Goal: Task Accomplishment & Management: Use online tool/utility

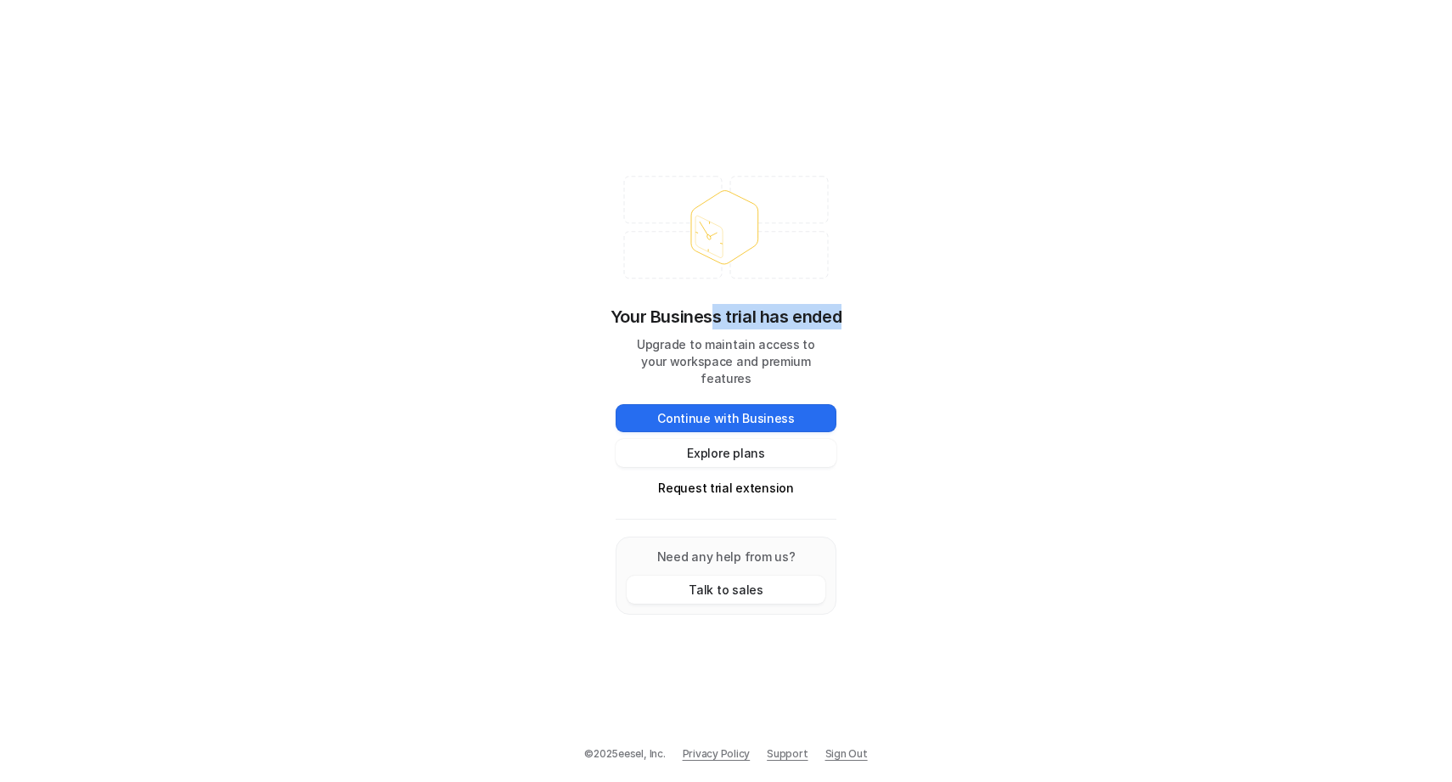
drag, startPoint x: 716, startPoint y: 320, endPoint x: 854, endPoint y: 313, distance: 138.7
click at [854, 313] on div "Your Business trial has ended Upgrade to maintain access to your workspace and …" at bounding box center [726, 391] width 1452 height 782
drag, startPoint x: 651, startPoint y: 351, endPoint x: 809, endPoint y: 352, distance: 158.8
click at [809, 352] on p "Upgrade to maintain access to your workspace and premium features" at bounding box center [726, 361] width 221 height 51
click at [769, 439] on button "Explore plans" at bounding box center [726, 453] width 221 height 28
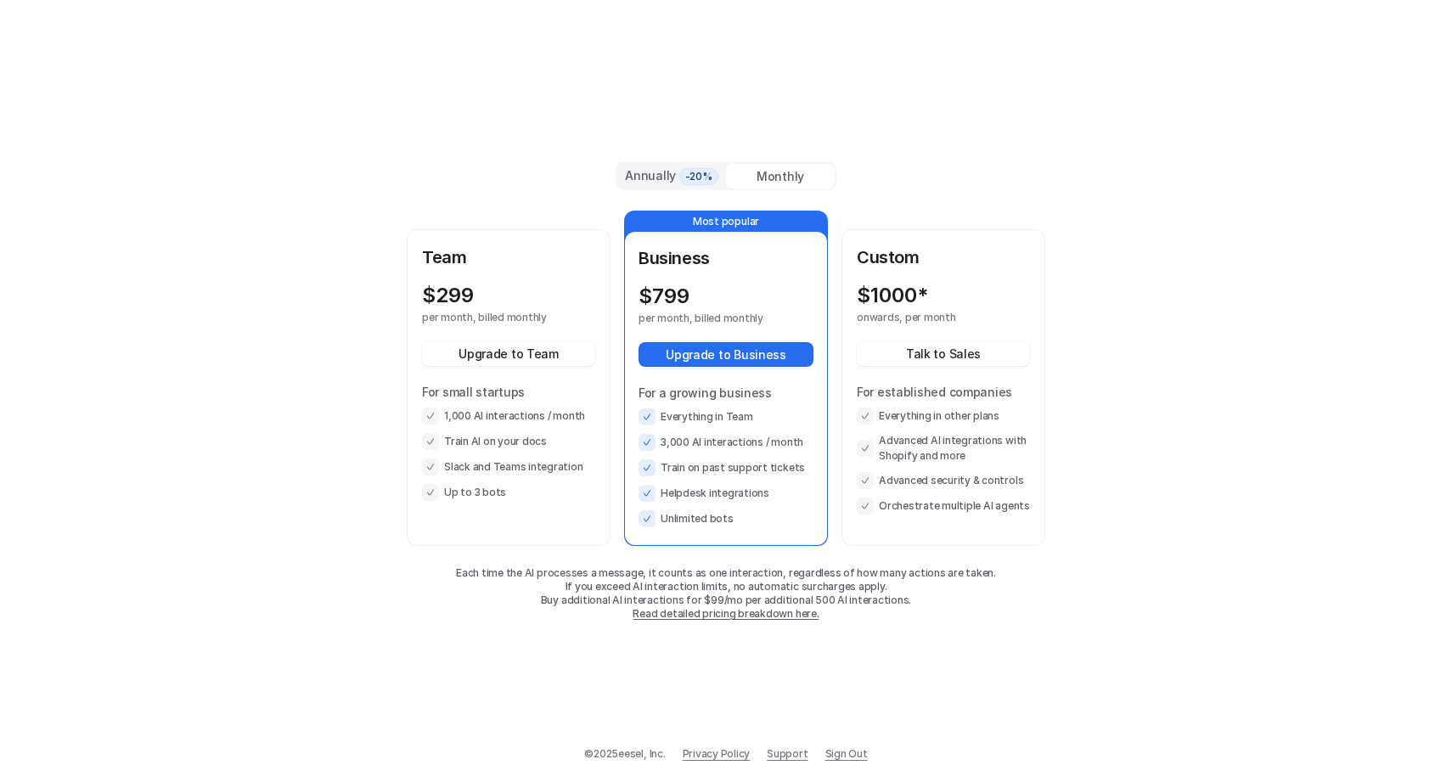
click at [663, 178] on div "Annually -20%" at bounding box center [671, 175] width 95 height 19
click at [781, 168] on div "Monthly" at bounding box center [780, 176] width 109 height 25
click at [656, 166] on div "Annually -20%" at bounding box center [671, 175] width 95 height 19
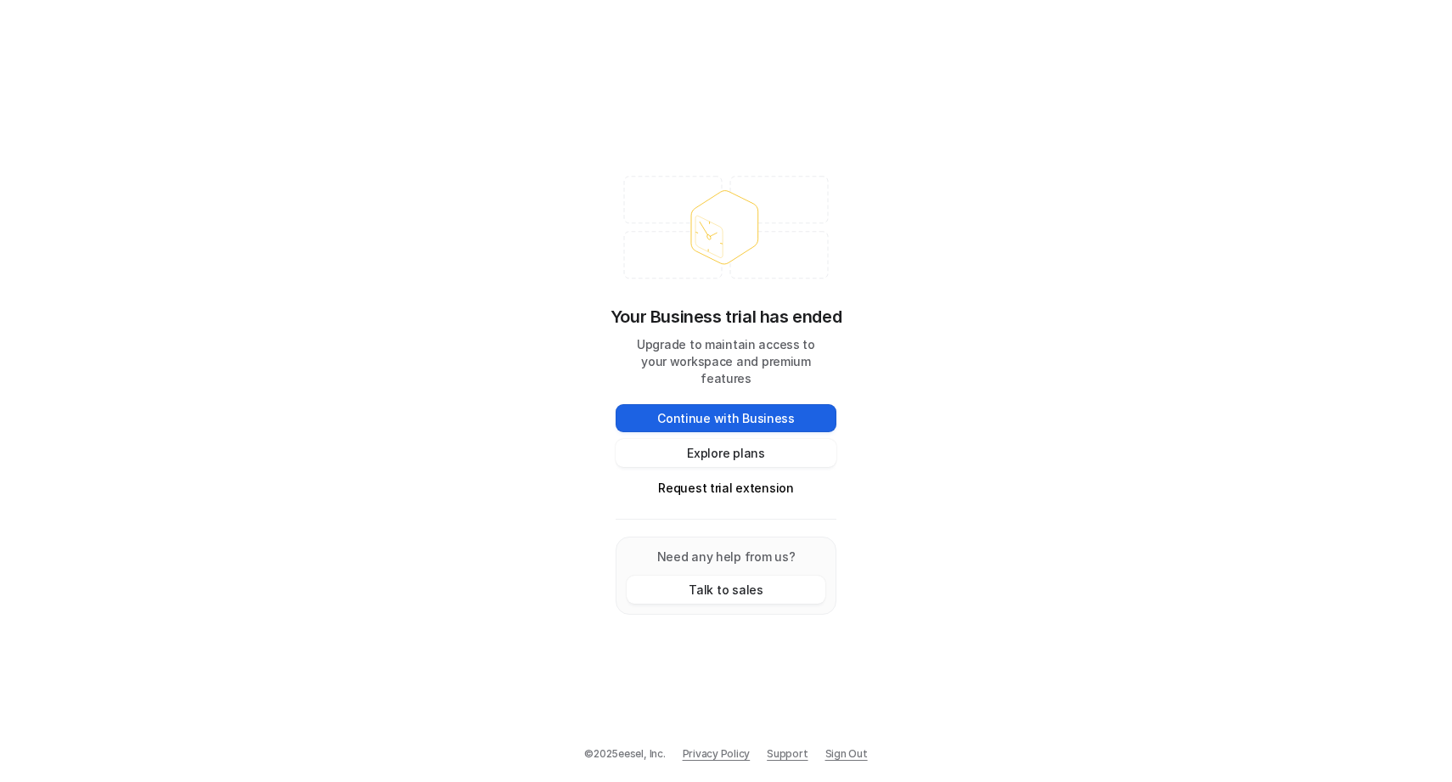
click at [708, 404] on button "Continue with Business" at bounding box center [726, 418] width 221 height 28
click at [737, 554] on p "Need any help from us?" at bounding box center [726, 557] width 199 height 18
click at [737, 576] on button "Talk to sales" at bounding box center [726, 590] width 199 height 28
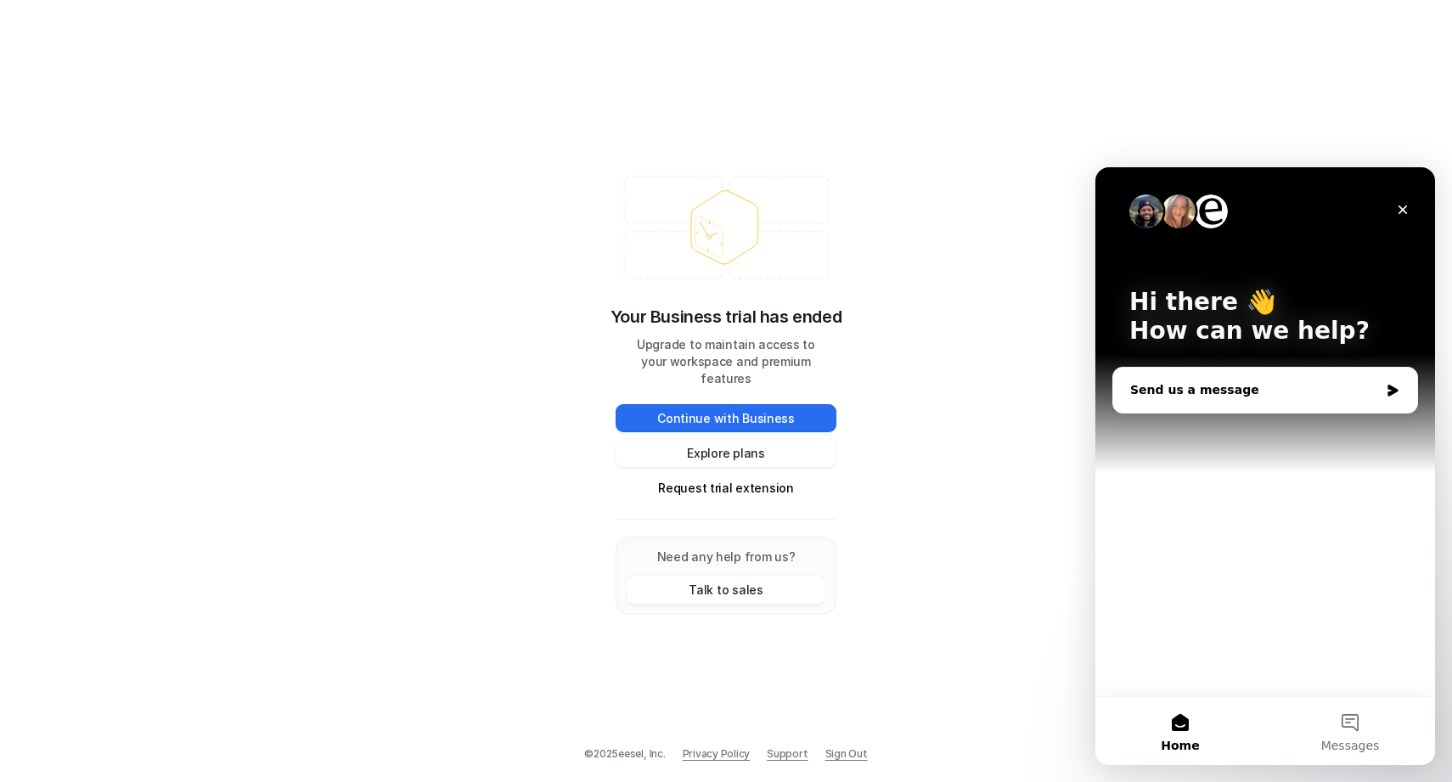
click at [1201, 401] on div "Send us a message" at bounding box center [1265, 390] width 304 height 45
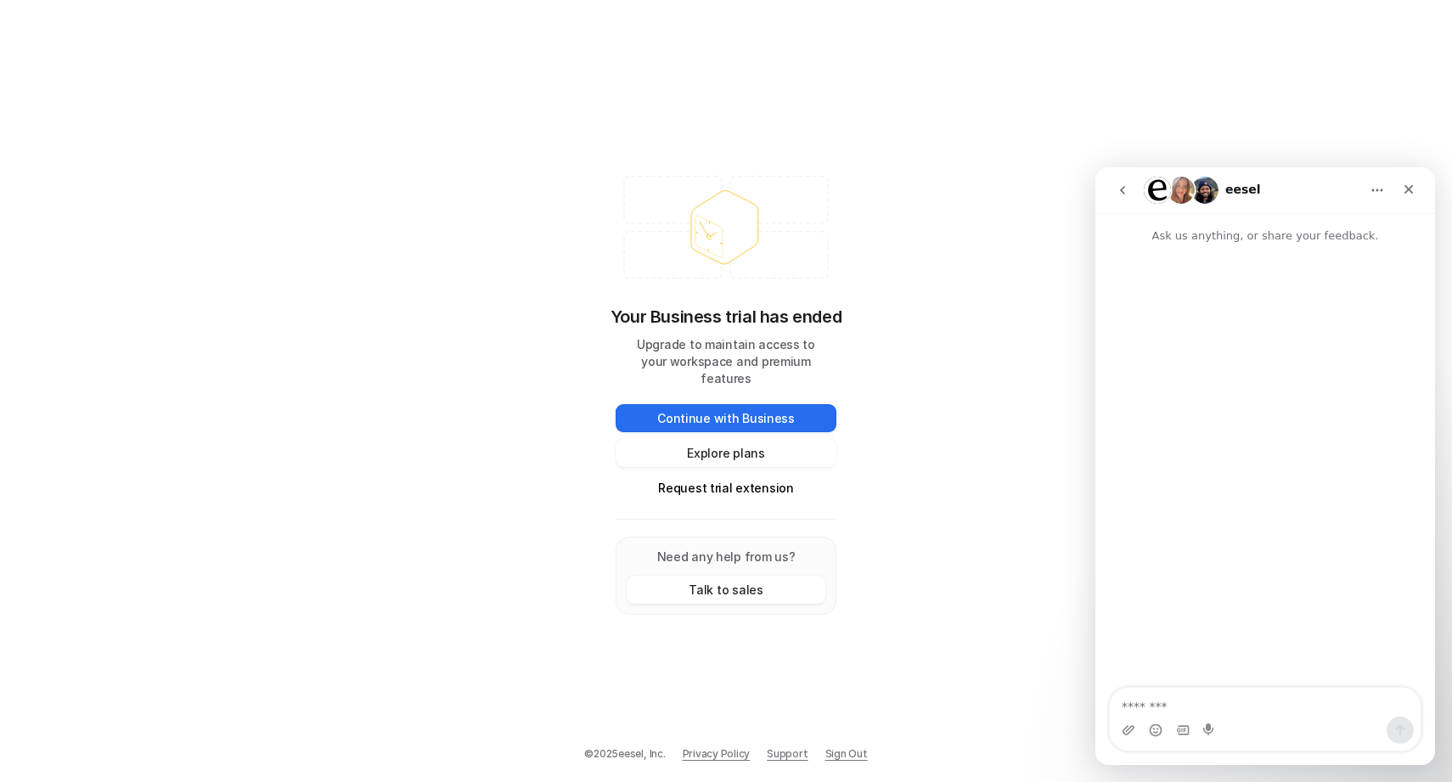
click at [1196, 195] on img "Intercom messenger" at bounding box center [1205, 190] width 27 height 27
click at [1181, 197] on img "Intercom messenger" at bounding box center [1181, 190] width 27 height 27
click at [1402, 199] on div "Close" at bounding box center [1409, 189] width 31 height 31
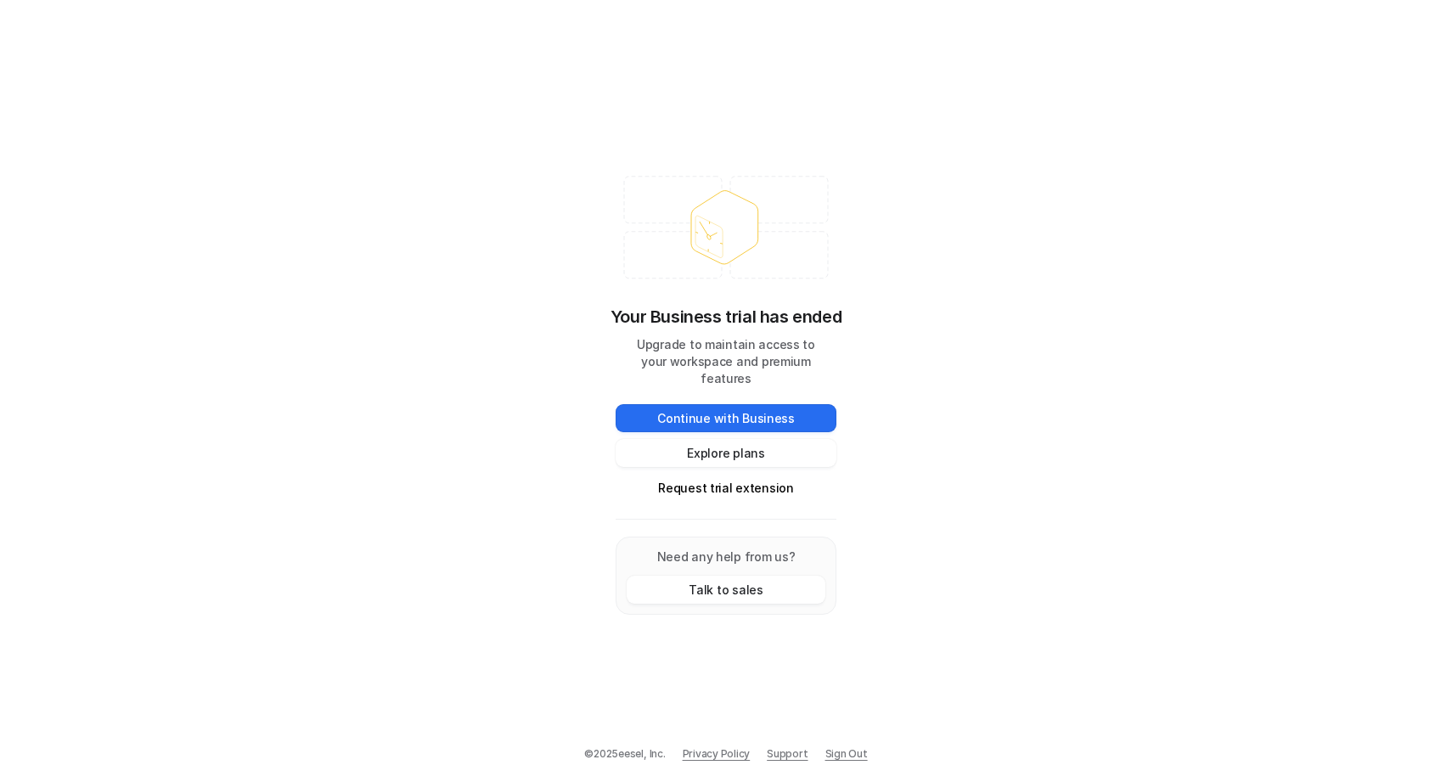
click at [858, 754] on link "Sign Out" at bounding box center [847, 754] width 42 height 15
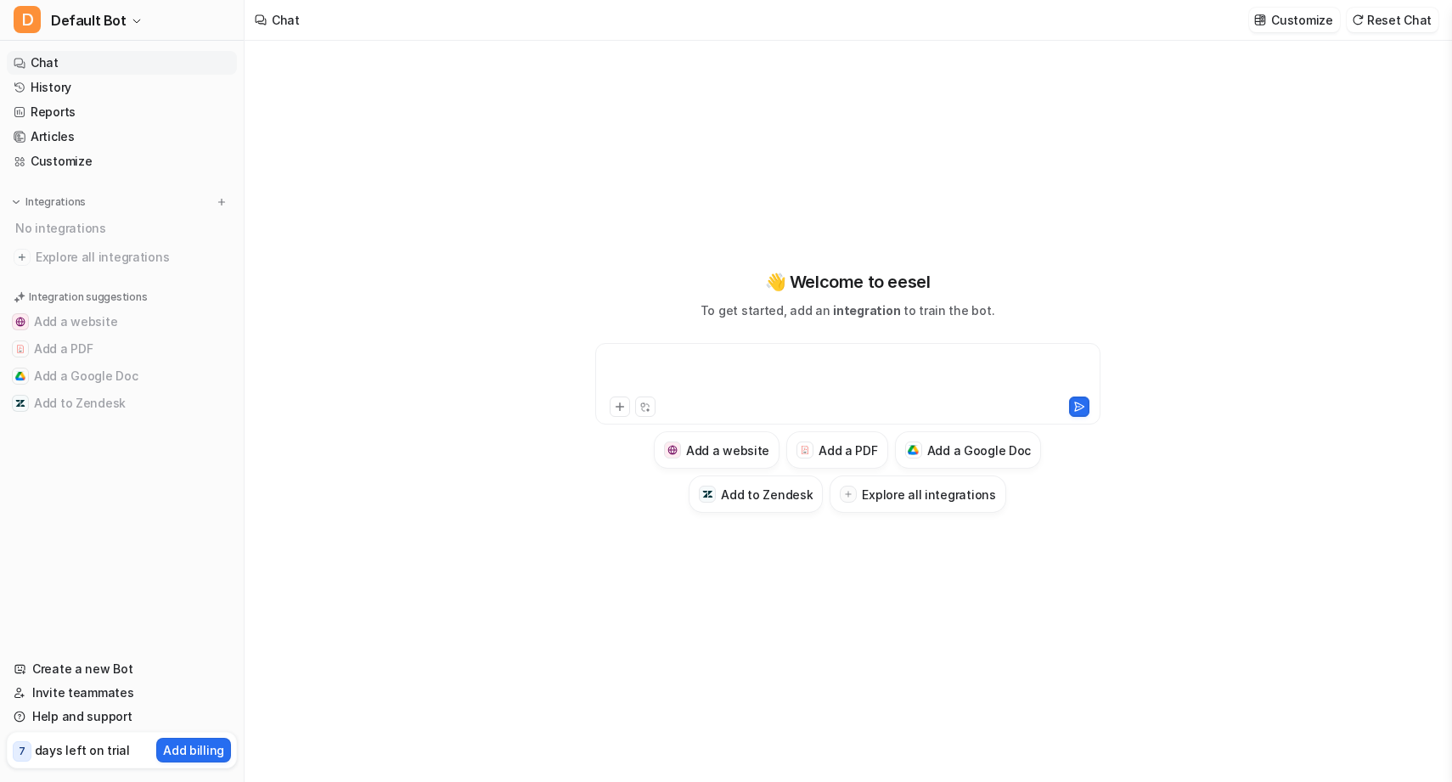
click at [737, 363] on div at bounding box center [848, 373] width 497 height 39
click at [629, 485] on div "Add a website Add a PDF Add a Google Doc Add to Zendesk Explore all integrations" at bounding box center [847, 428] width 505 height 170
click at [645, 409] on icon at bounding box center [645, 407] width 11 height 11
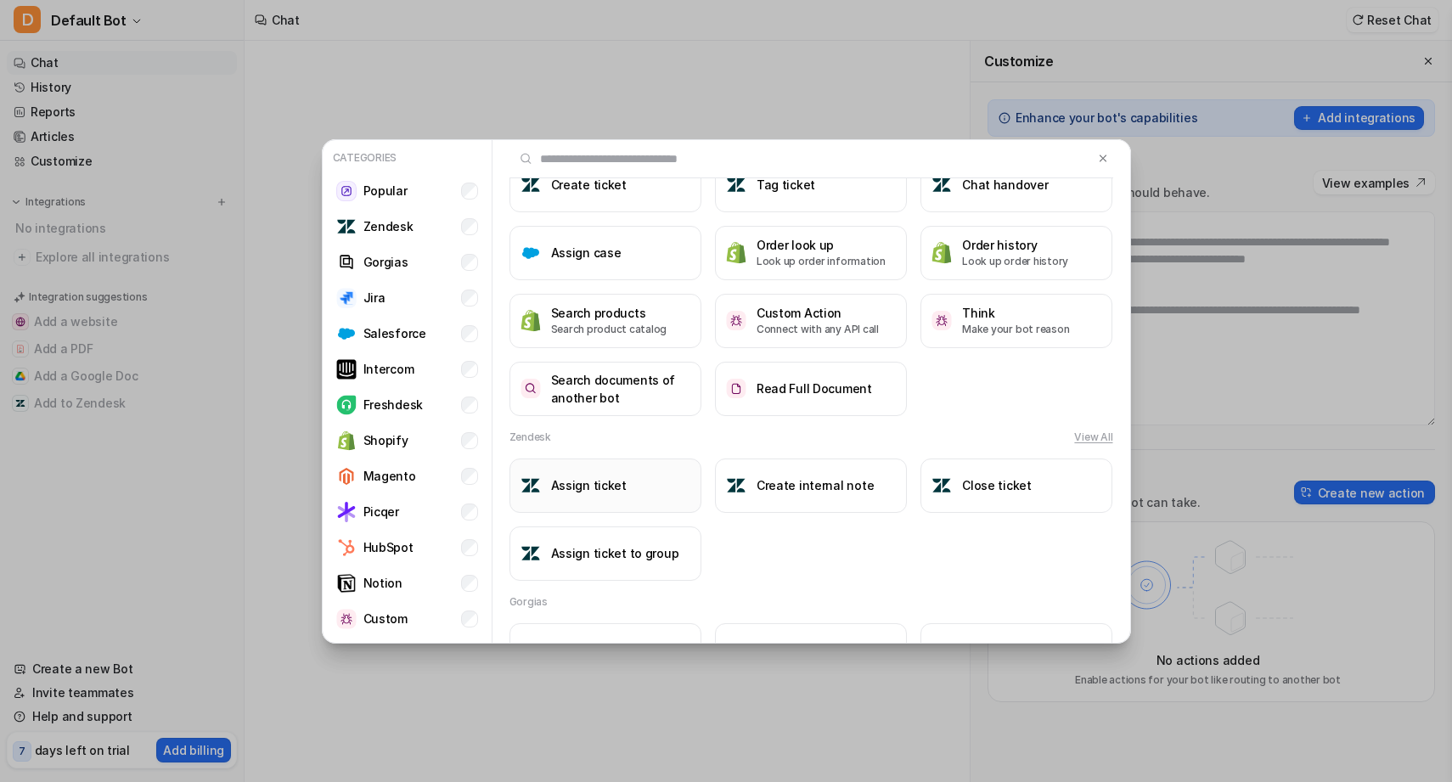
scroll to position [70, 0]
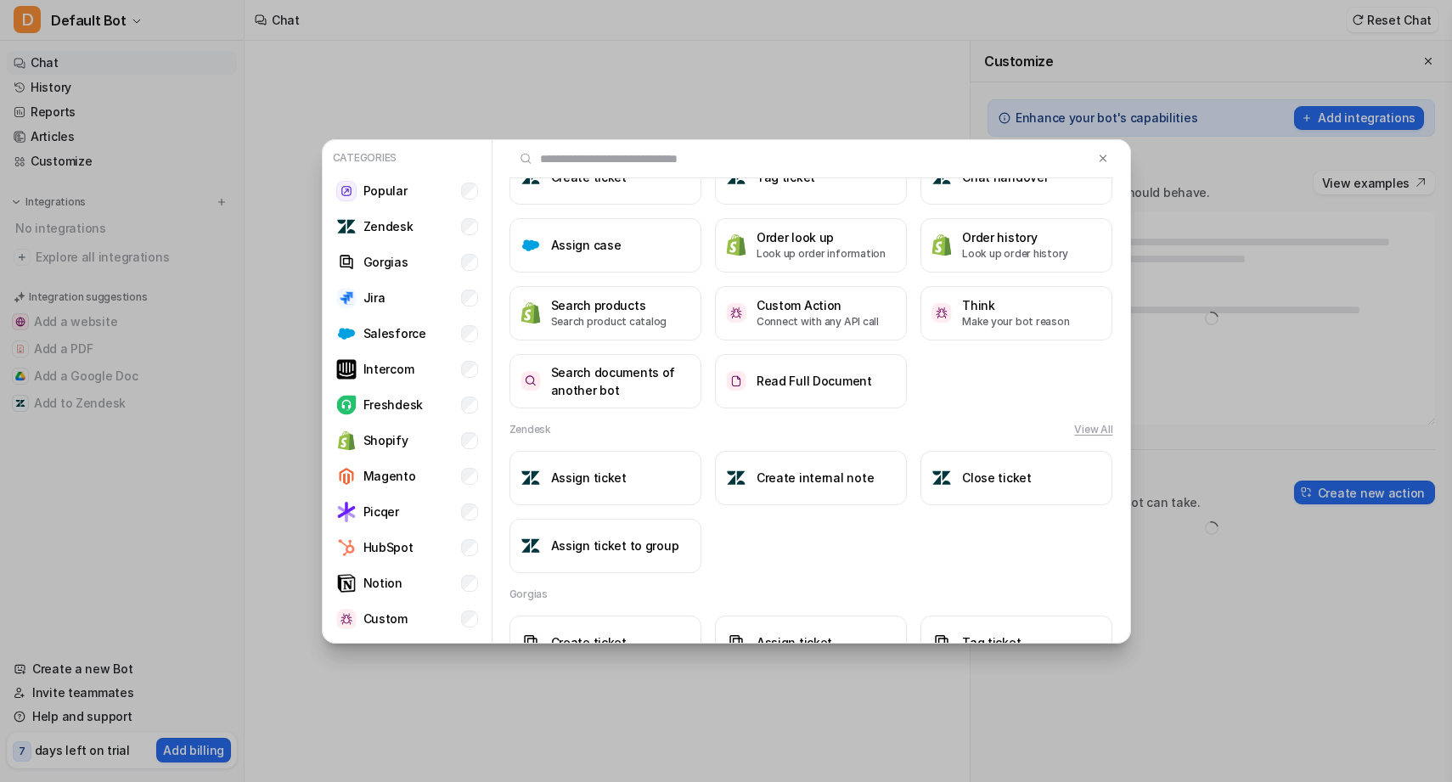
type textarea "**********"
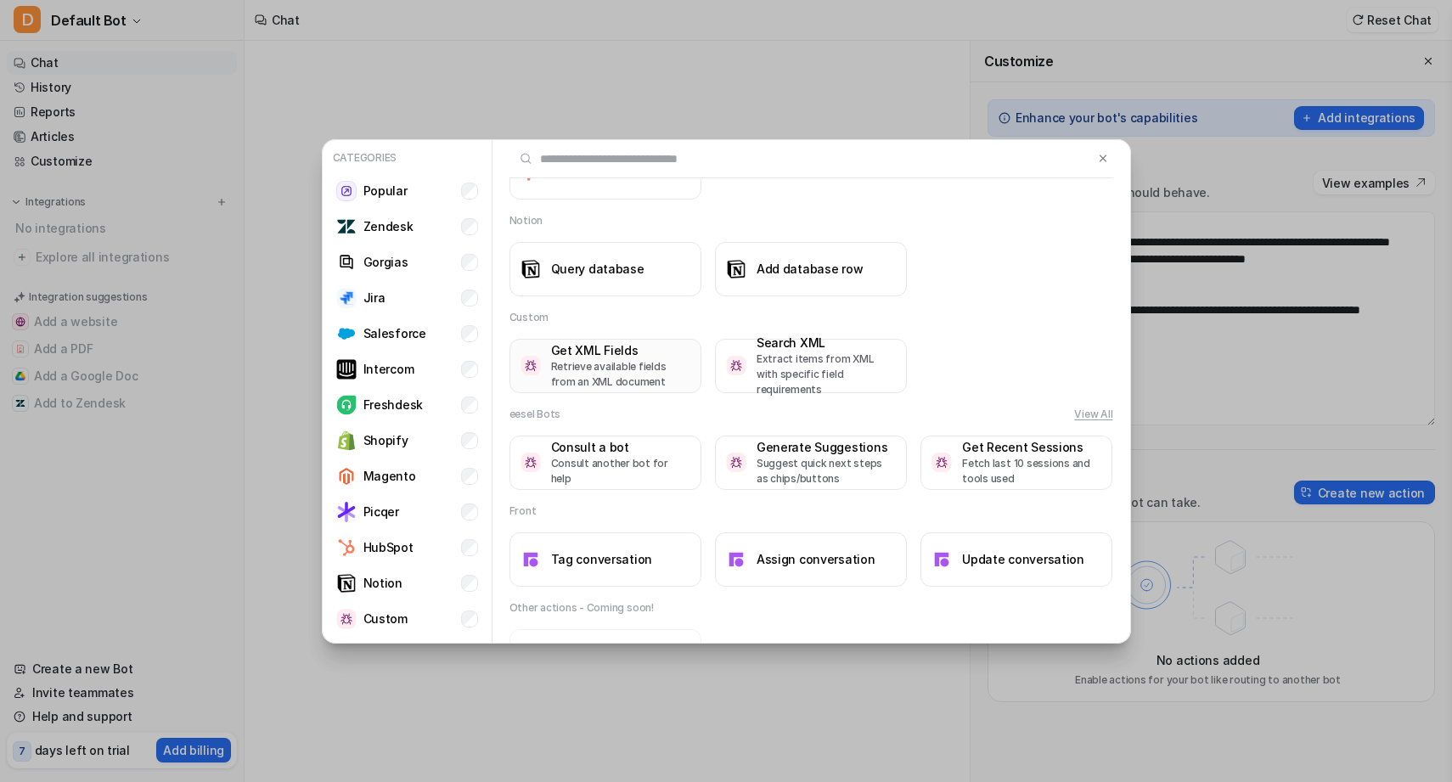
scroll to position [1654, 0]
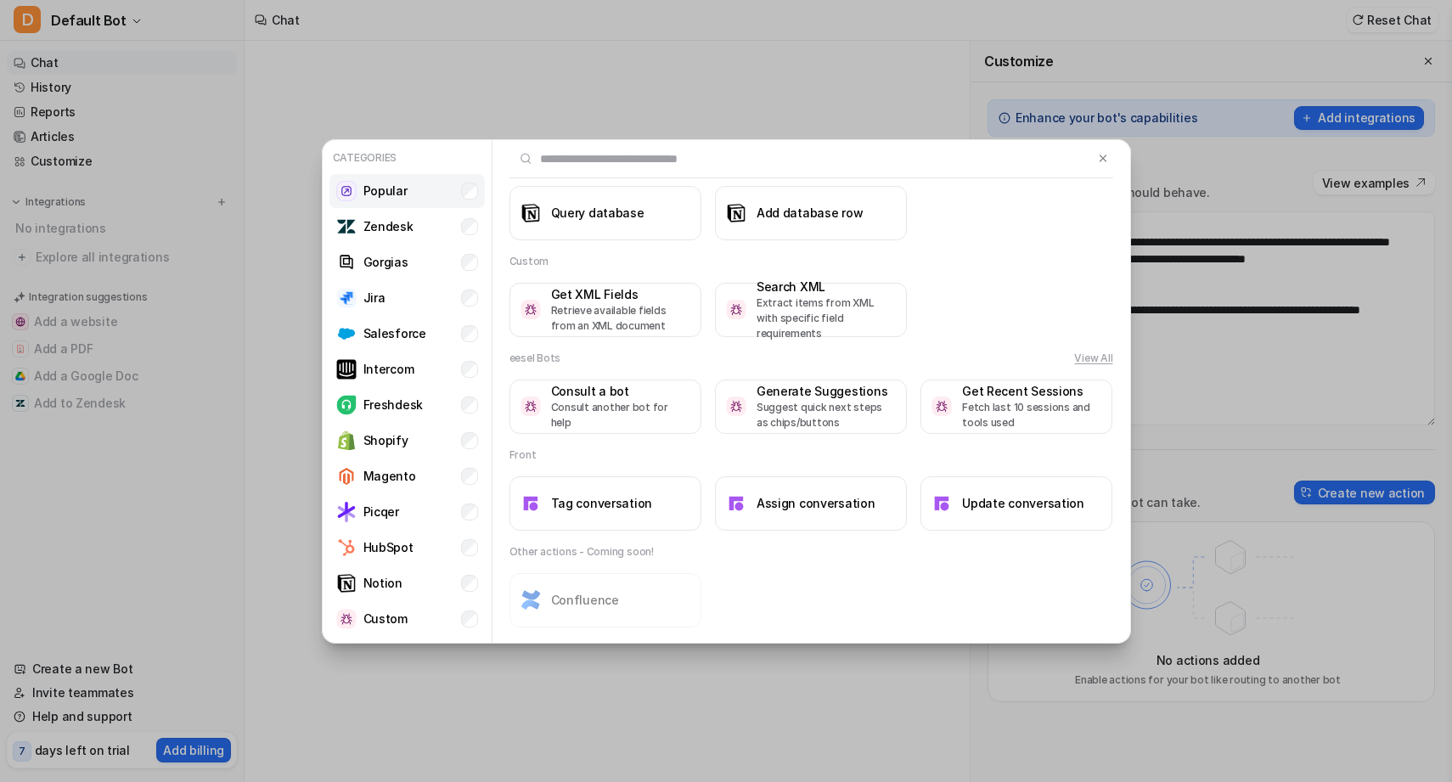
click at [408, 195] on li "Popular" at bounding box center [407, 191] width 155 height 34
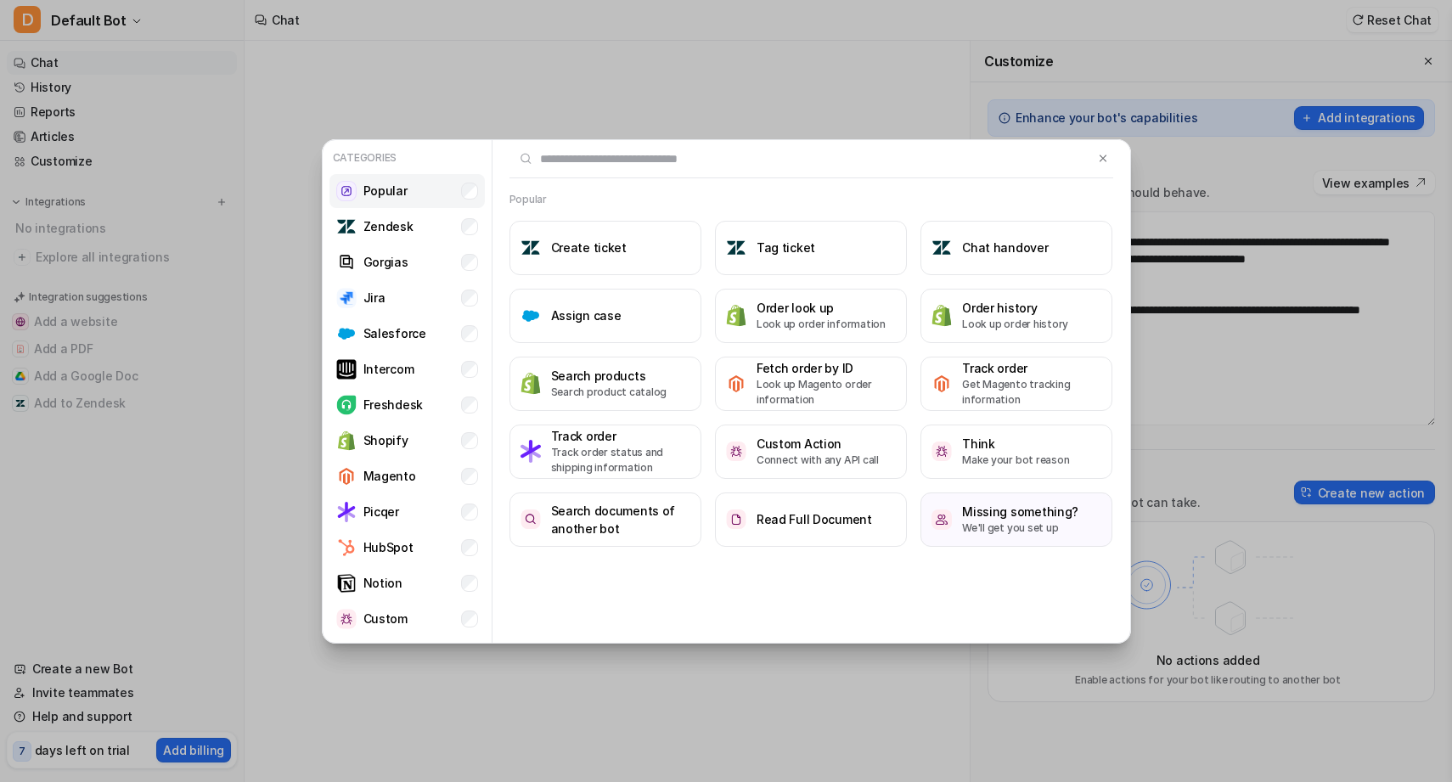
click at [447, 198] on li "Popular" at bounding box center [407, 191] width 155 height 34
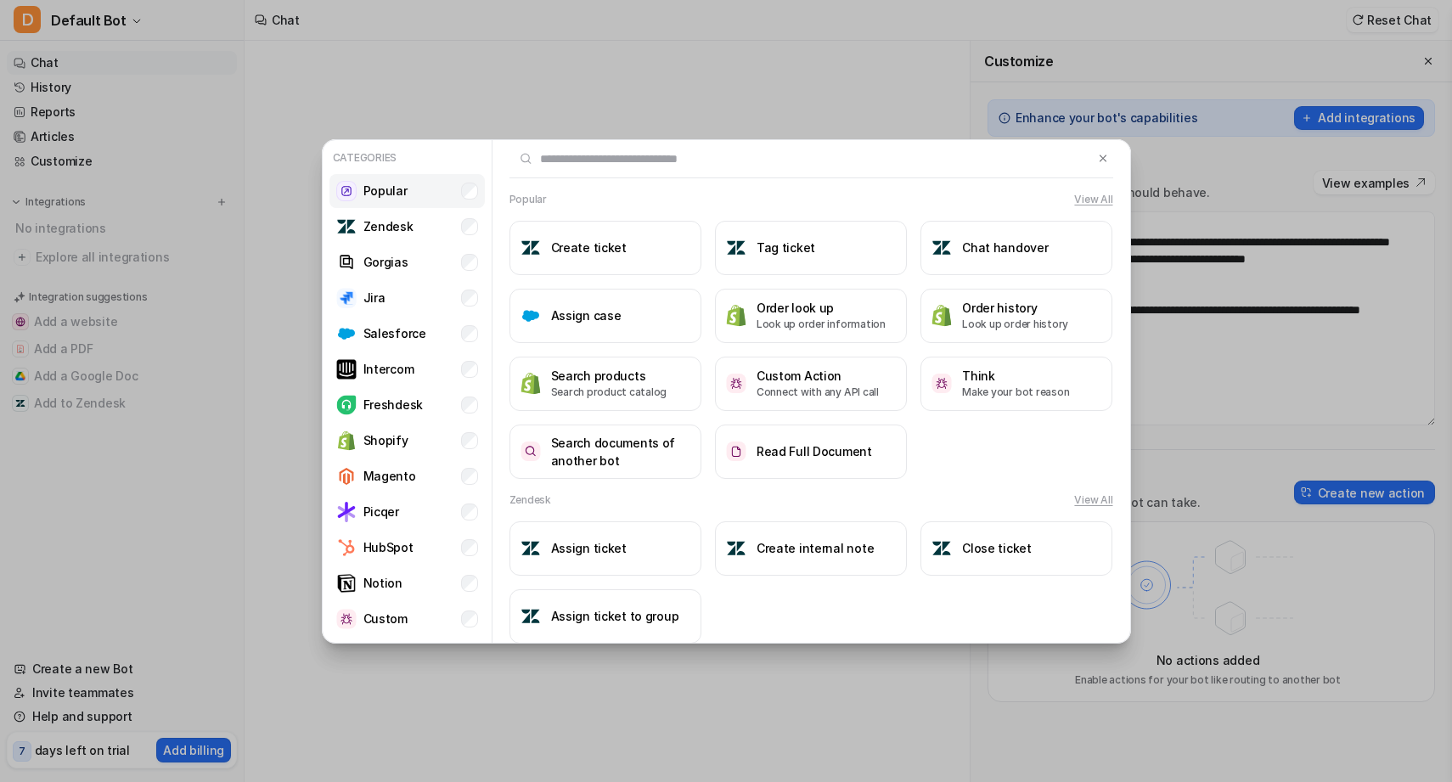
click at [438, 207] on li "Popular" at bounding box center [407, 191] width 155 height 34
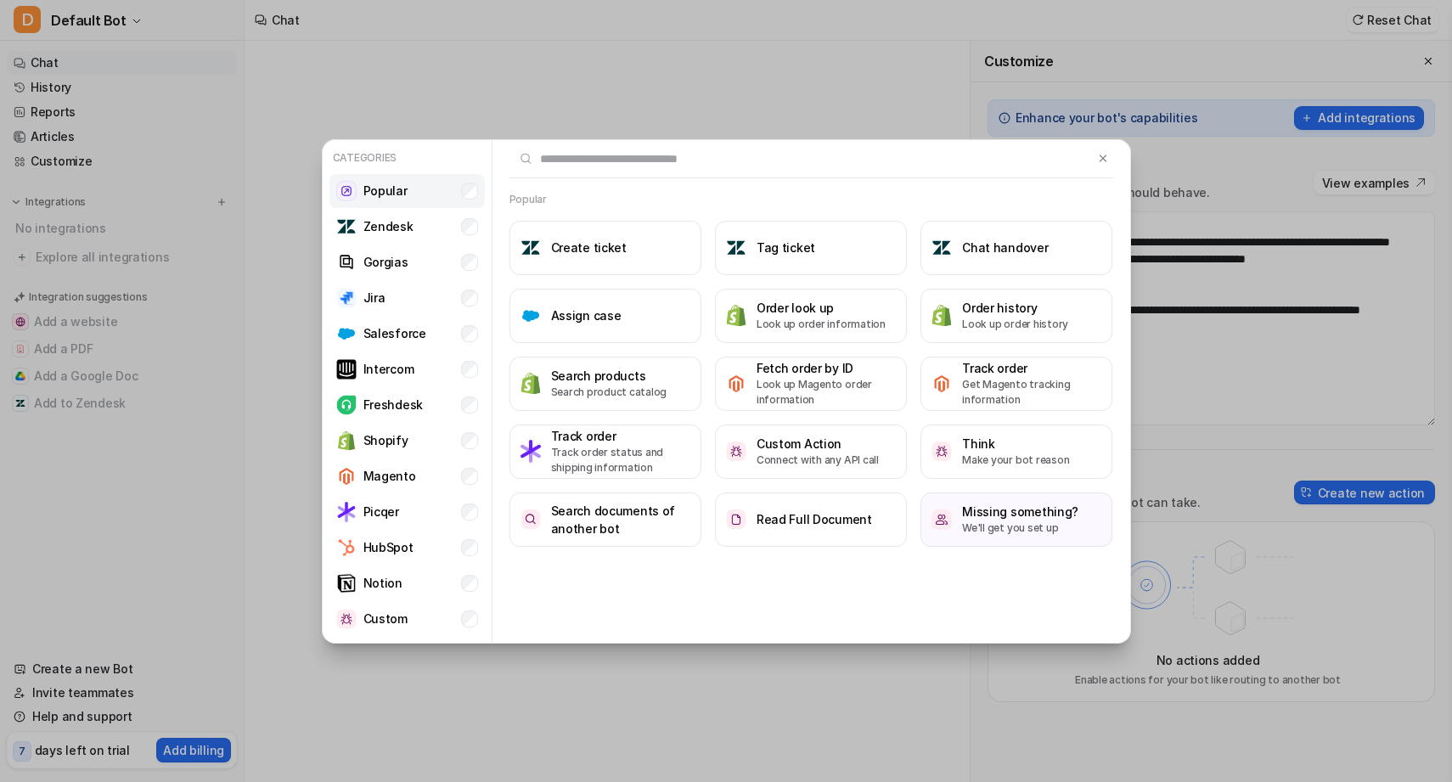
click at [438, 207] on li "Popular" at bounding box center [407, 191] width 155 height 34
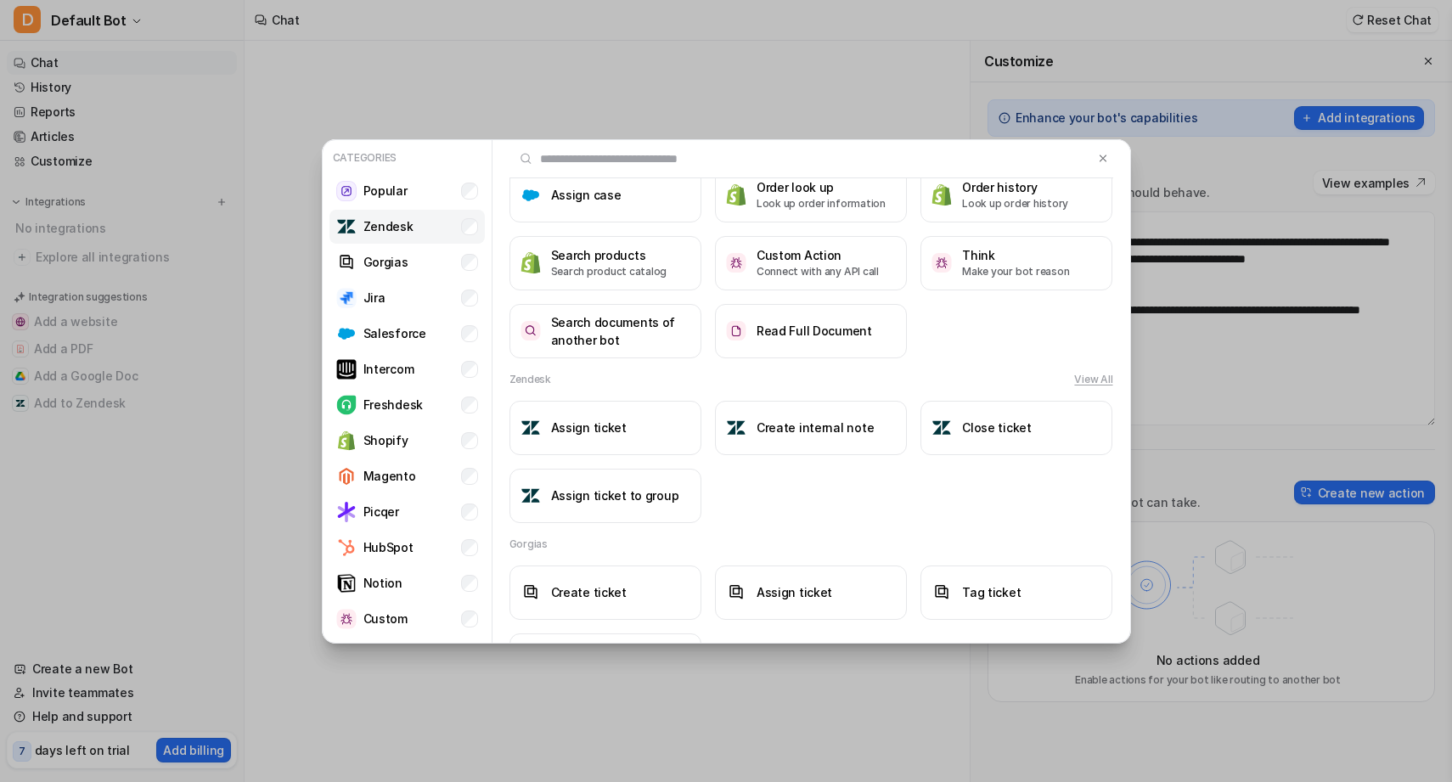
scroll to position [132, 0]
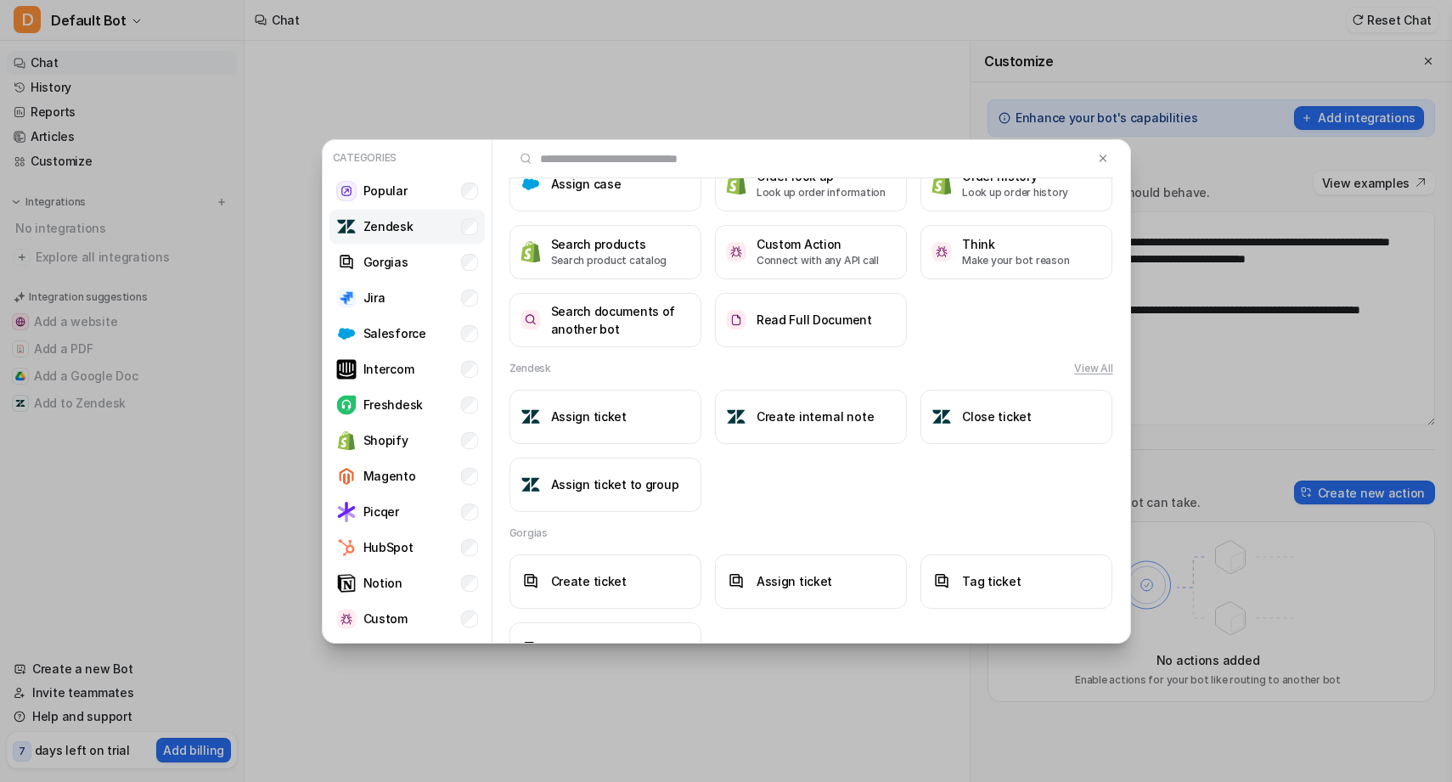
click at [398, 229] on p "Zendesk" at bounding box center [389, 226] width 50 height 18
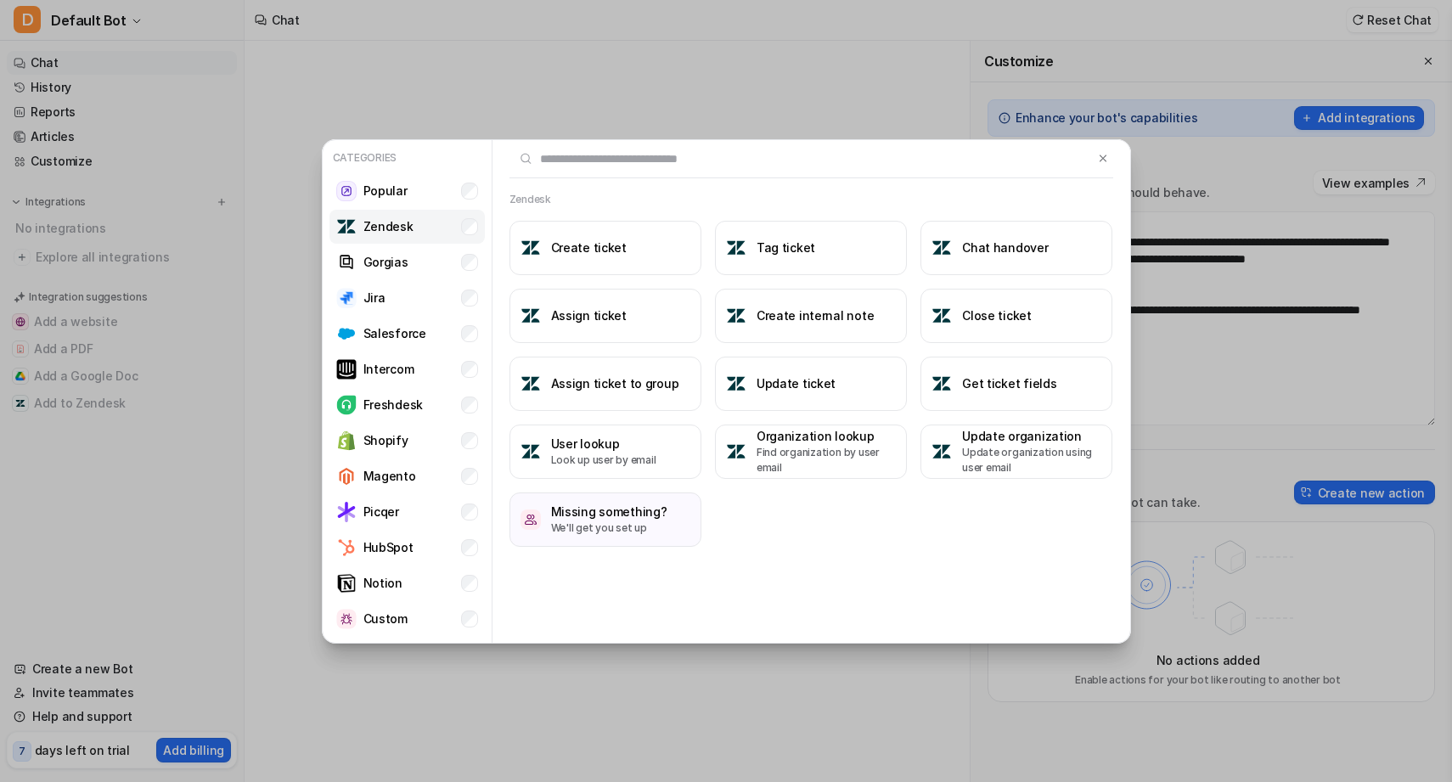
click at [398, 229] on p "Zendesk" at bounding box center [389, 226] width 50 height 18
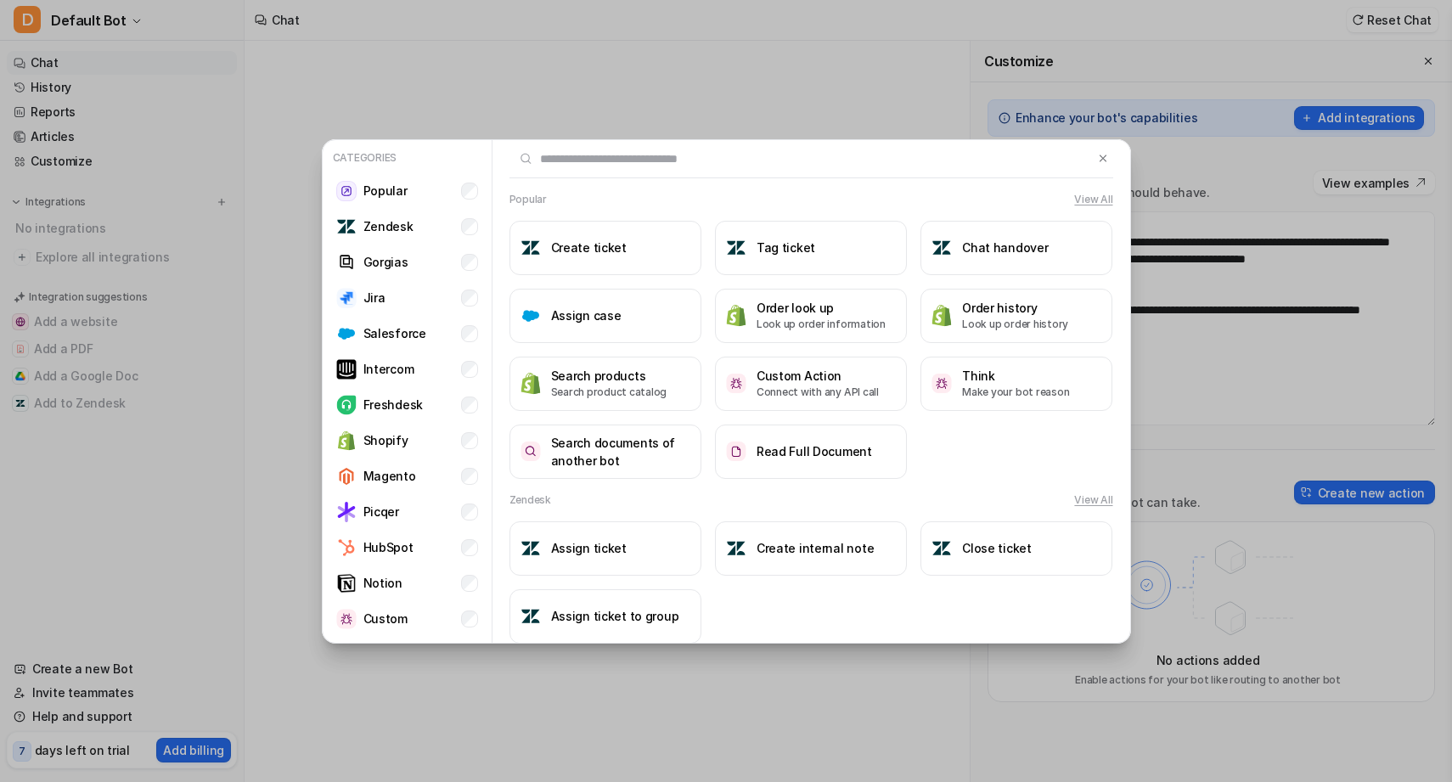
click at [1087, 502] on button "View All" at bounding box center [1093, 500] width 38 height 15
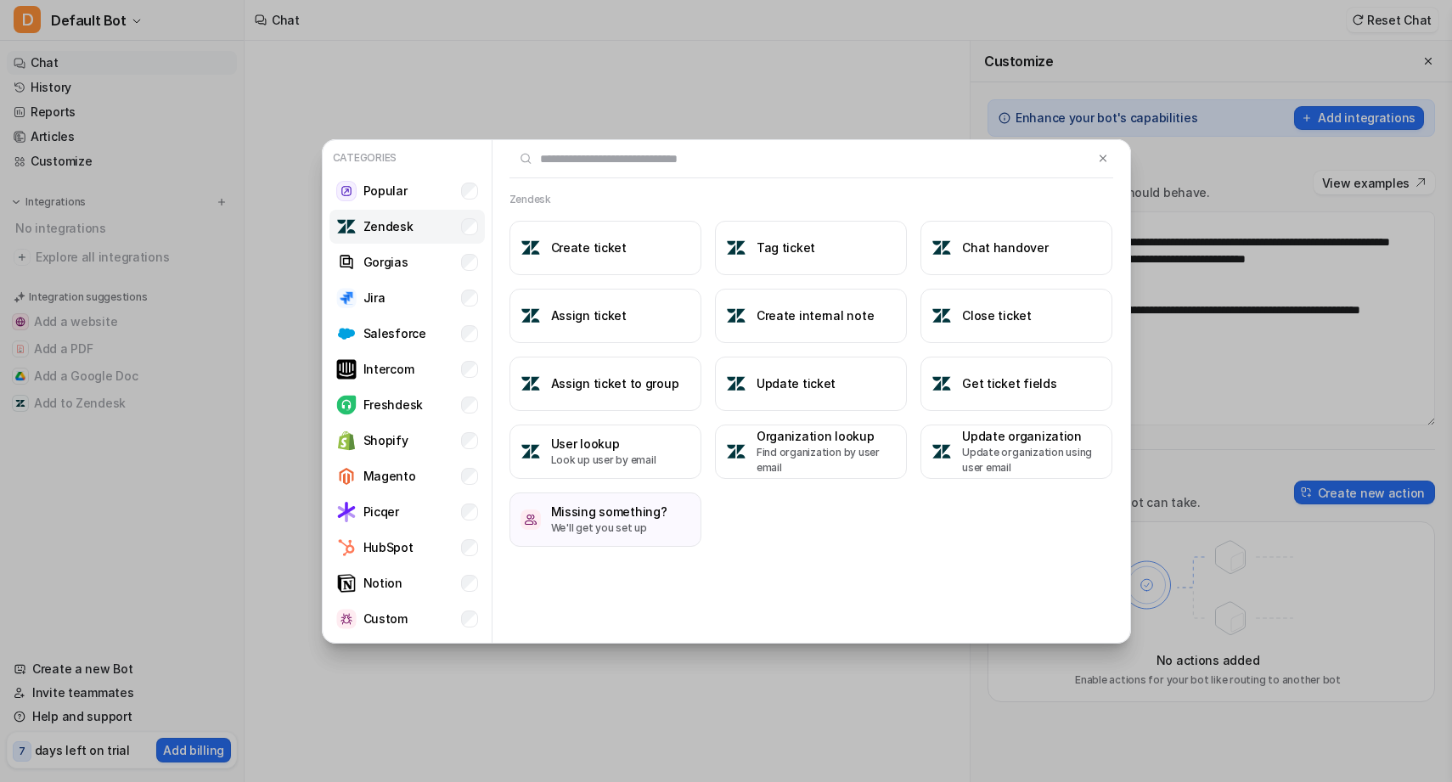
click at [459, 226] on li "Zendesk" at bounding box center [407, 227] width 155 height 34
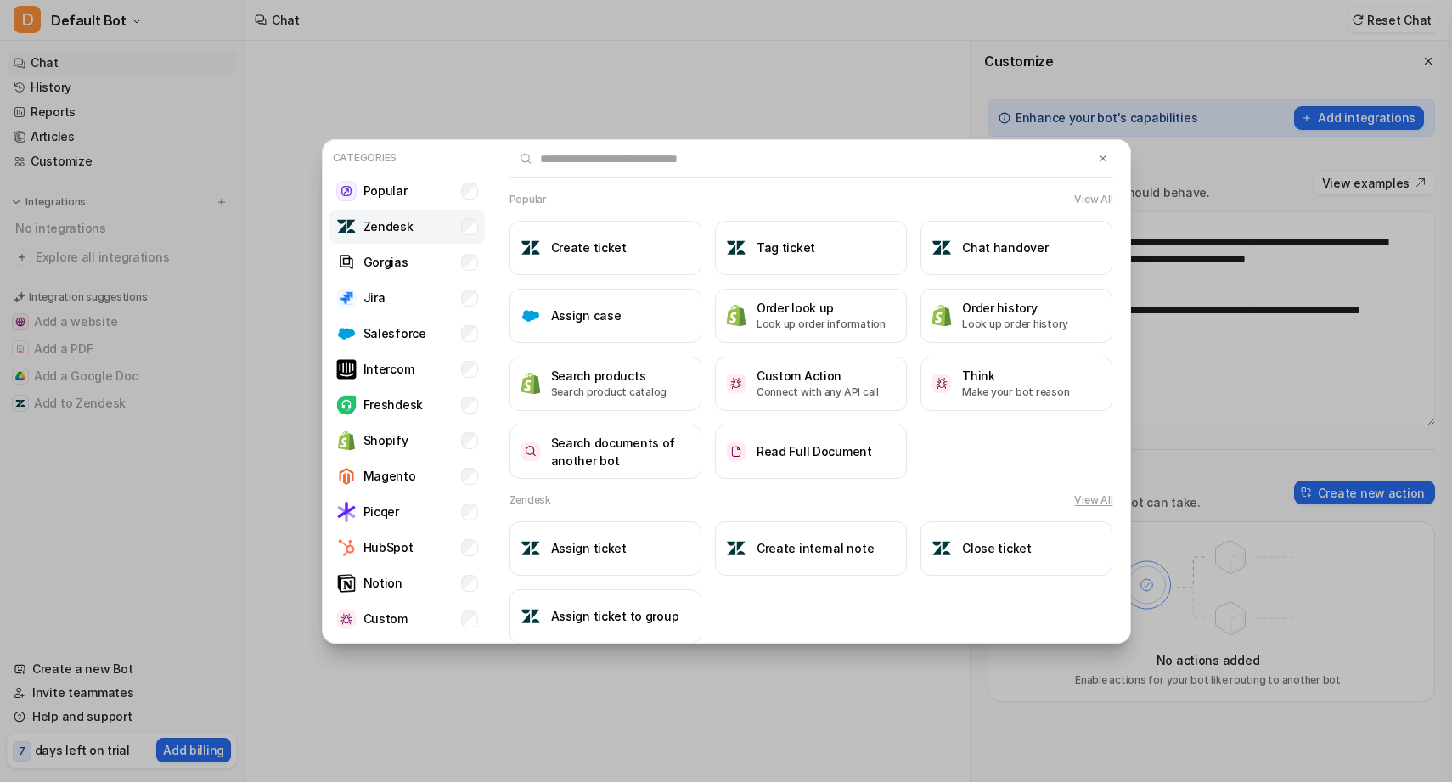
click at [459, 226] on li "Zendesk" at bounding box center [407, 227] width 155 height 34
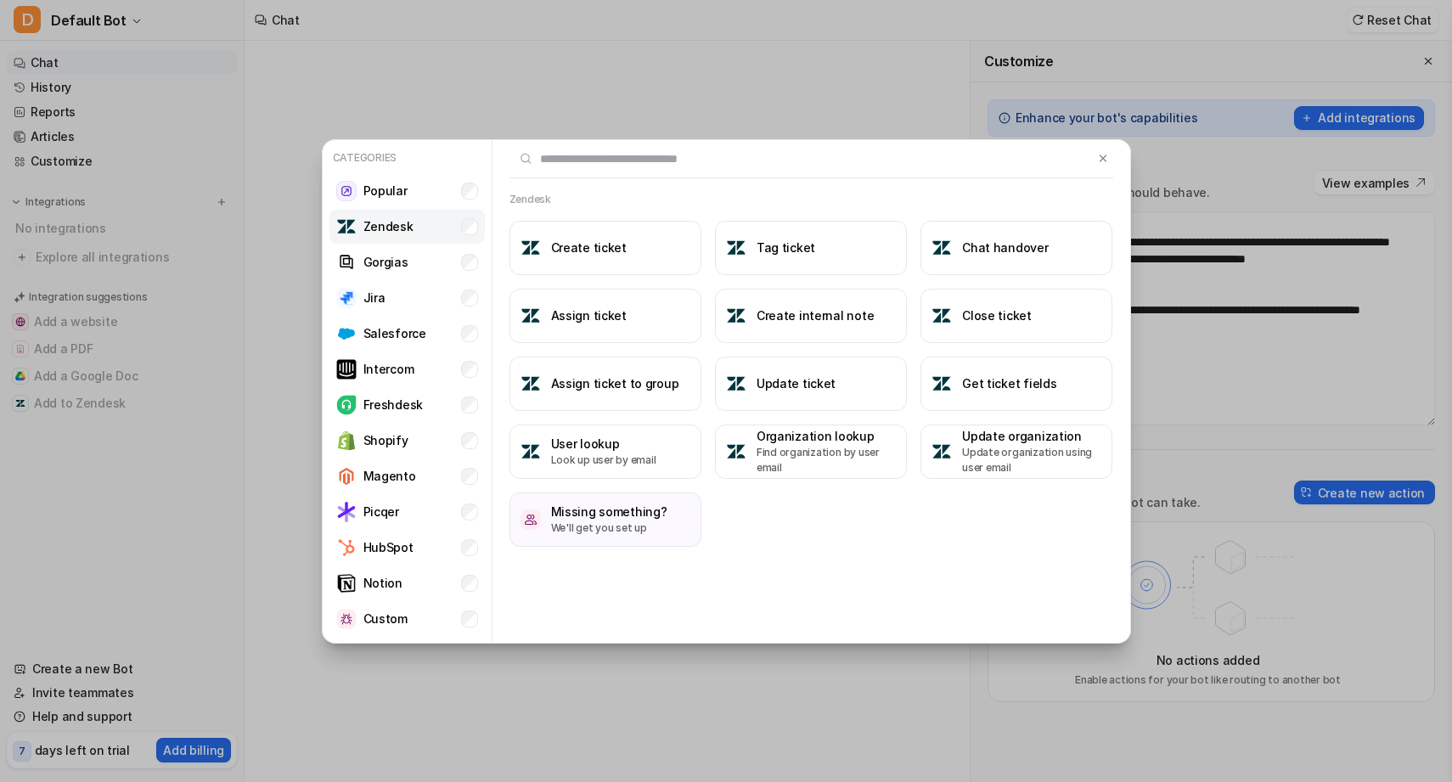
click at [459, 226] on li "Zendesk" at bounding box center [407, 227] width 155 height 34
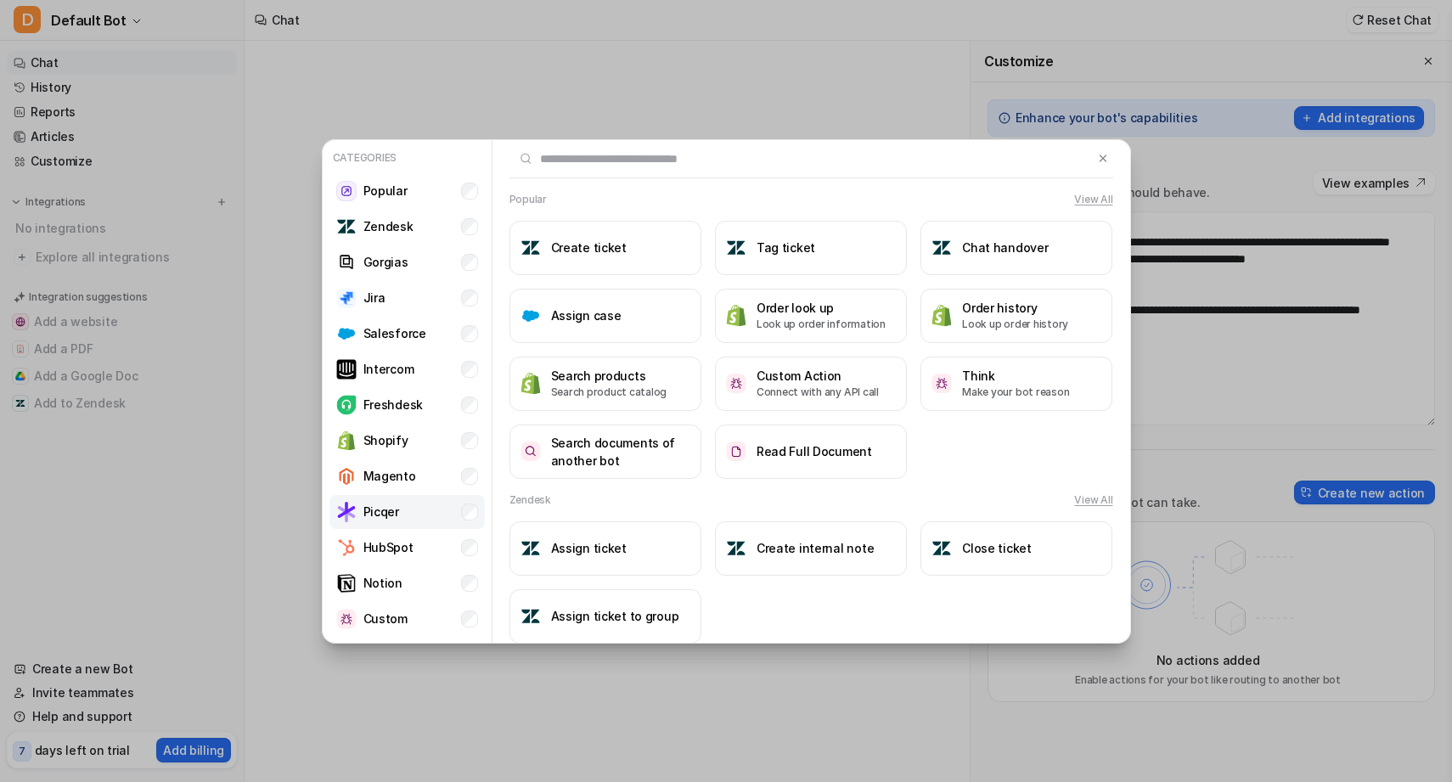
click at [438, 513] on li "Picqer" at bounding box center [407, 512] width 155 height 34
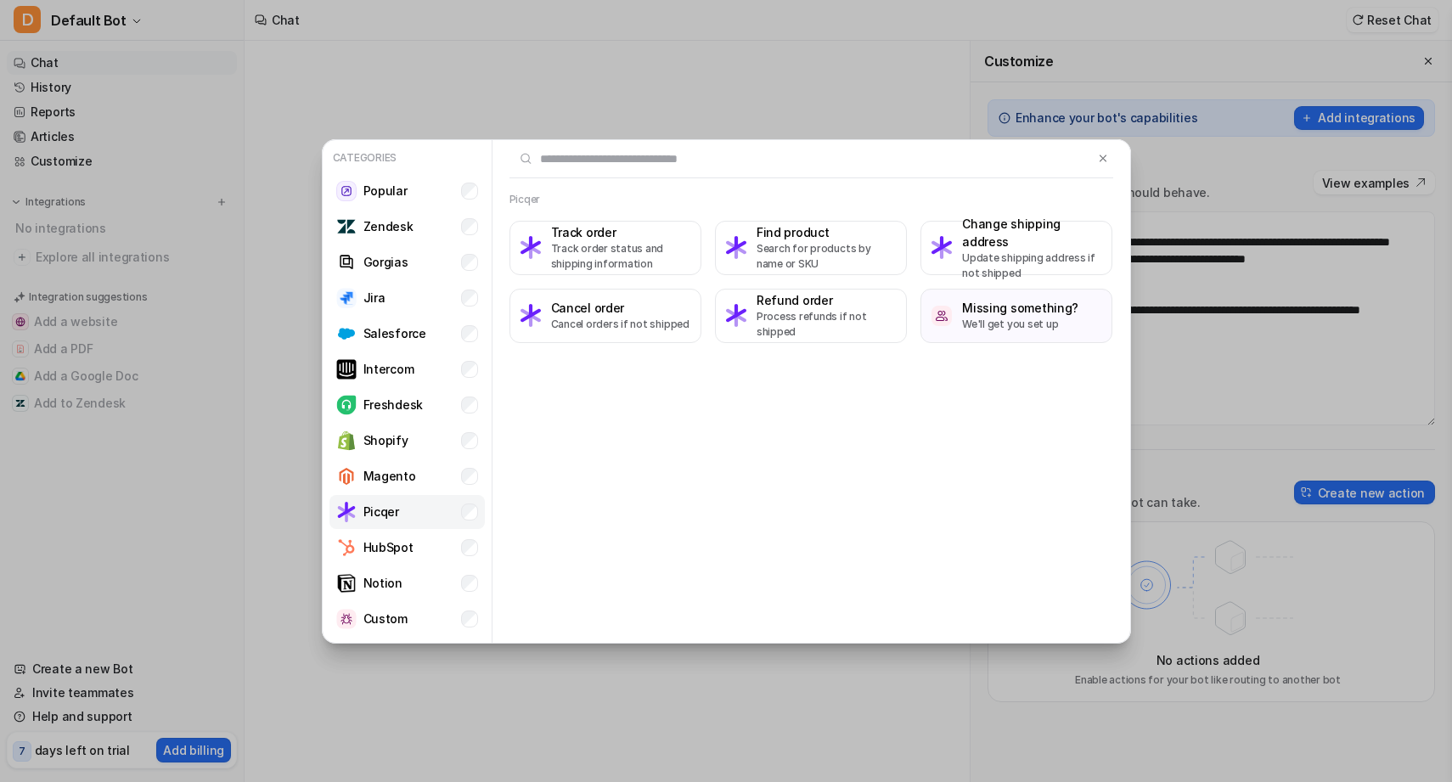
click at [438, 513] on li "Picqer" at bounding box center [407, 512] width 155 height 34
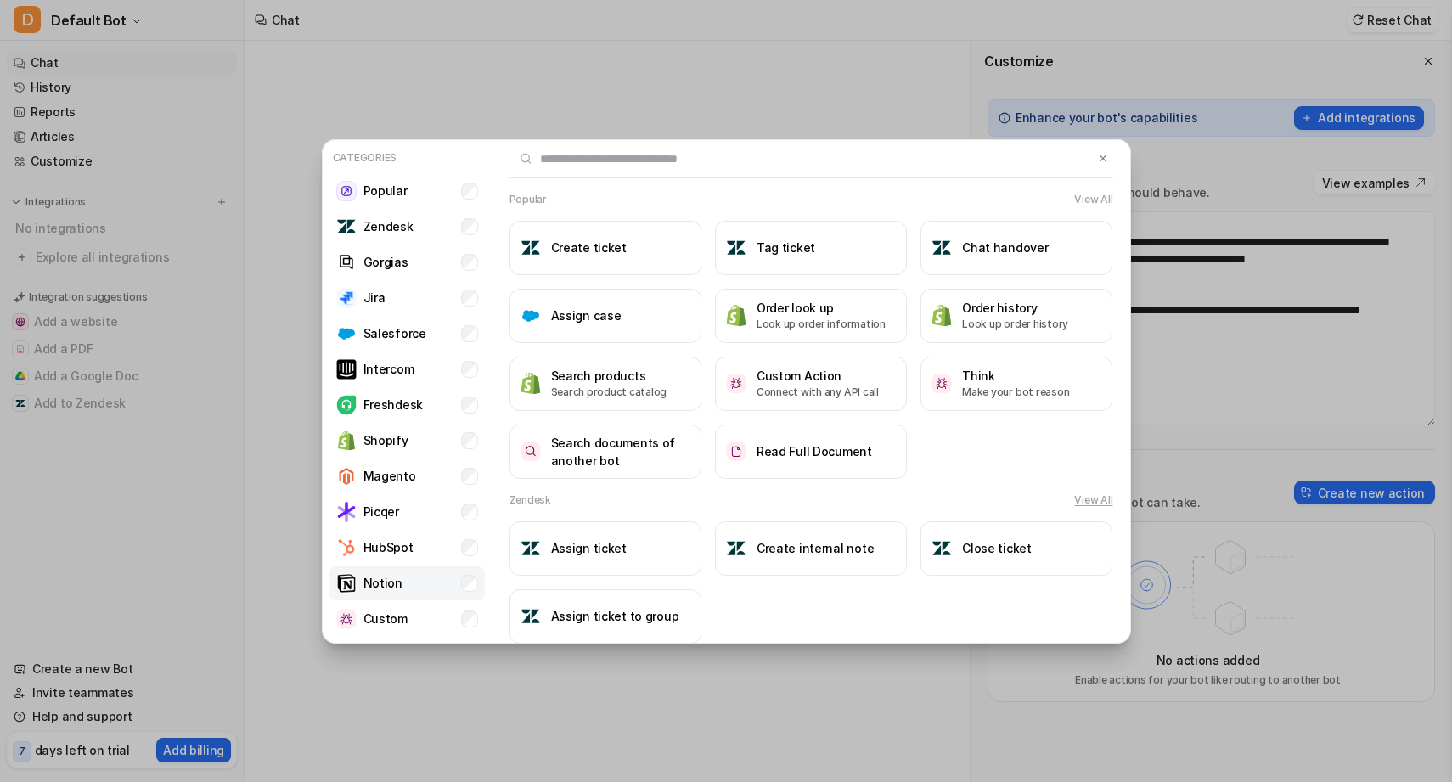
click at [434, 591] on li "Notion" at bounding box center [407, 584] width 155 height 34
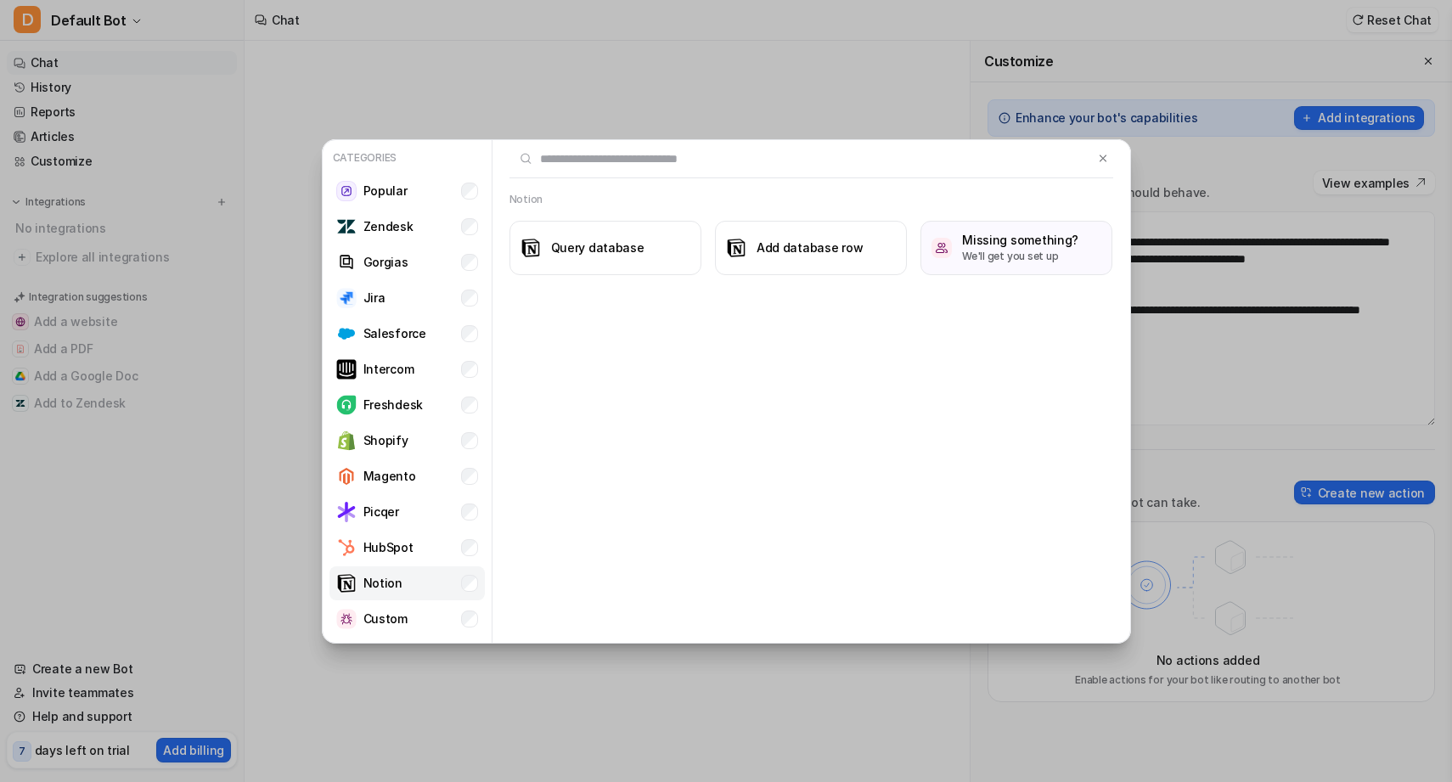
click at [424, 585] on li "Notion" at bounding box center [407, 584] width 155 height 34
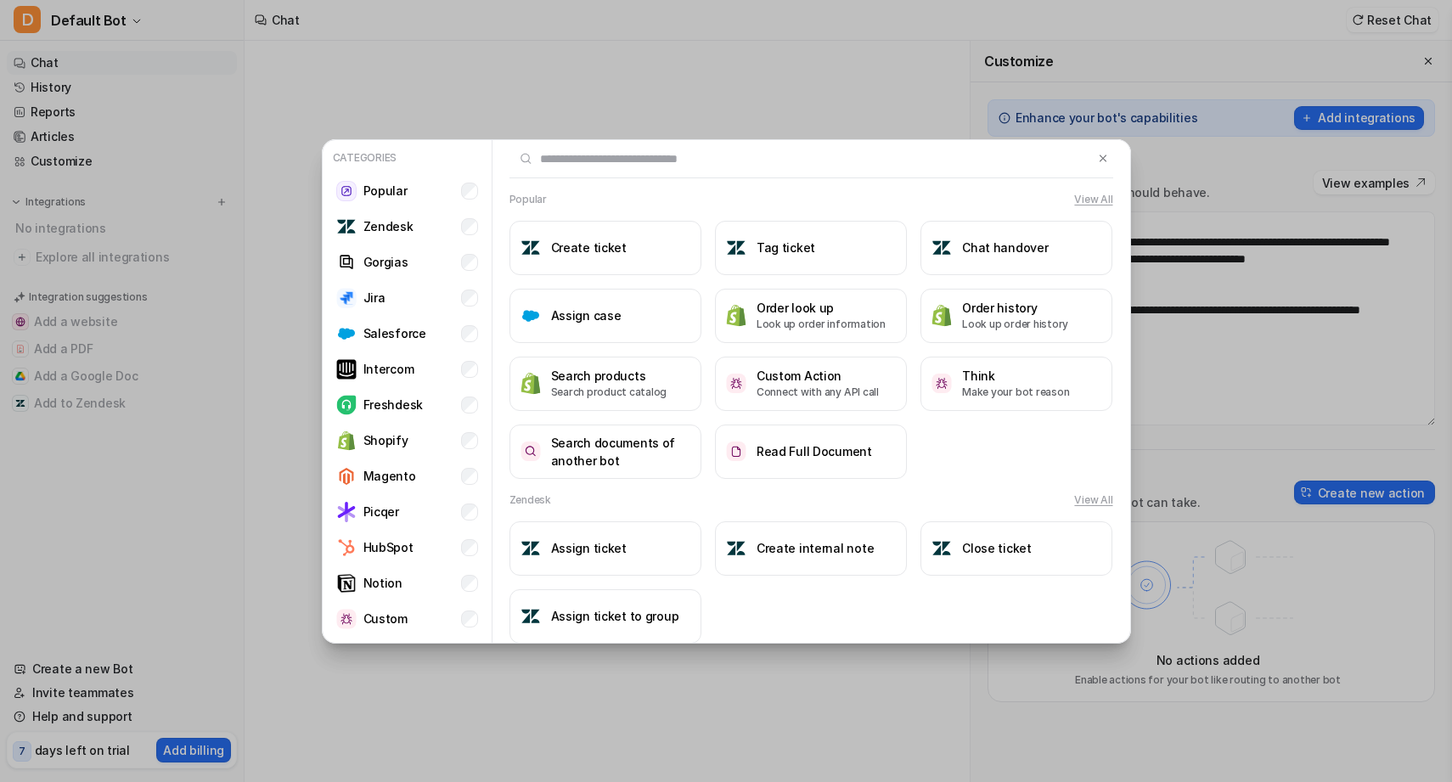
click at [1058, 165] on input "text" at bounding box center [802, 158] width 584 height 37
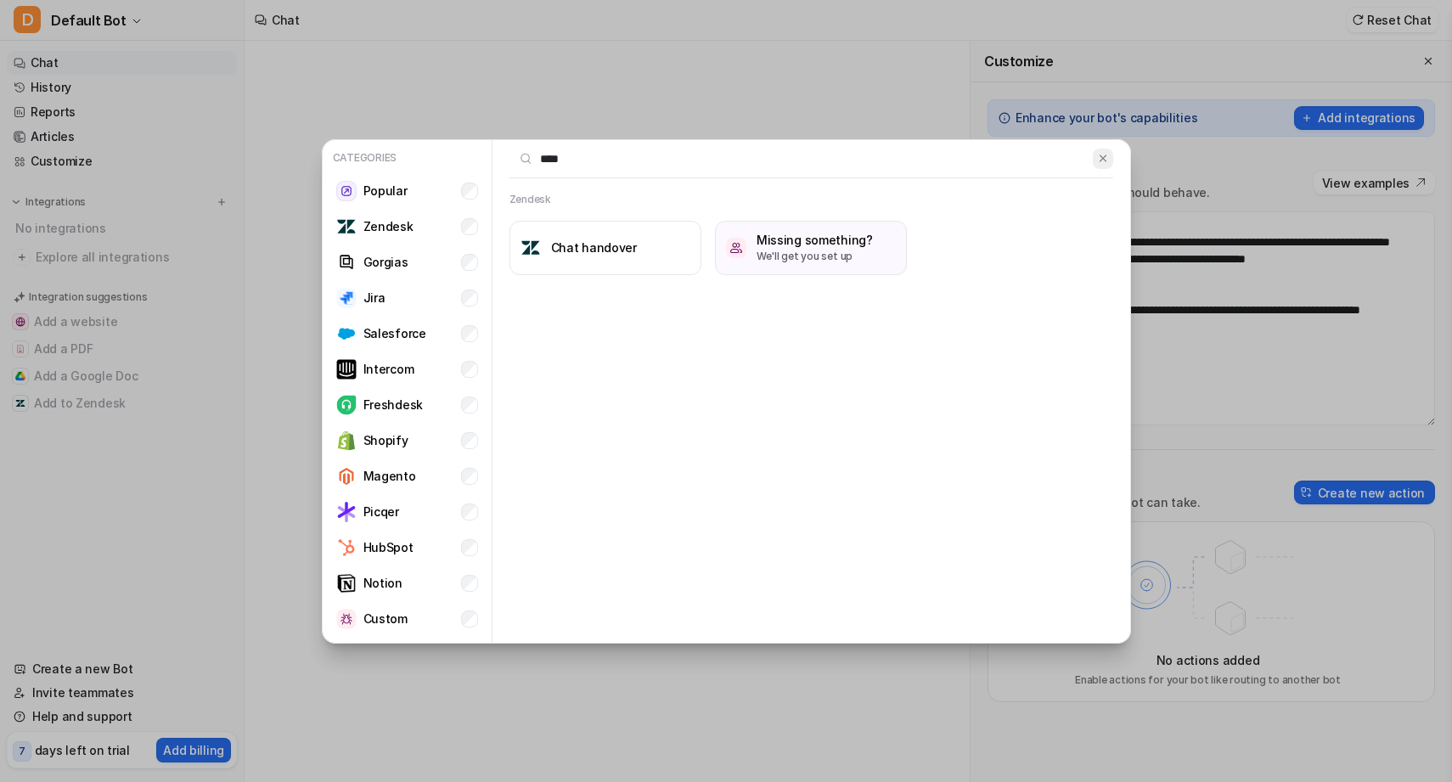
type input "****"
click at [1105, 155] on img at bounding box center [1103, 158] width 12 height 13
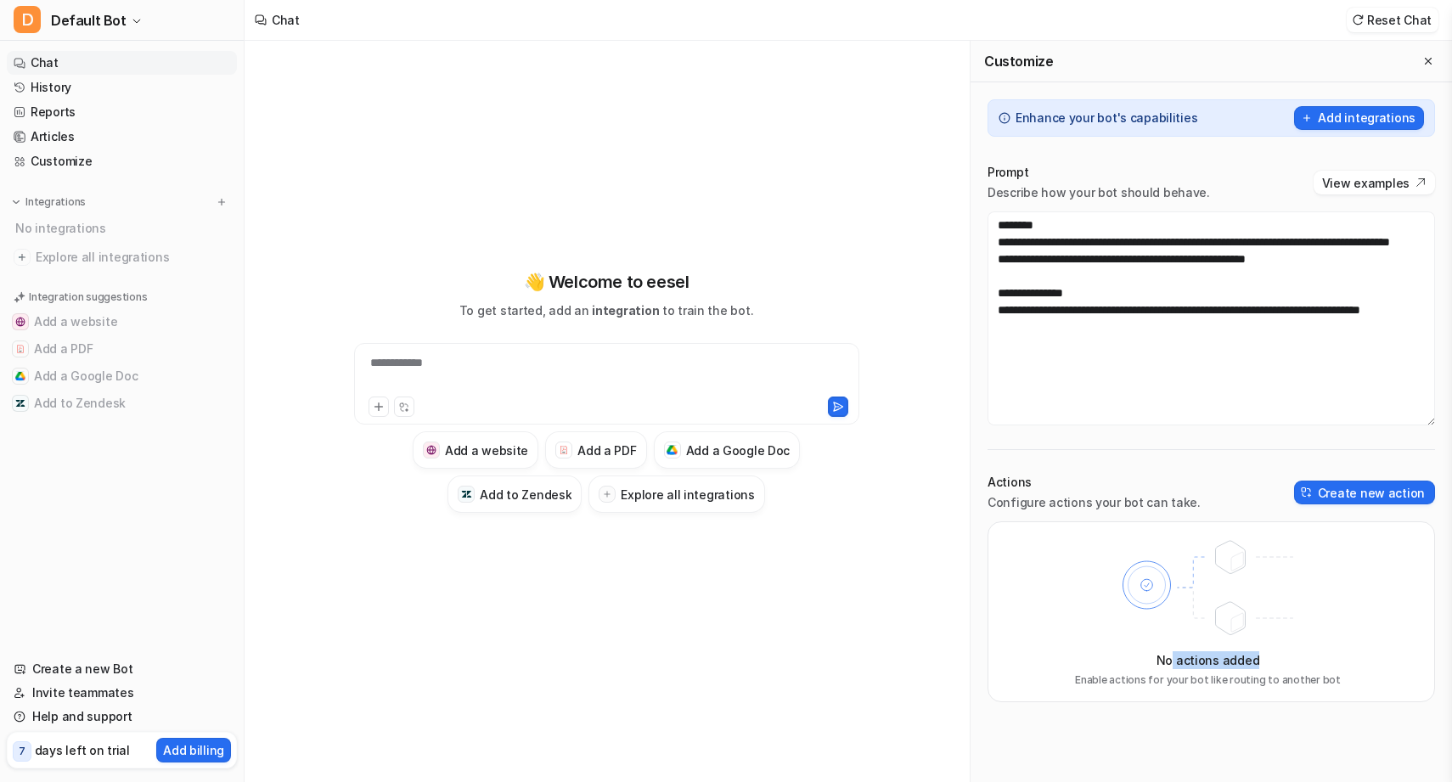
drag, startPoint x: 1173, startPoint y: 664, endPoint x: 1260, endPoint y: 660, distance: 86.7
click at [1260, 660] on div "No actions added Enable actions for your bot like routing to another bot" at bounding box center [1212, 611] width 448 height 181
drag, startPoint x: 1026, startPoint y: 196, endPoint x: 1182, endPoint y: 197, distance: 156.3
click at [1183, 197] on p "Describe how your bot should behave." at bounding box center [1099, 192] width 223 height 17
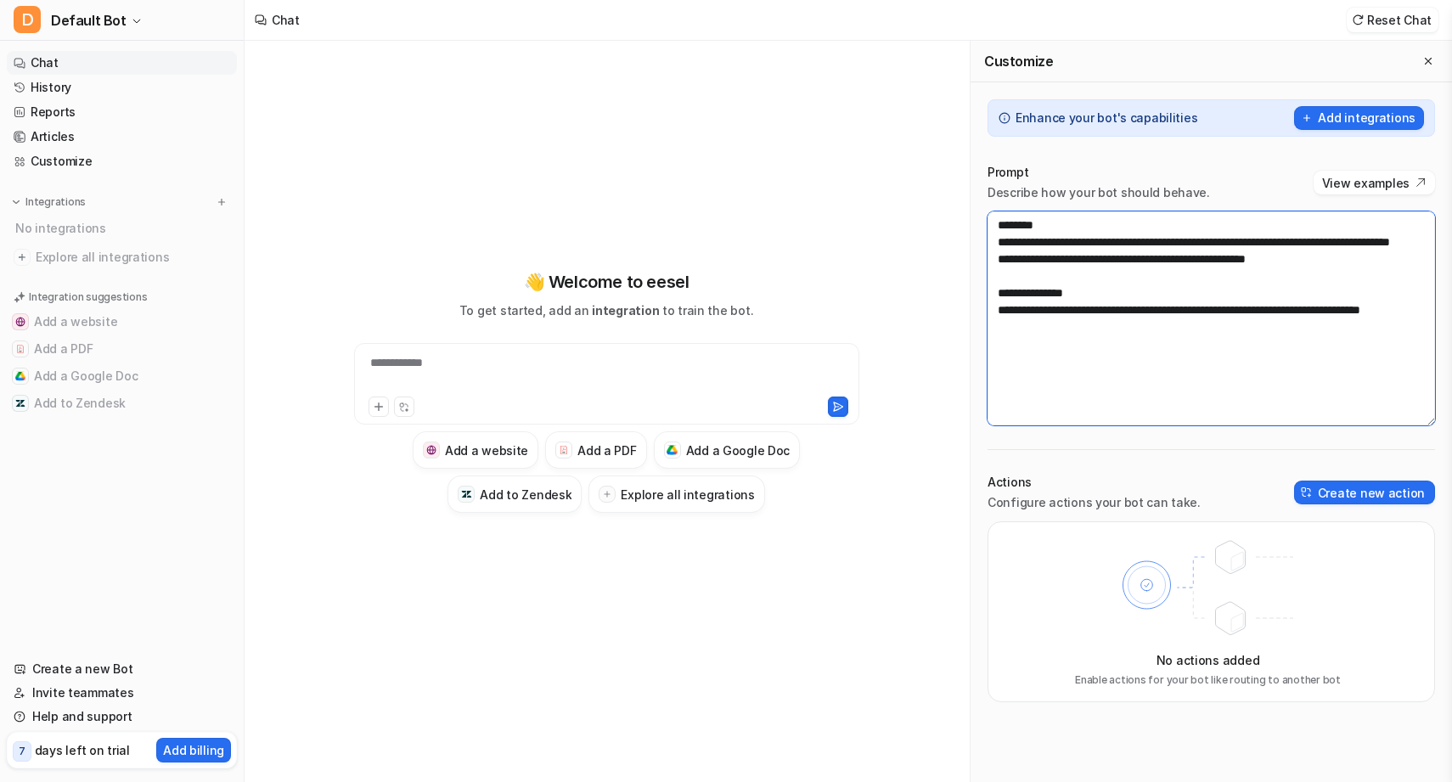
drag, startPoint x: 1004, startPoint y: 223, endPoint x: 1080, endPoint y: 259, distance: 83.6
click at [1080, 259] on textarea "**********" at bounding box center [1212, 318] width 448 height 214
click at [1100, 261] on textarea "**********" at bounding box center [1212, 318] width 448 height 214
click at [1061, 621] on div "No actions added Enable actions for your bot like routing to another bot" at bounding box center [1212, 611] width 448 height 181
click at [1427, 65] on icon "Close flyout" at bounding box center [1429, 61] width 12 height 12
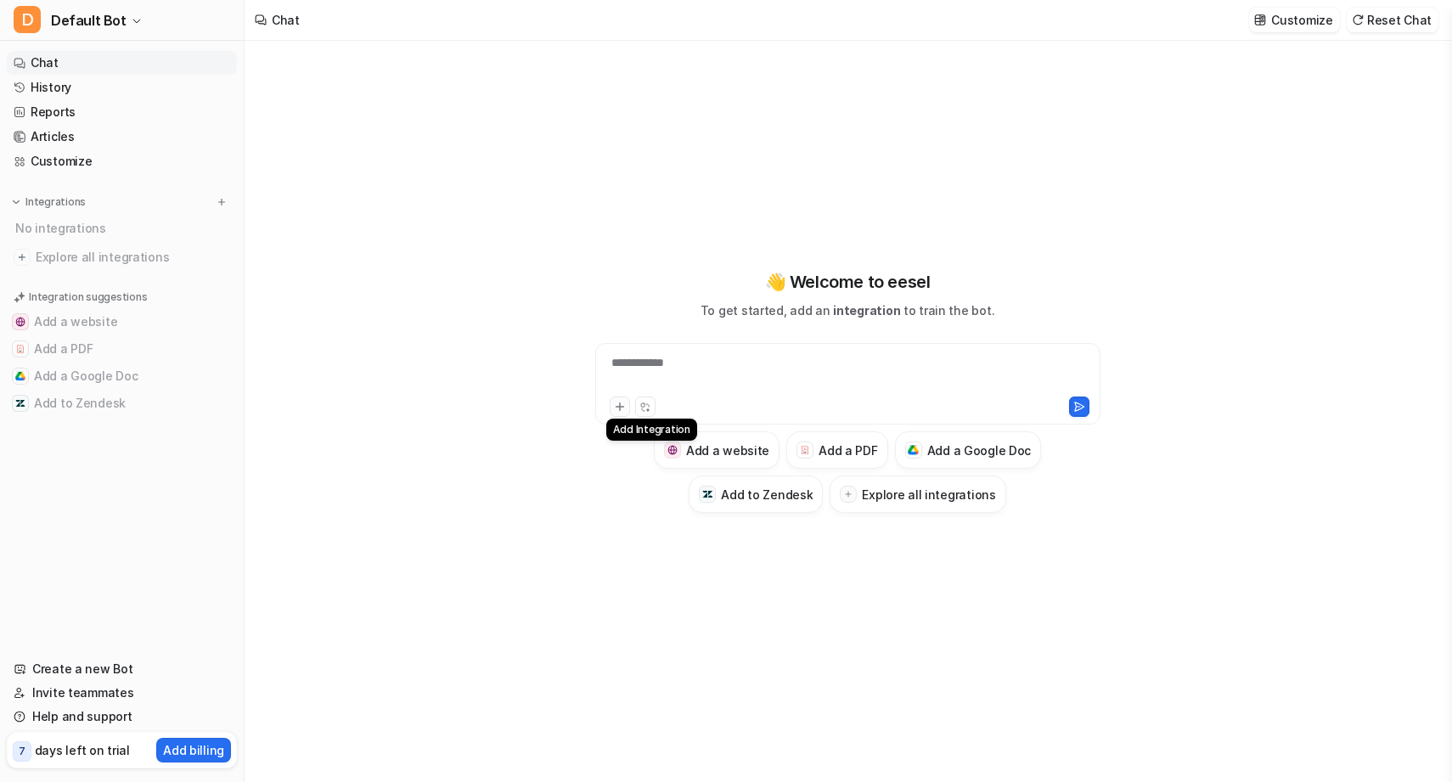
click at [623, 403] on icon at bounding box center [620, 407] width 12 height 12
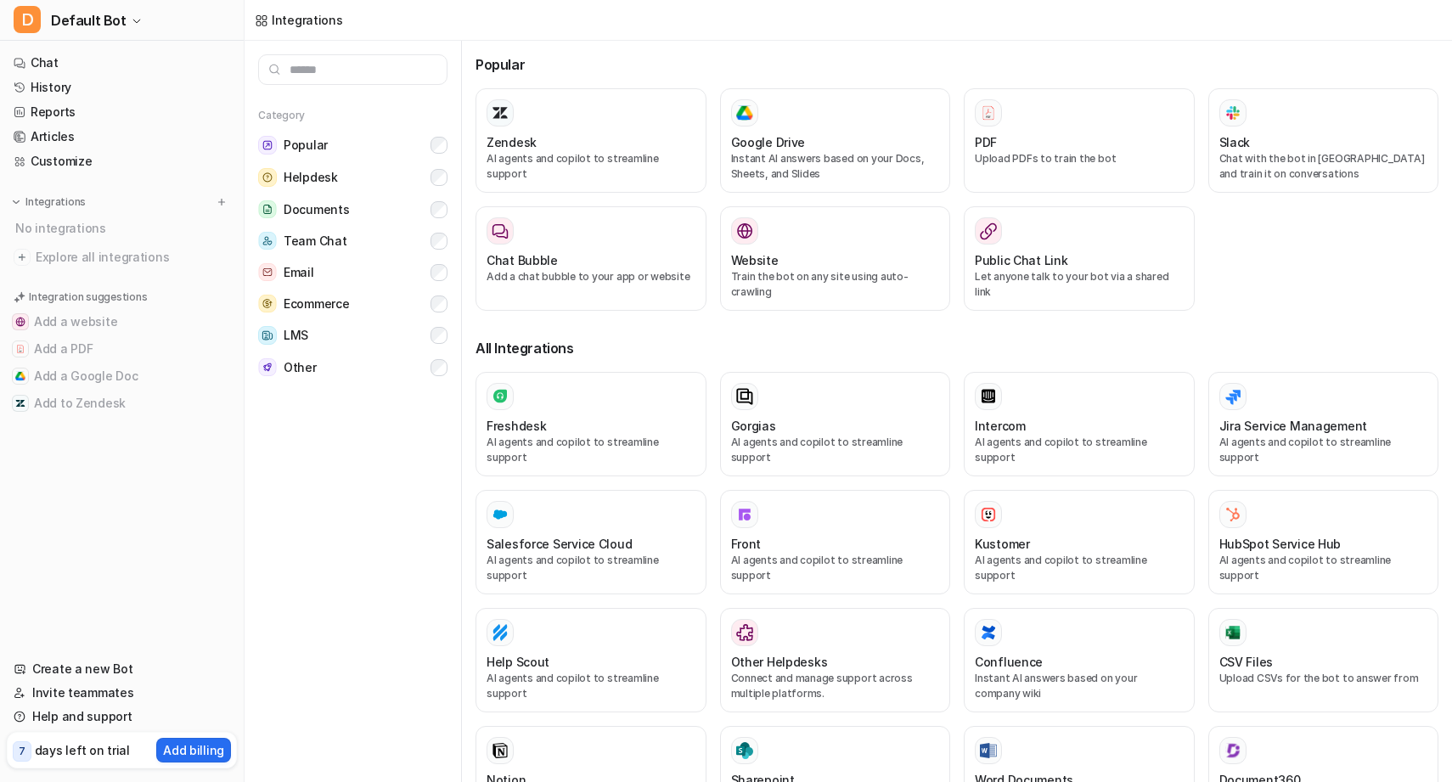
drag, startPoint x: 620, startPoint y: 409, endPoint x: 655, endPoint y: 314, distance: 100.5
click at [655, 314] on div "Popular Zendesk AI agents and copilot to streamline support Google Drive Instan…" at bounding box center [957, 729] width 963 height 1377
click at [357, 298] on button "Ecommerce" at bounding box center [352, 303] width 189 height 31
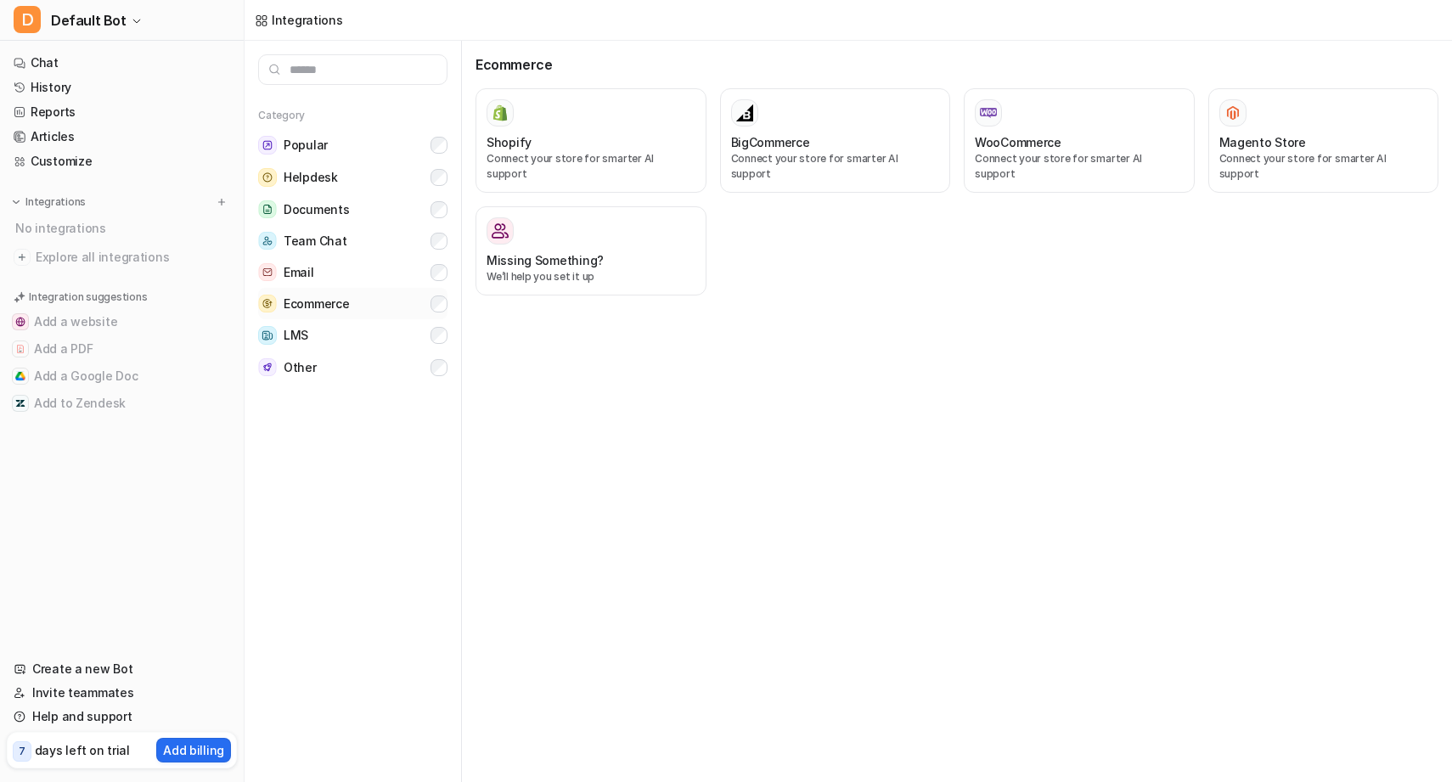
click at [357, 297] on button "Ecommerce" at bounding box center [352, 303] width 189 height 31
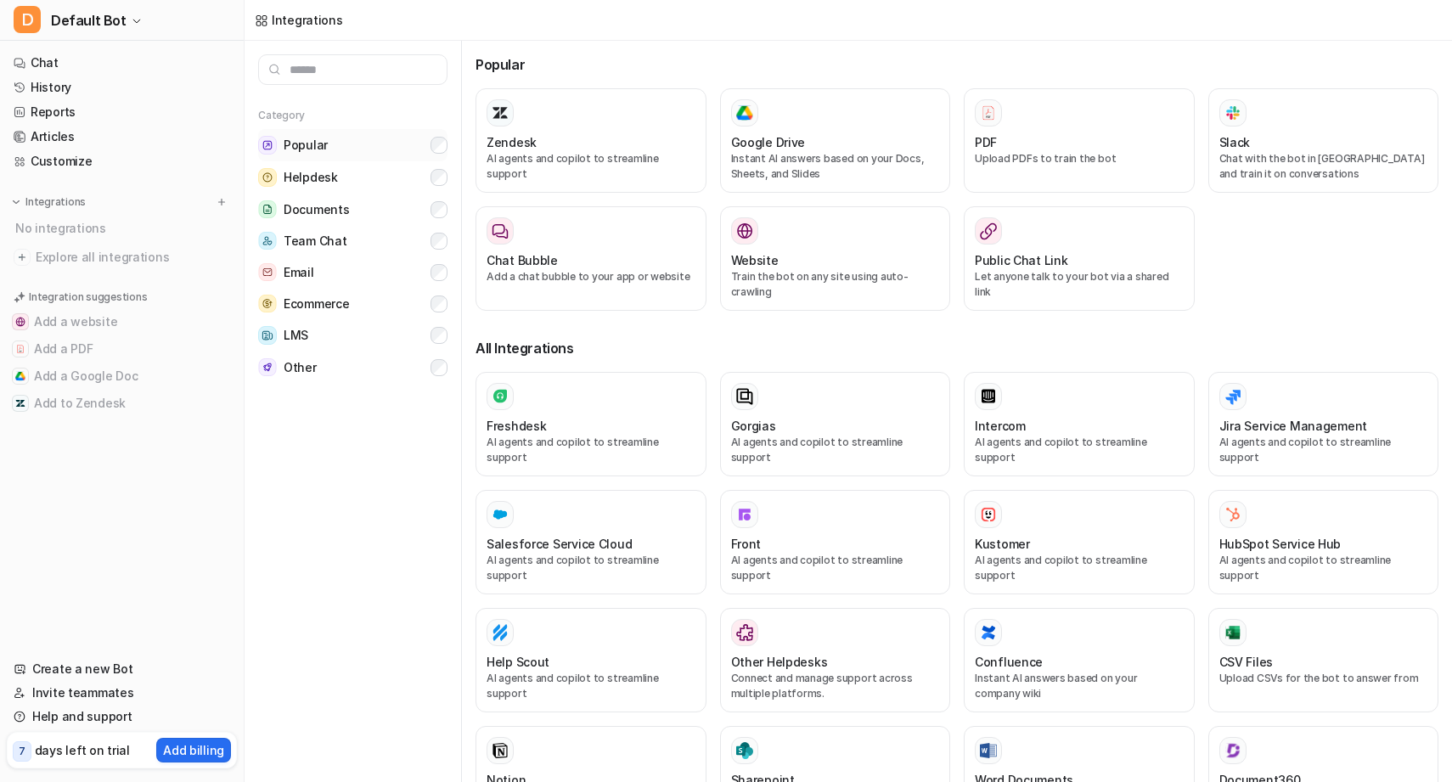
click at [395, 150] on button "Popular" at bounding box center [352, 145] width 189 height 32
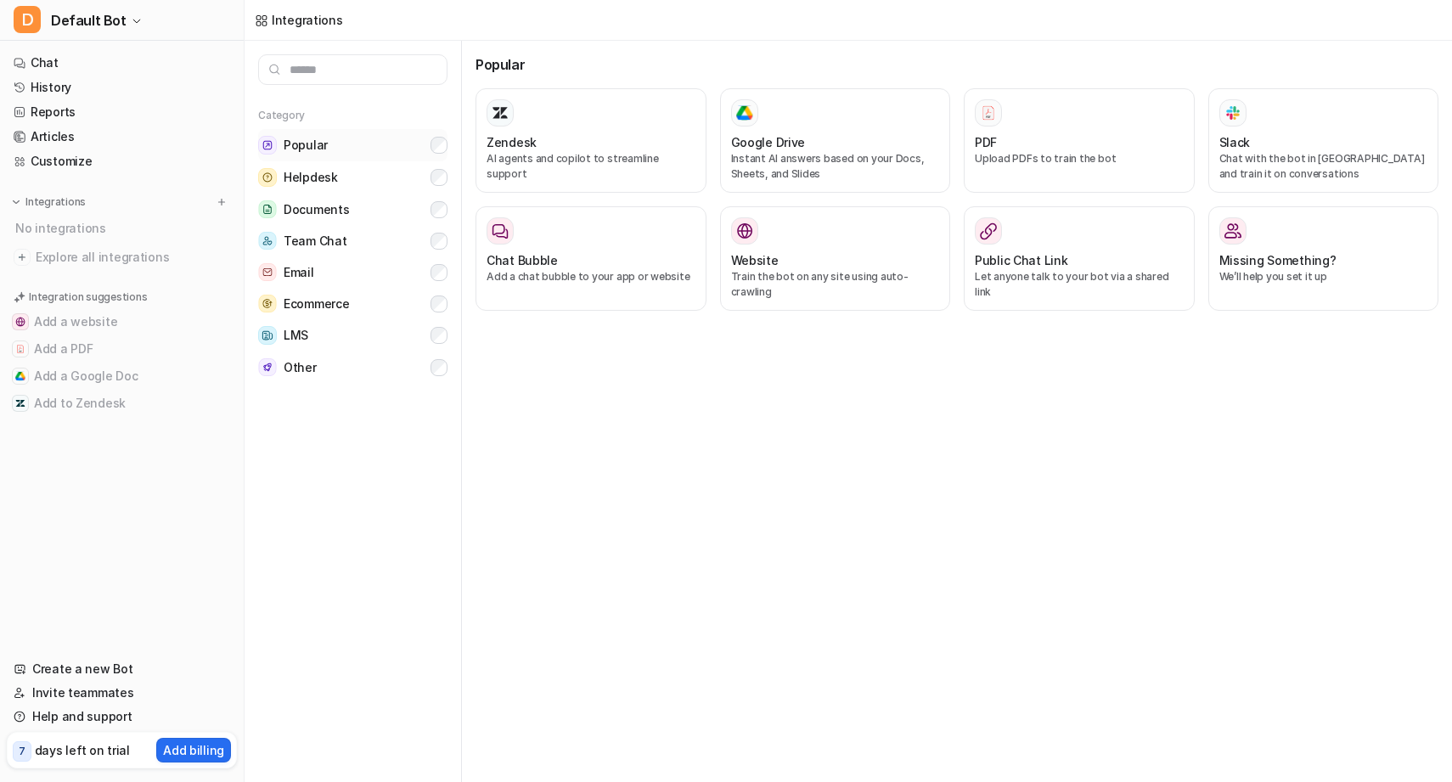
click at [395, 150] on button "Popular" at bounding box center [352, 145] width 189 height 32
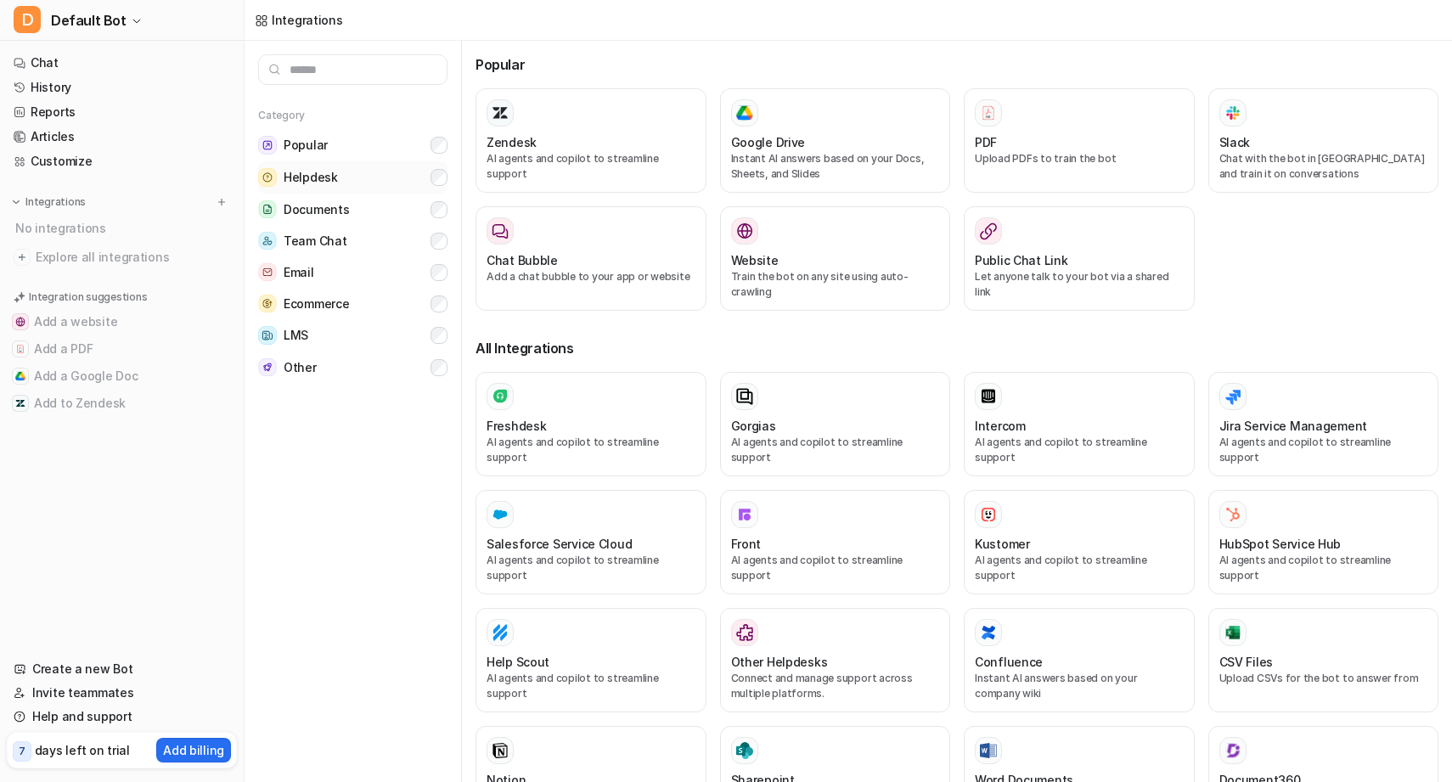
click at [393, 170] on button "Helpdesk" at bounding box center [352, 177] width 189 height 32
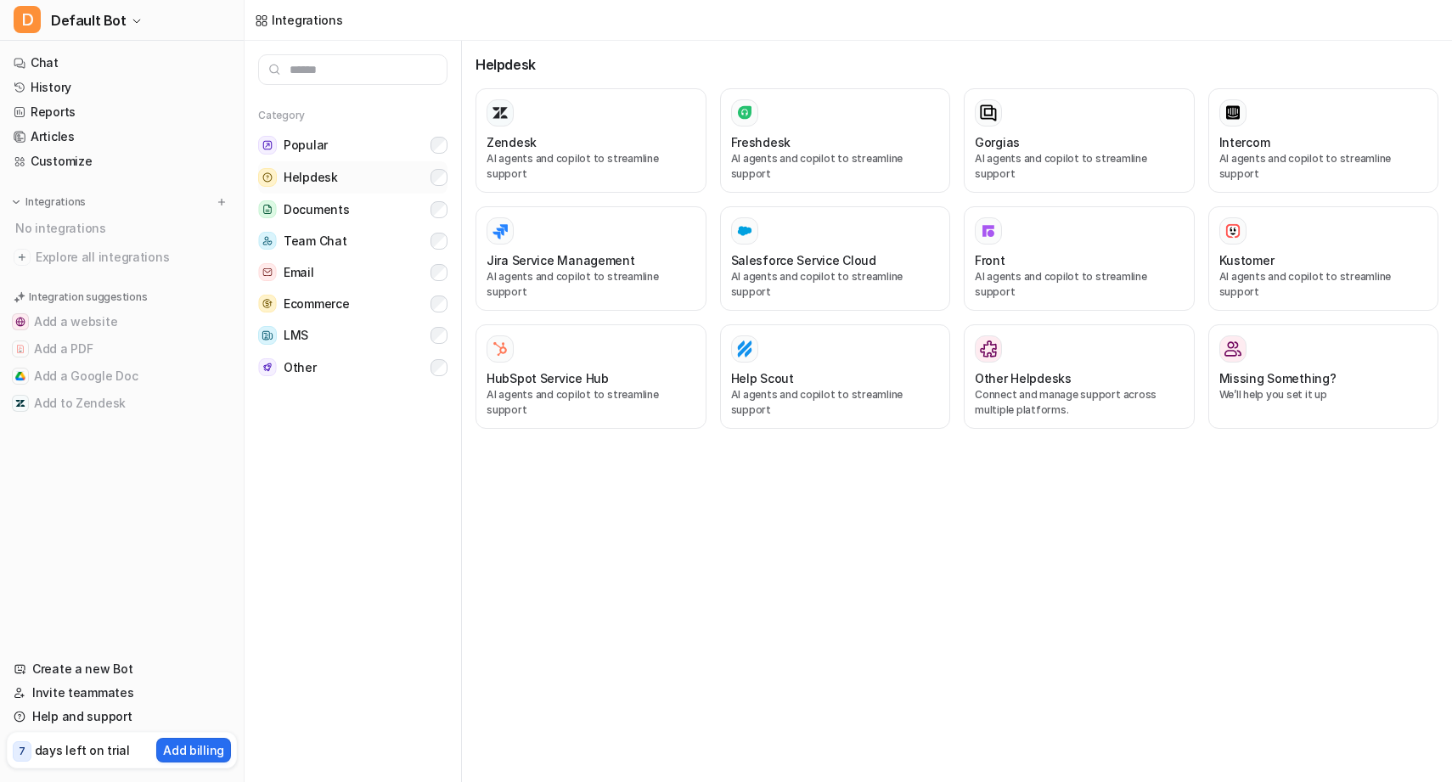
click at [393, 170] on button "Helpdesk" at bounding box center [352, 177] width 189 height 32
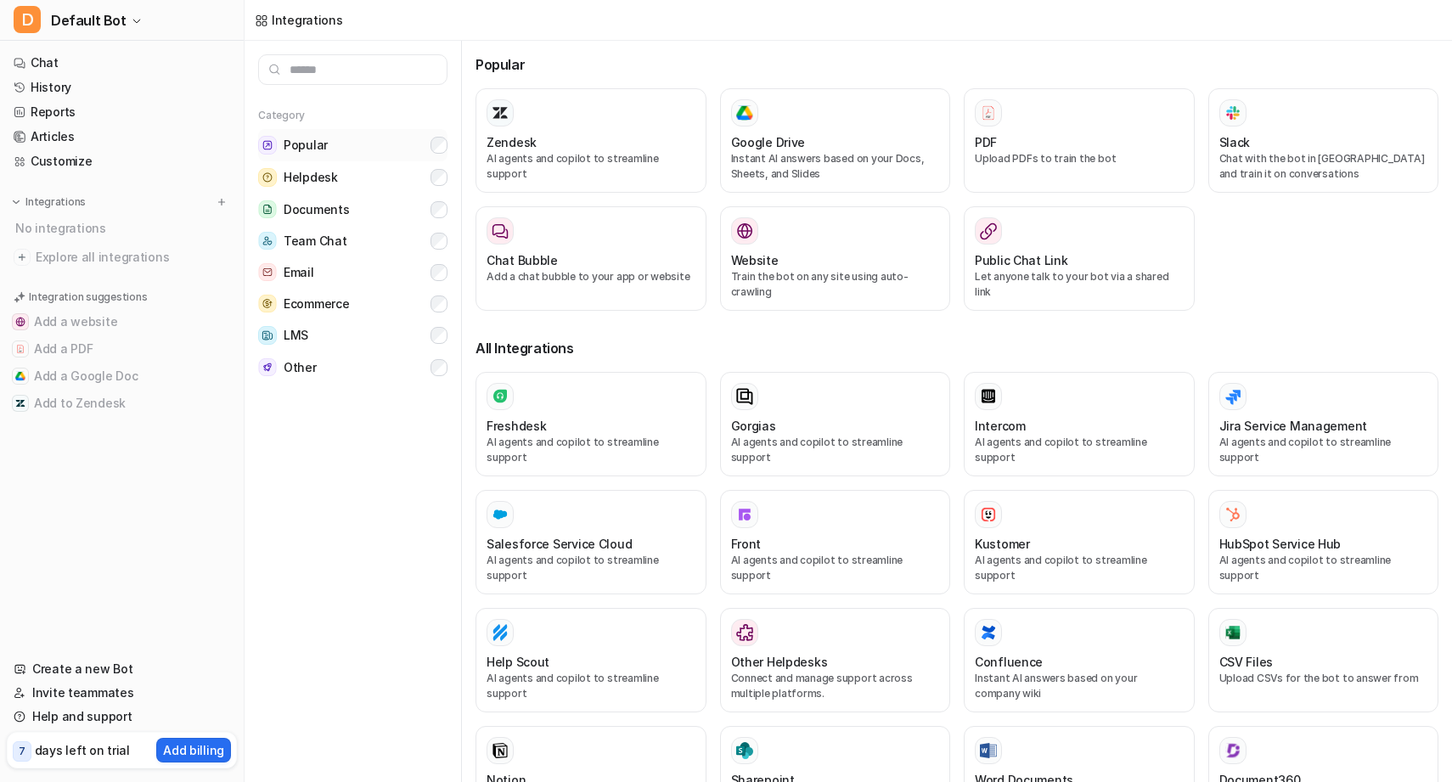
click at [395, 153] on button "Popular" at bounding box center [352, 145] width 189 height 32
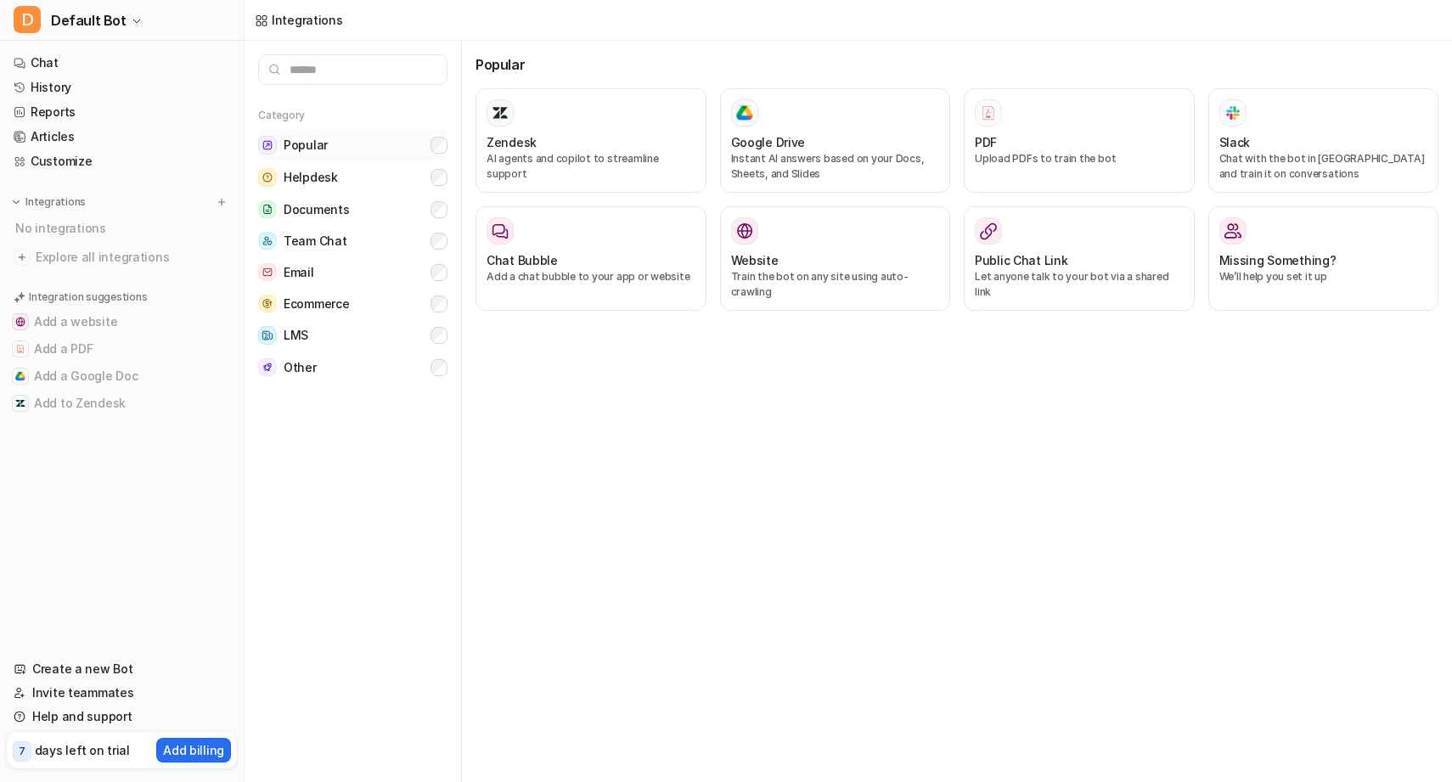
click at [395, 153] on button "Popular" at bounding box center [352, 145] width 189 height 32
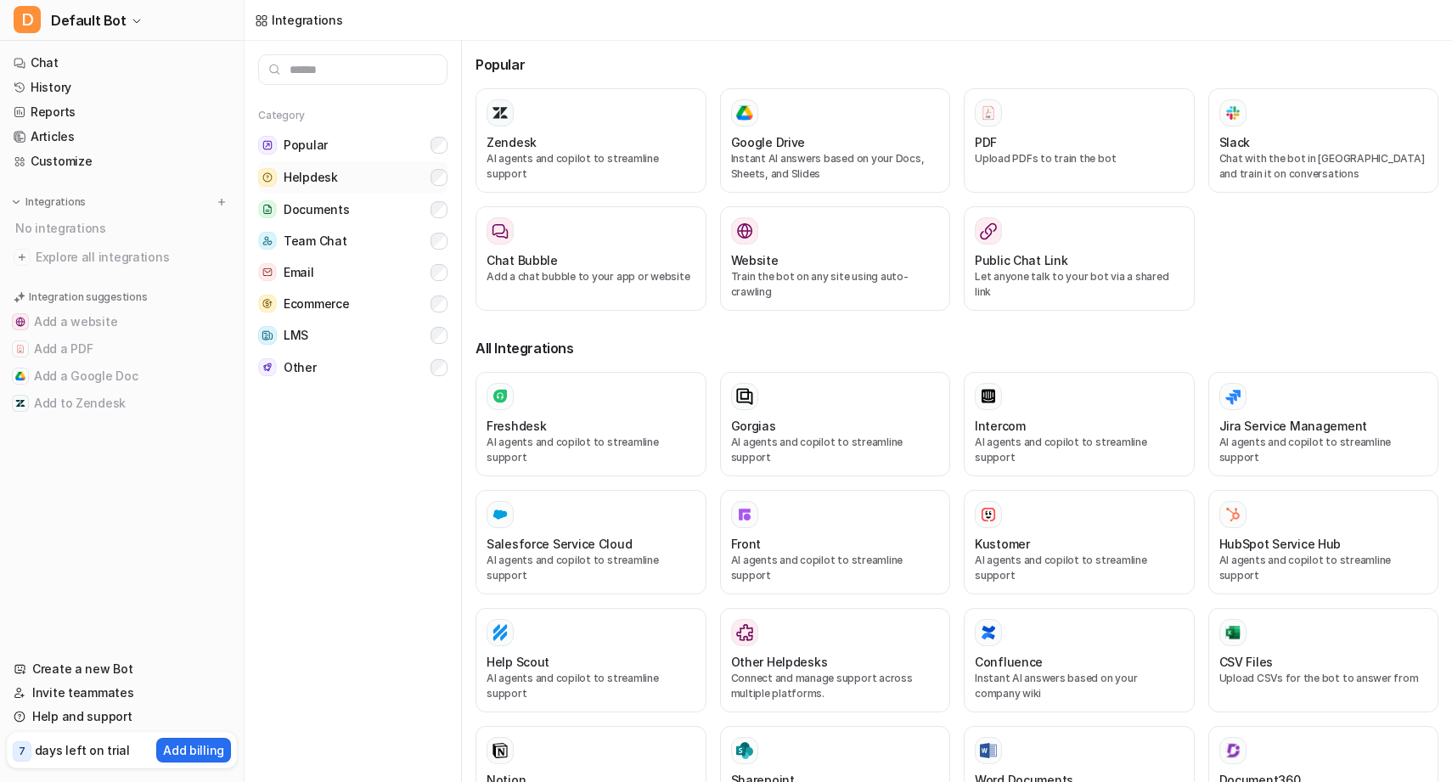
click at [397, 179] on button "Helpdesk" at bounding box center [352, 177] width 189 height 32
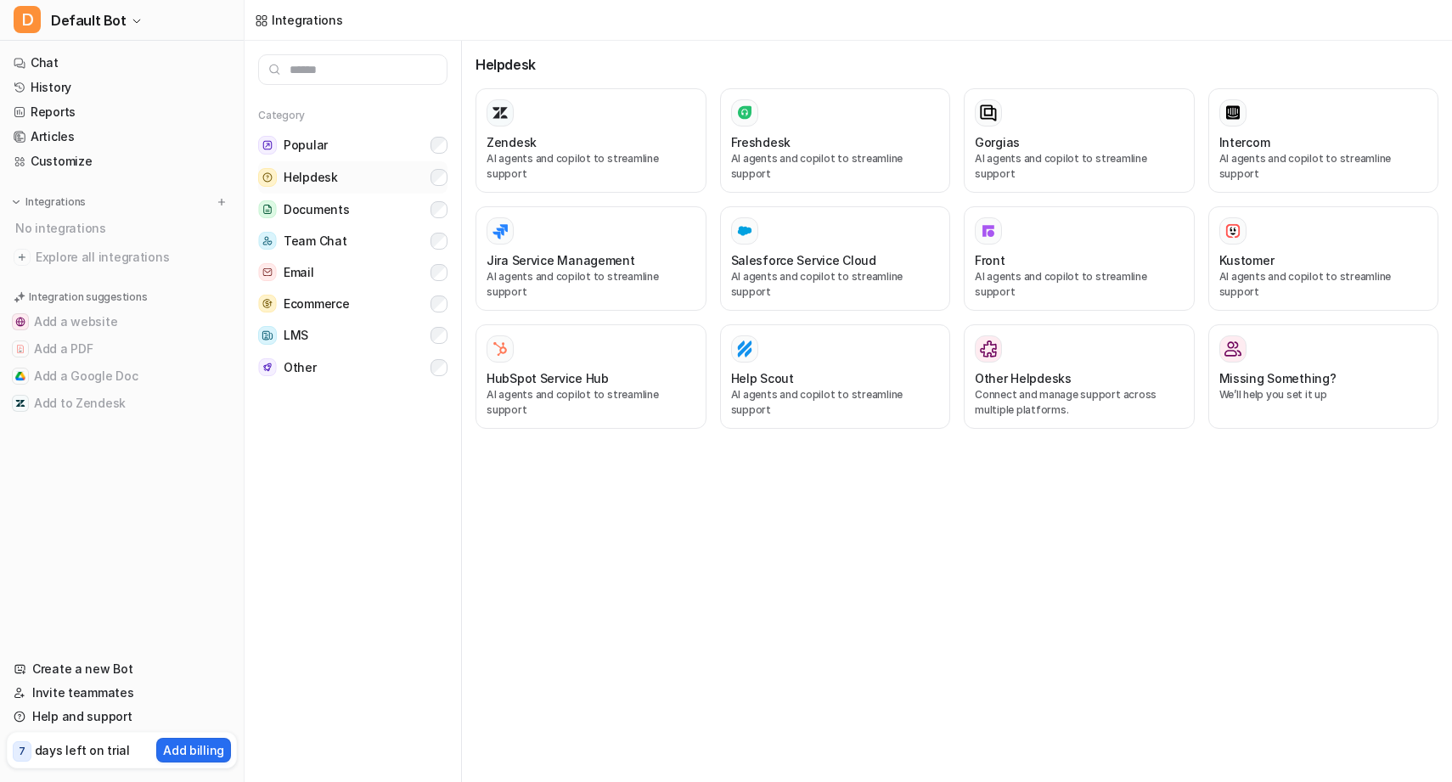
click at [397, 179] on button "Helpdesk" at bounding box center [352, 177] width 189 height 32
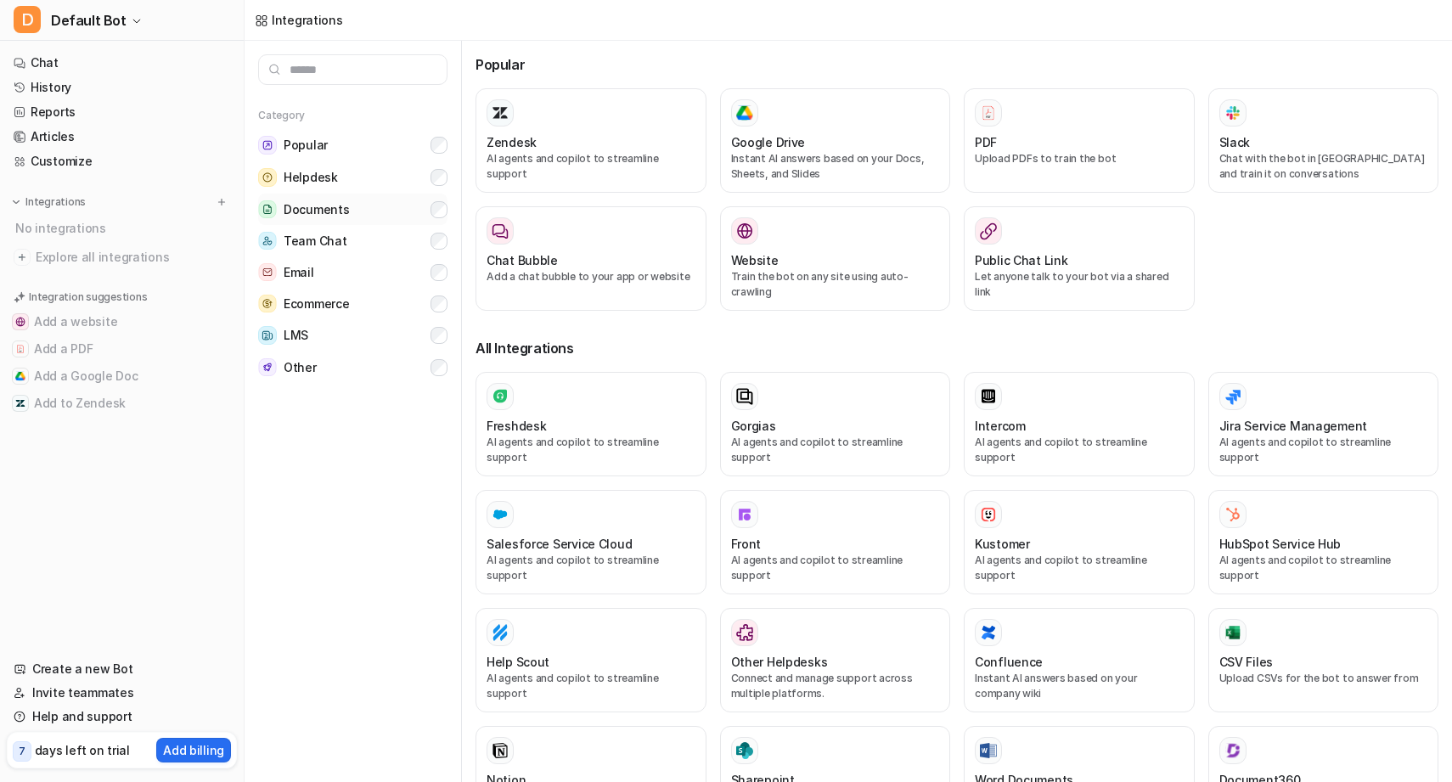
click at [379, 210] on button "Documents" at bounding box center [352, 209] width 189 height 31
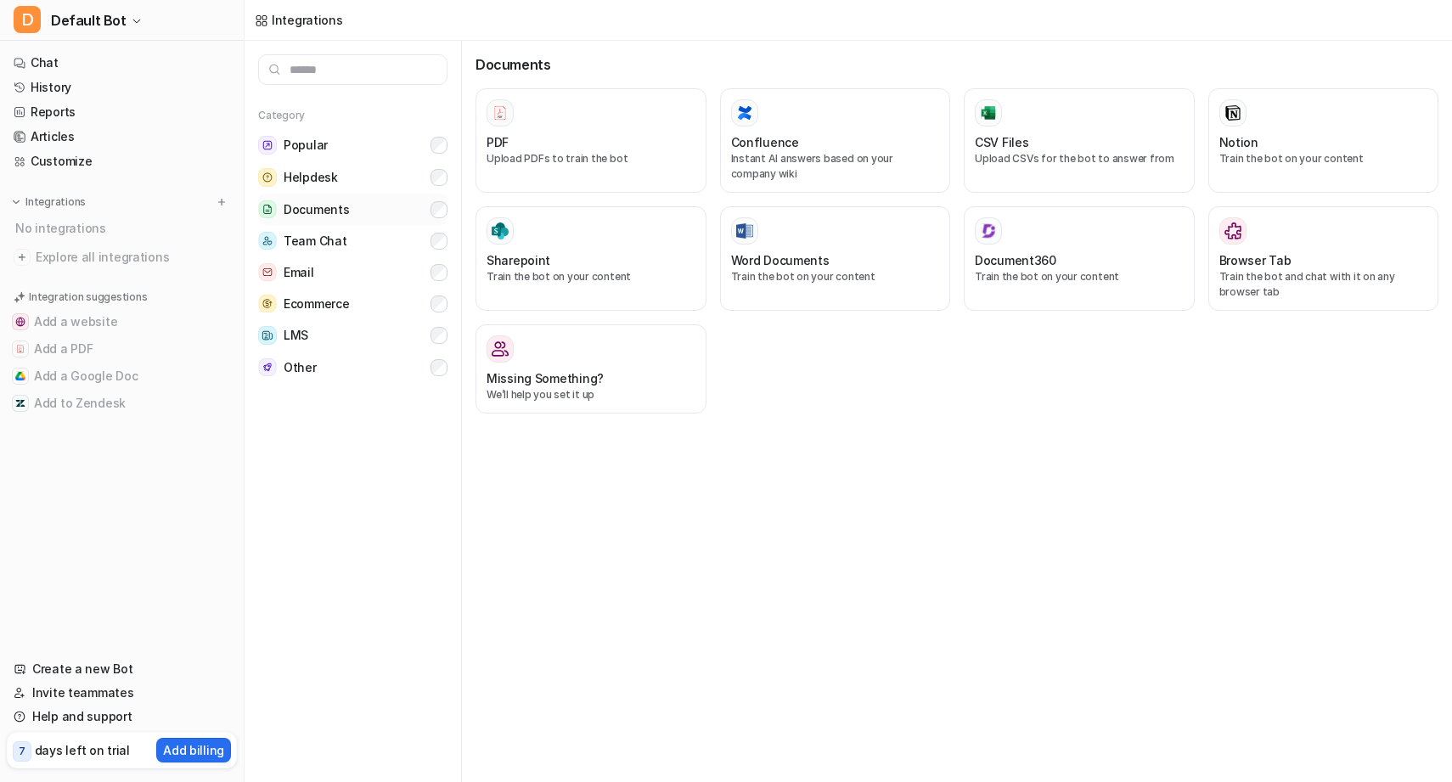
click at [379, 209] on button "Documents" at bounding box center [352, 209] width 189 height 31
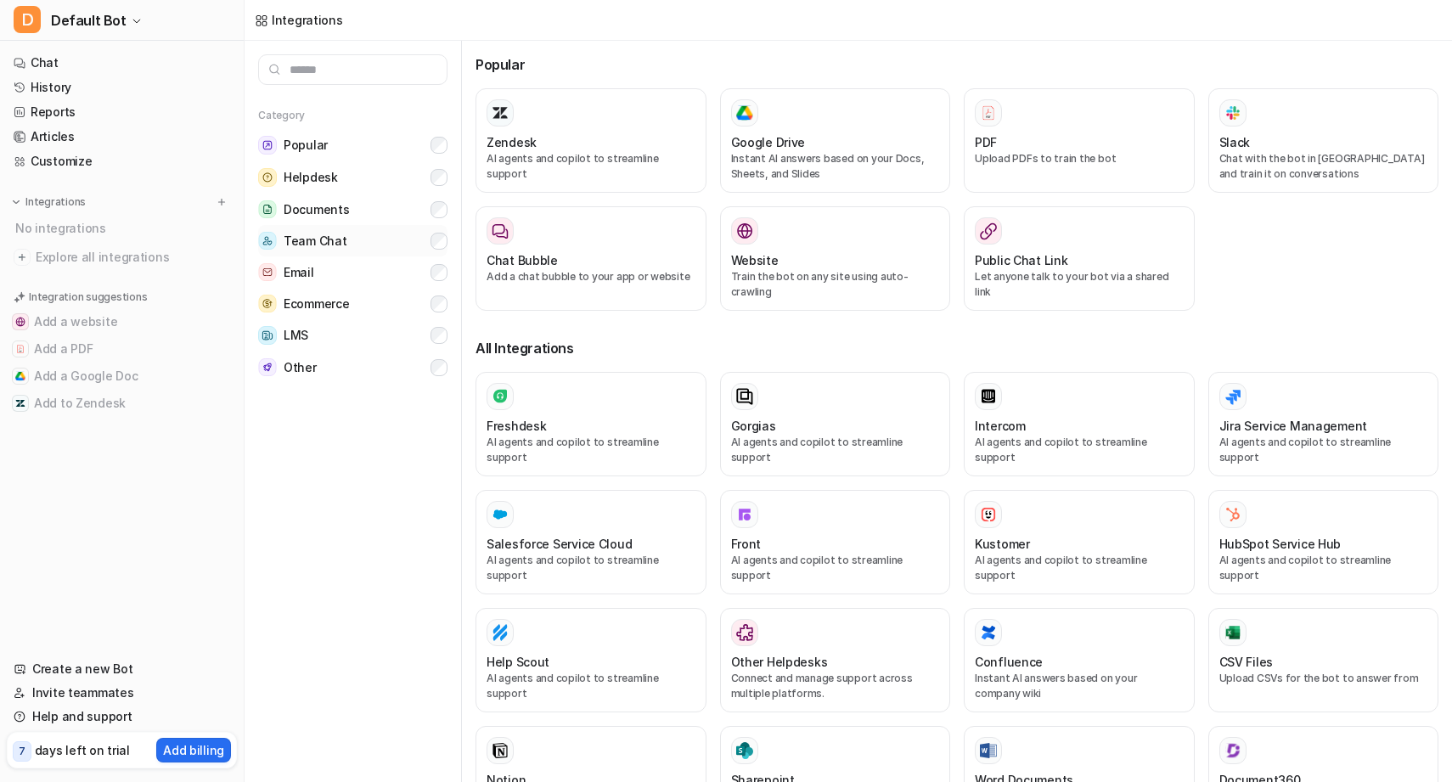
click at [388, 236] on button "Team Chat" at bounding box center [352, 240] width 189 height 31
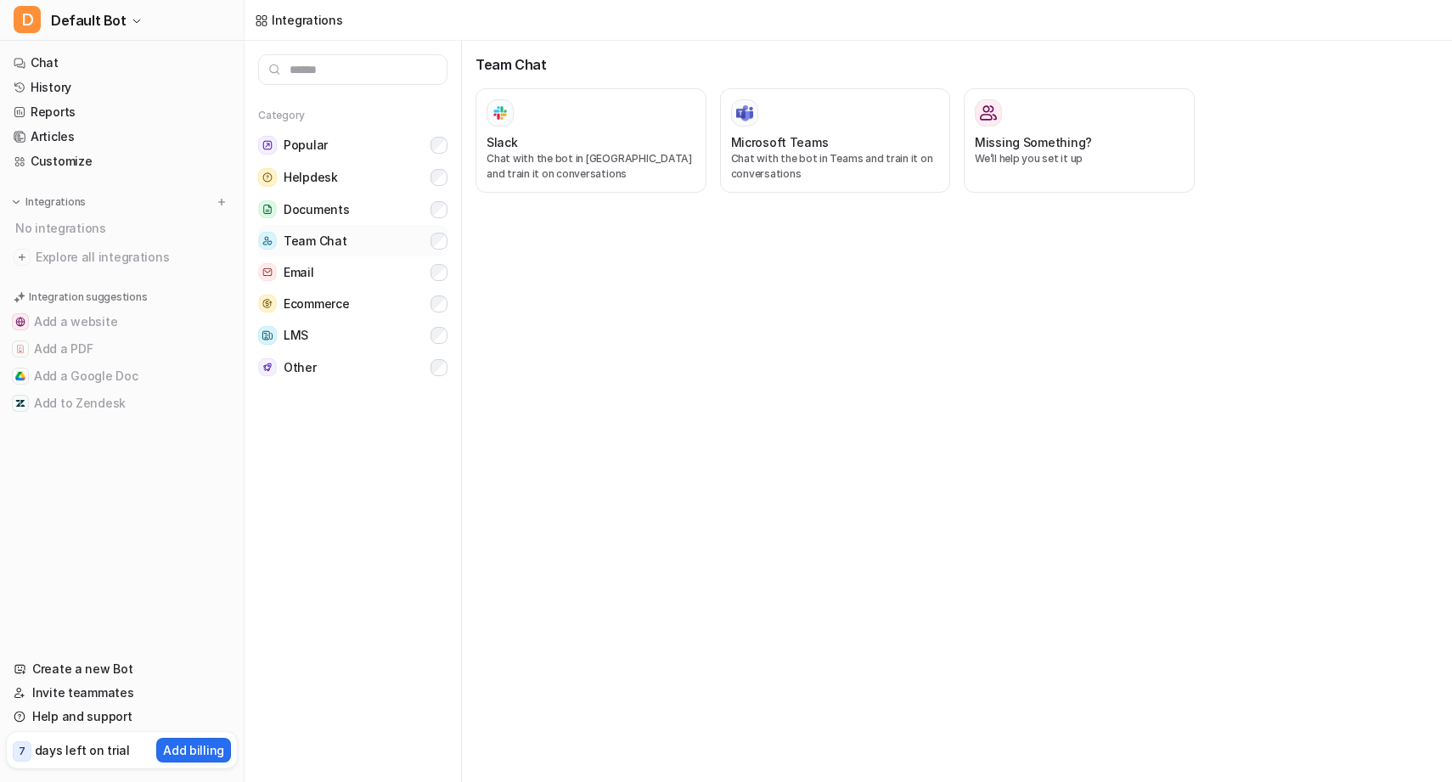
click at [388, 236] on button "Team Chat" at bounding box center [352, 240] width 189 height 31
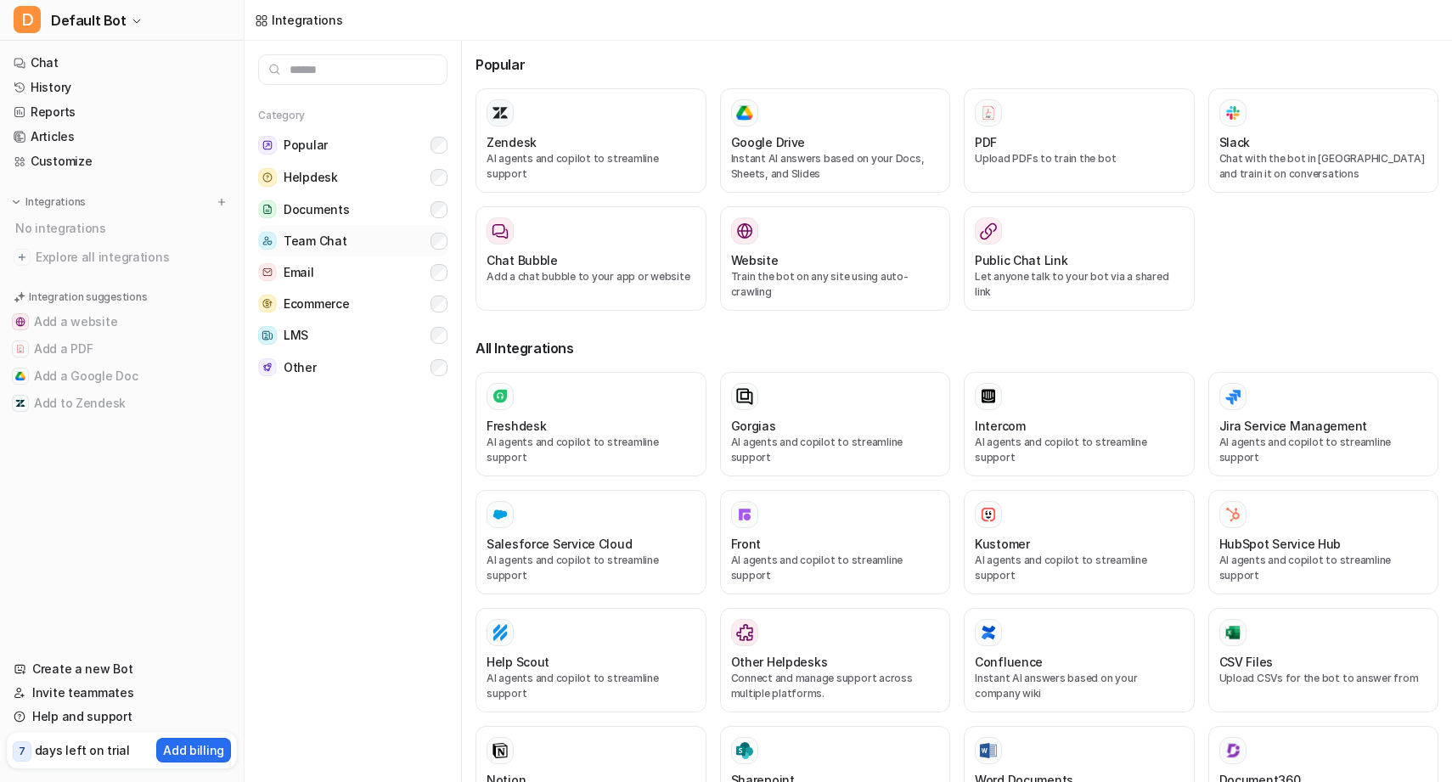
click at [388, 252] on button "Team Chat" at bounding box center [352, 240] width 189 height 31
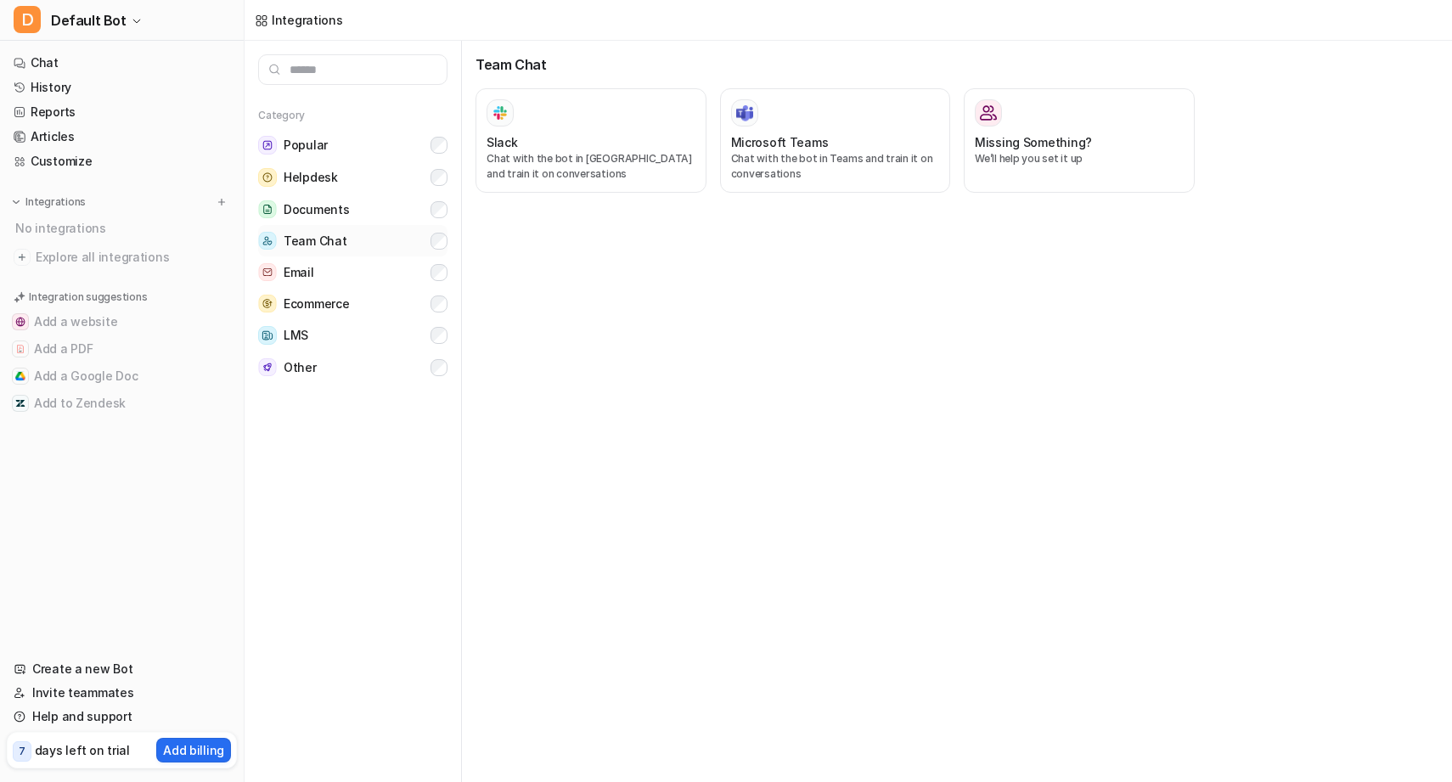
click at [388, 252] on button "Team Chat" at bounding box center [352, 240] width 189 height 31
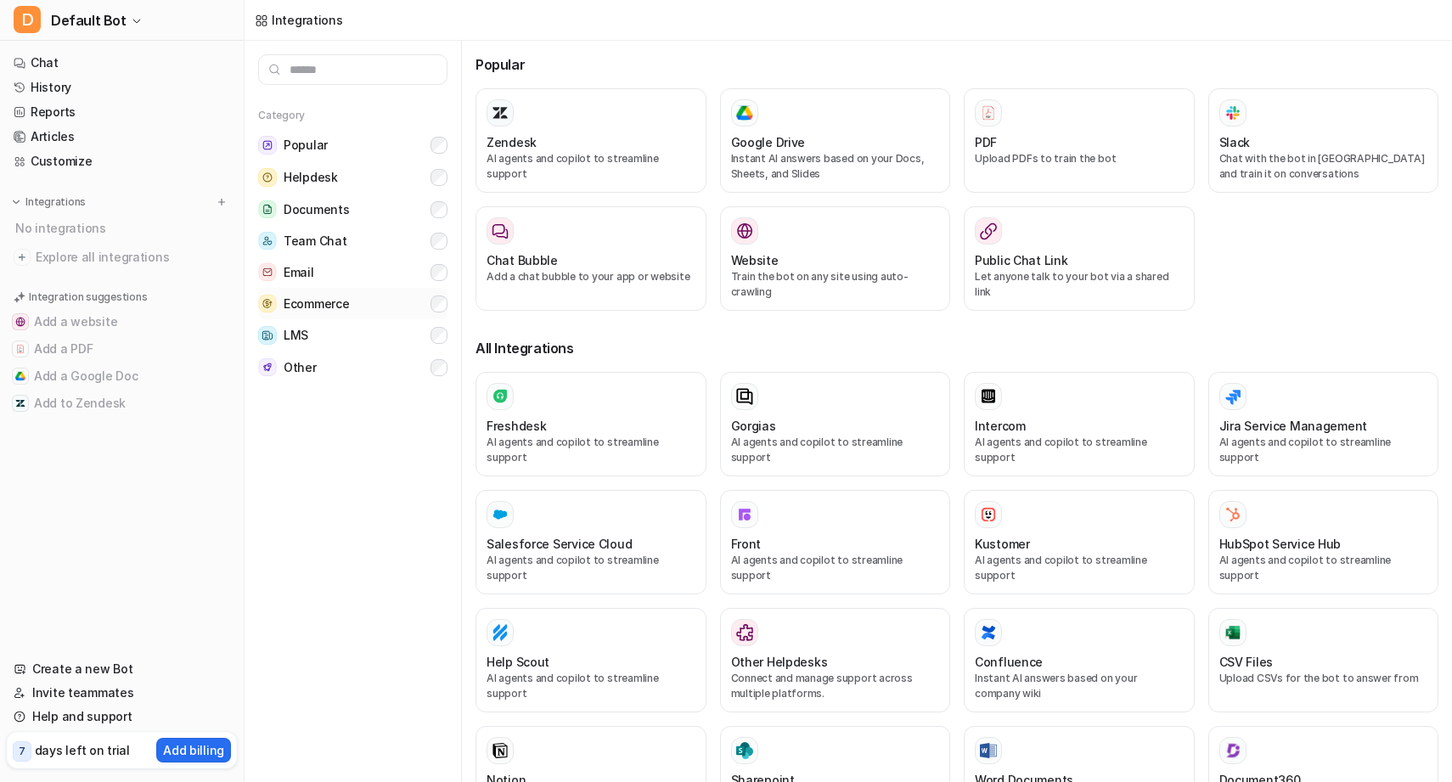
click at [368, 316] on button "Ecommerce" at bounding box center [352, 303] width 189 height 31
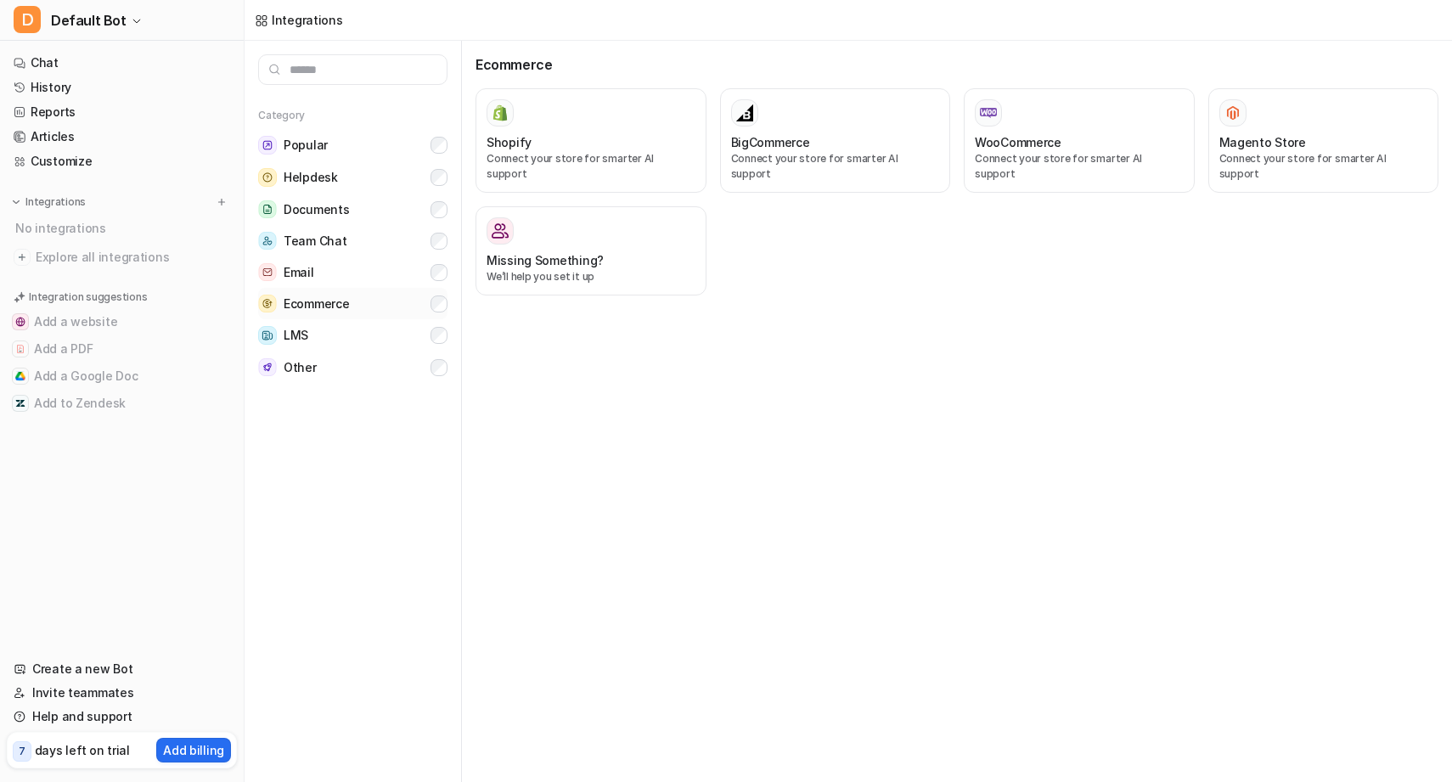
click at [368, 316] on button "Ecommerce" at bounding box center [352, 303] width 189 height 31
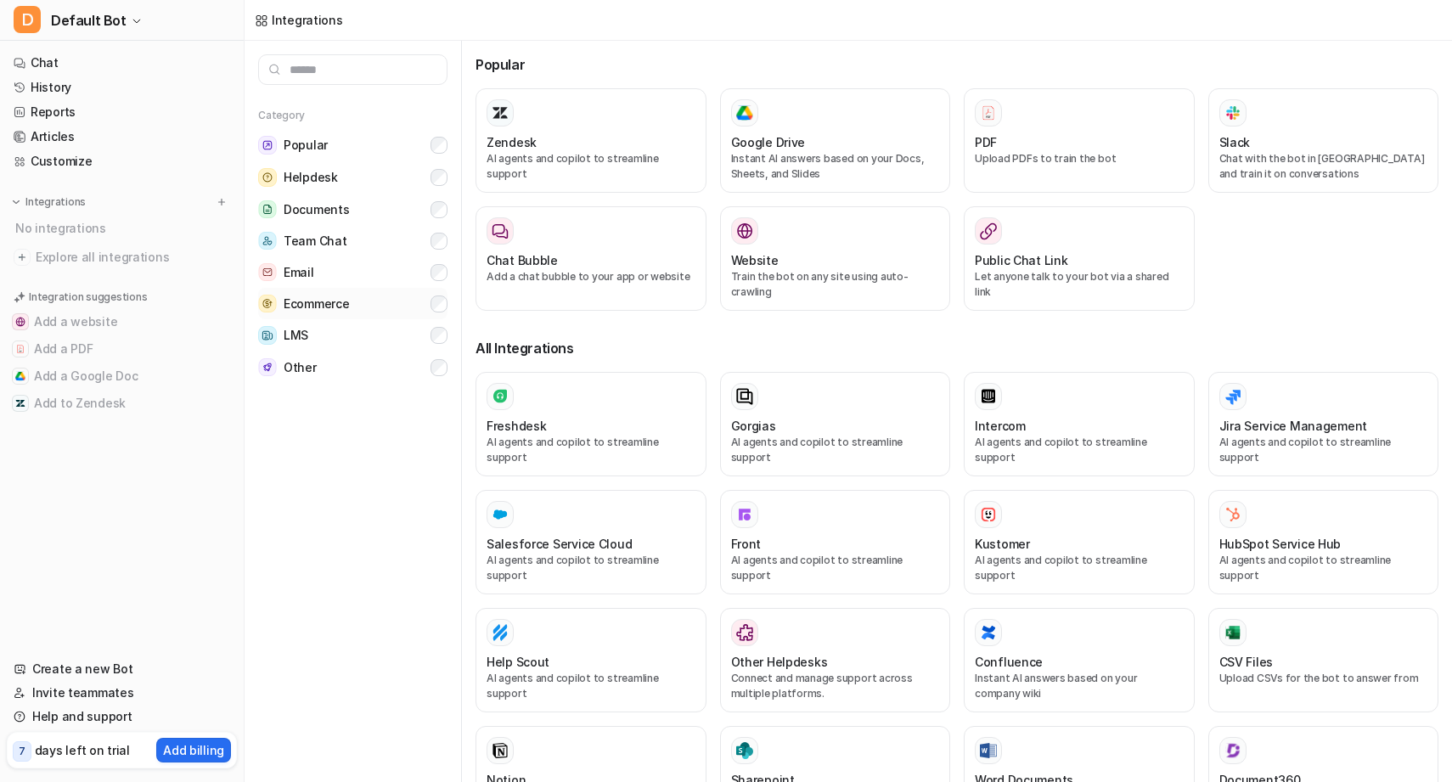
click at [368, 316] on button "Ecommerce" at bounding box center [352, 303] width 189 height 31
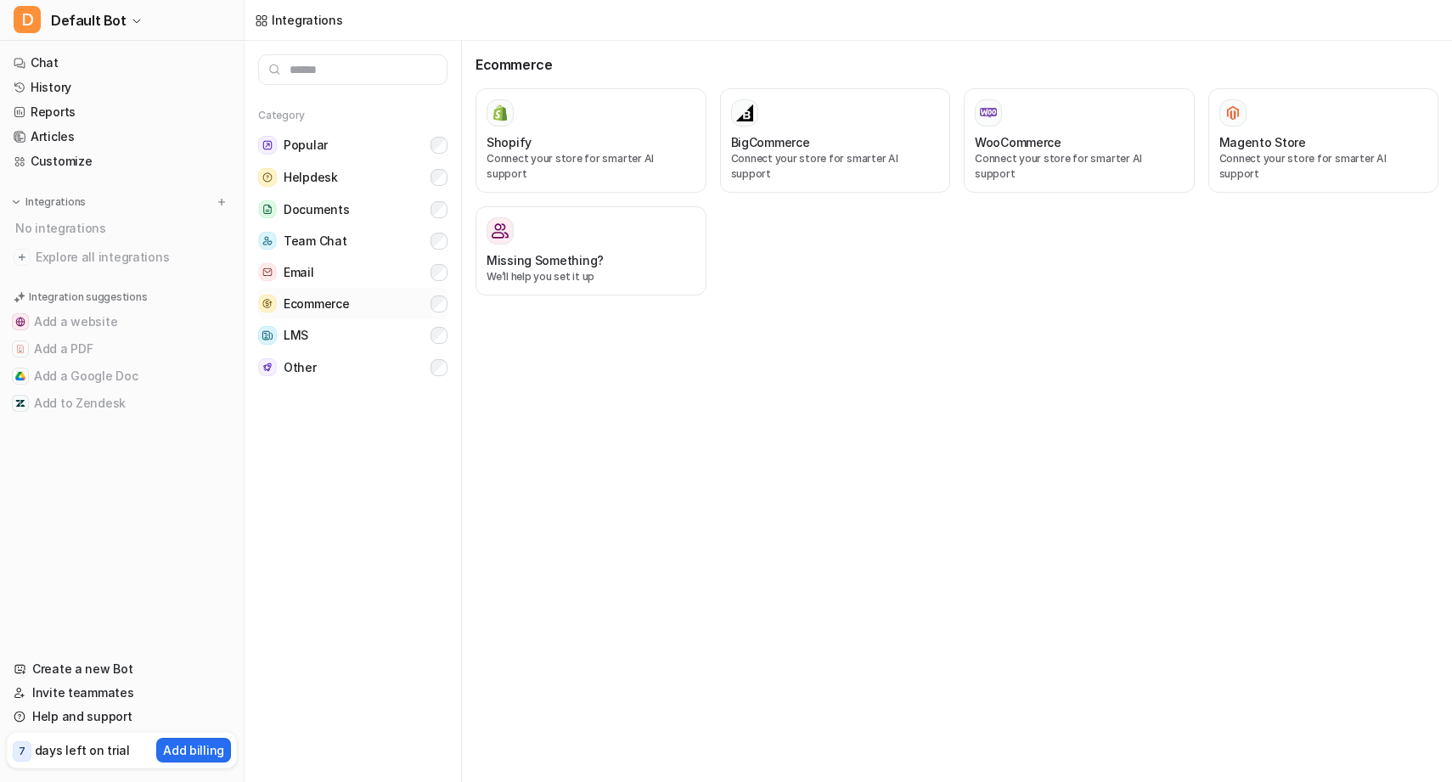
click at [368, 316] on button "Ecommerce" at bounding box center [352, 303] width 189 height 31
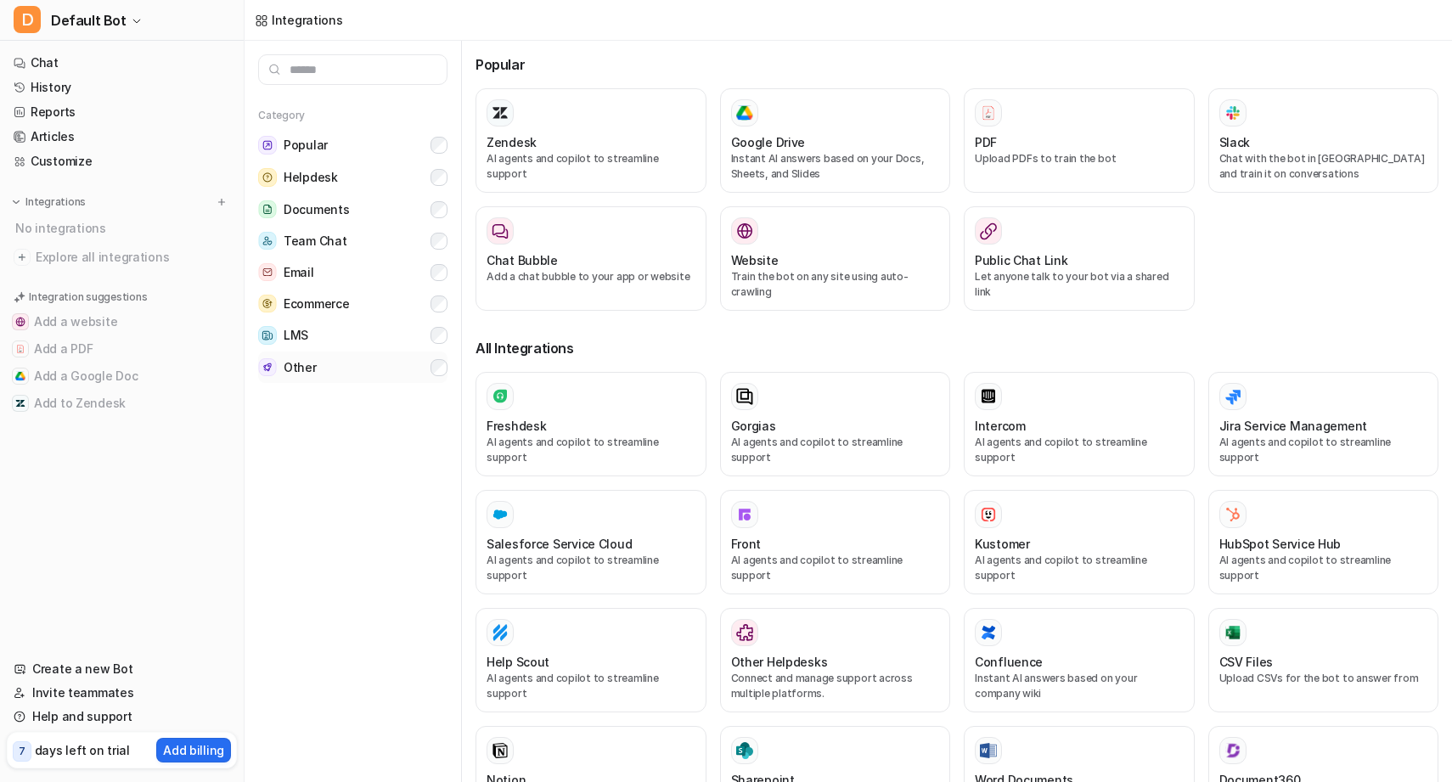
click at [341, 367] on button "Other" at bounding box center [352, 367] width 189 height 31
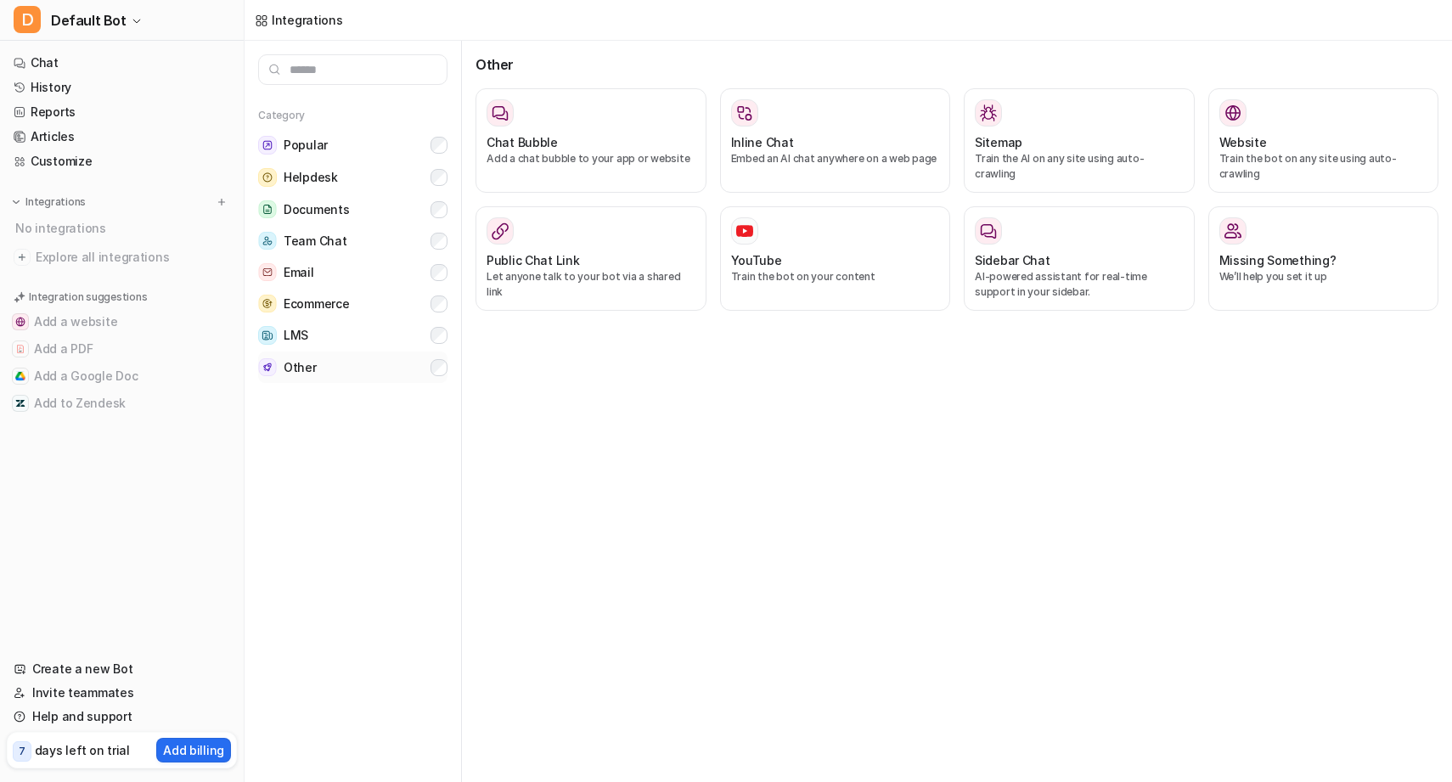
click at [341, 367] on button "Other" at bounding box center [352, 367] width 189 height 31
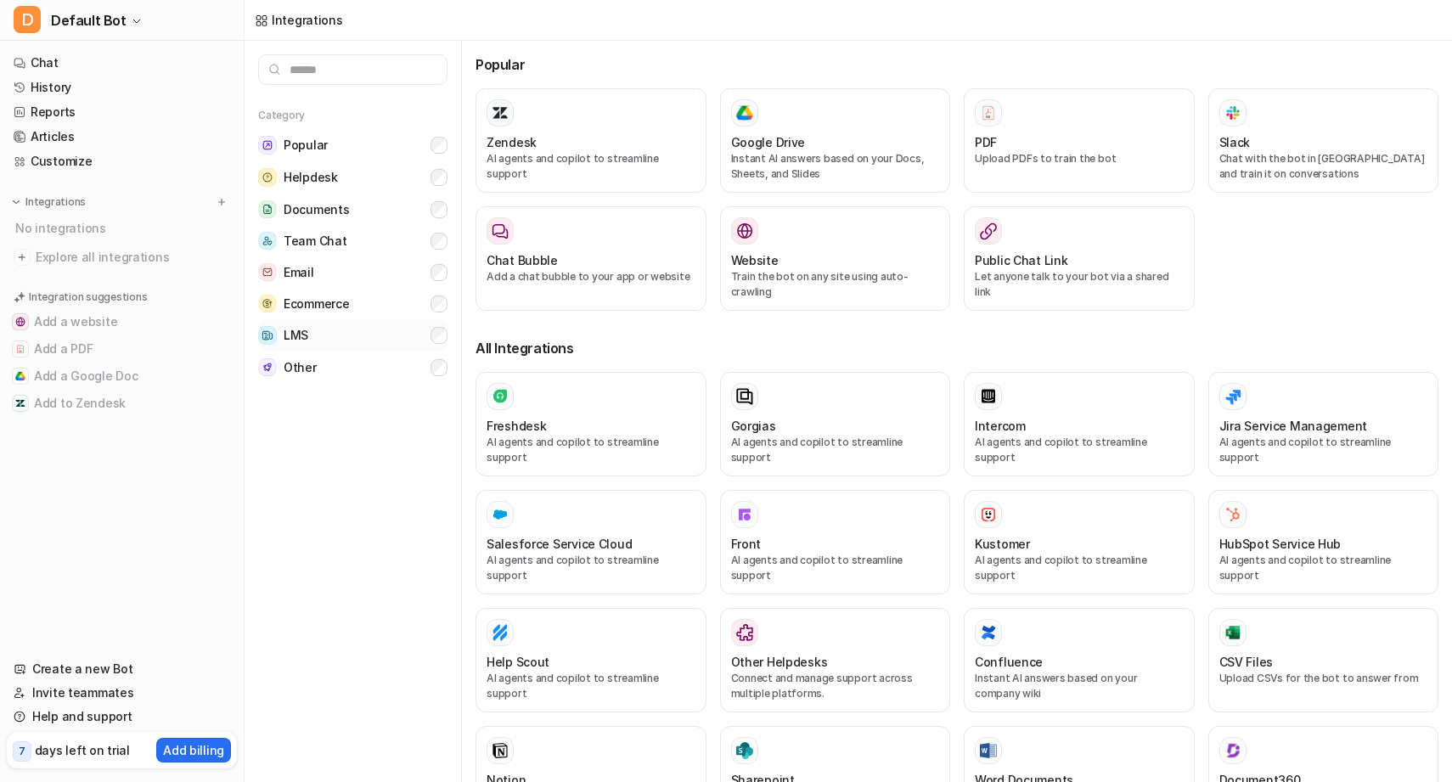
click at [372, 336] on button "LMS" at bounding box center [352, 335] width 189 height 32
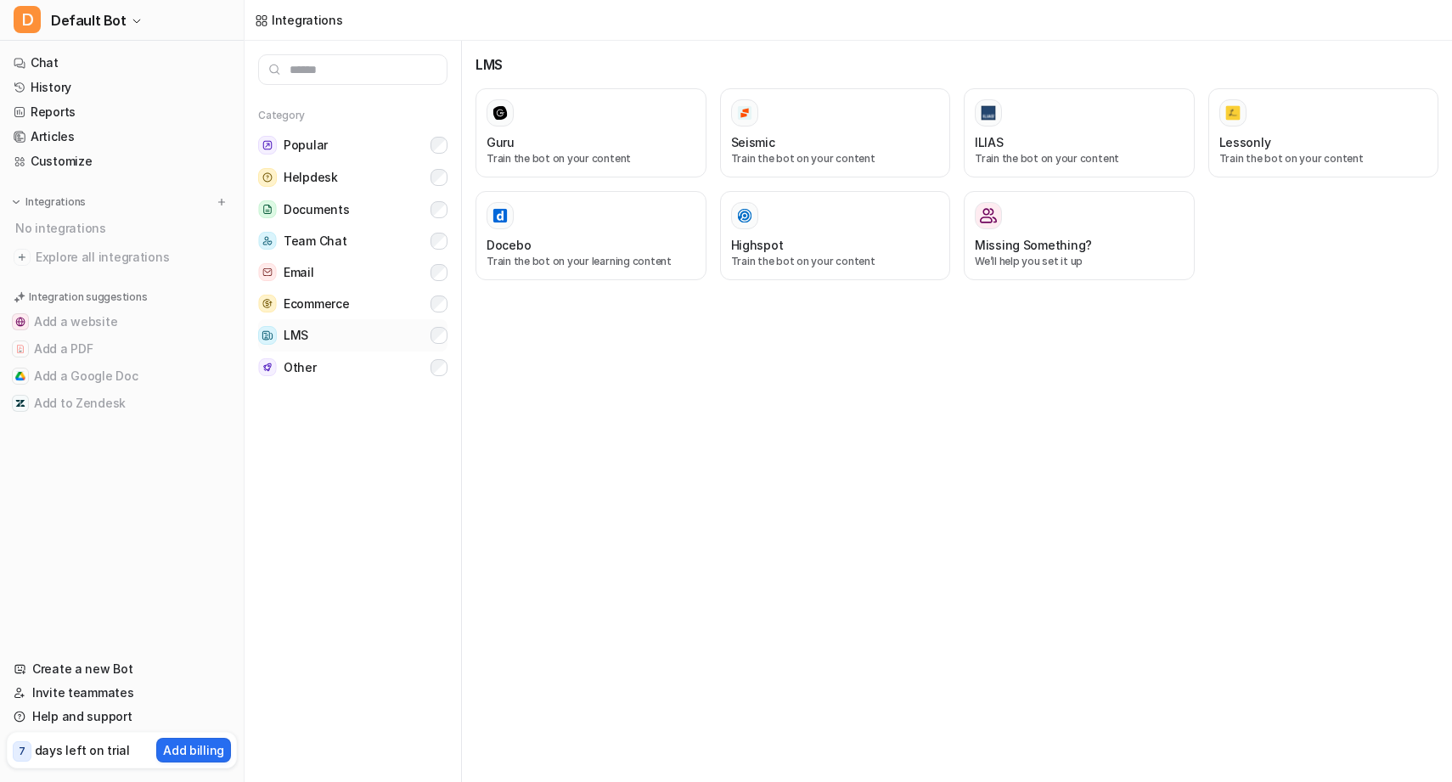
click at [372, 336] on button "LMS" at bounding box center [352, 335] width 189 height 32
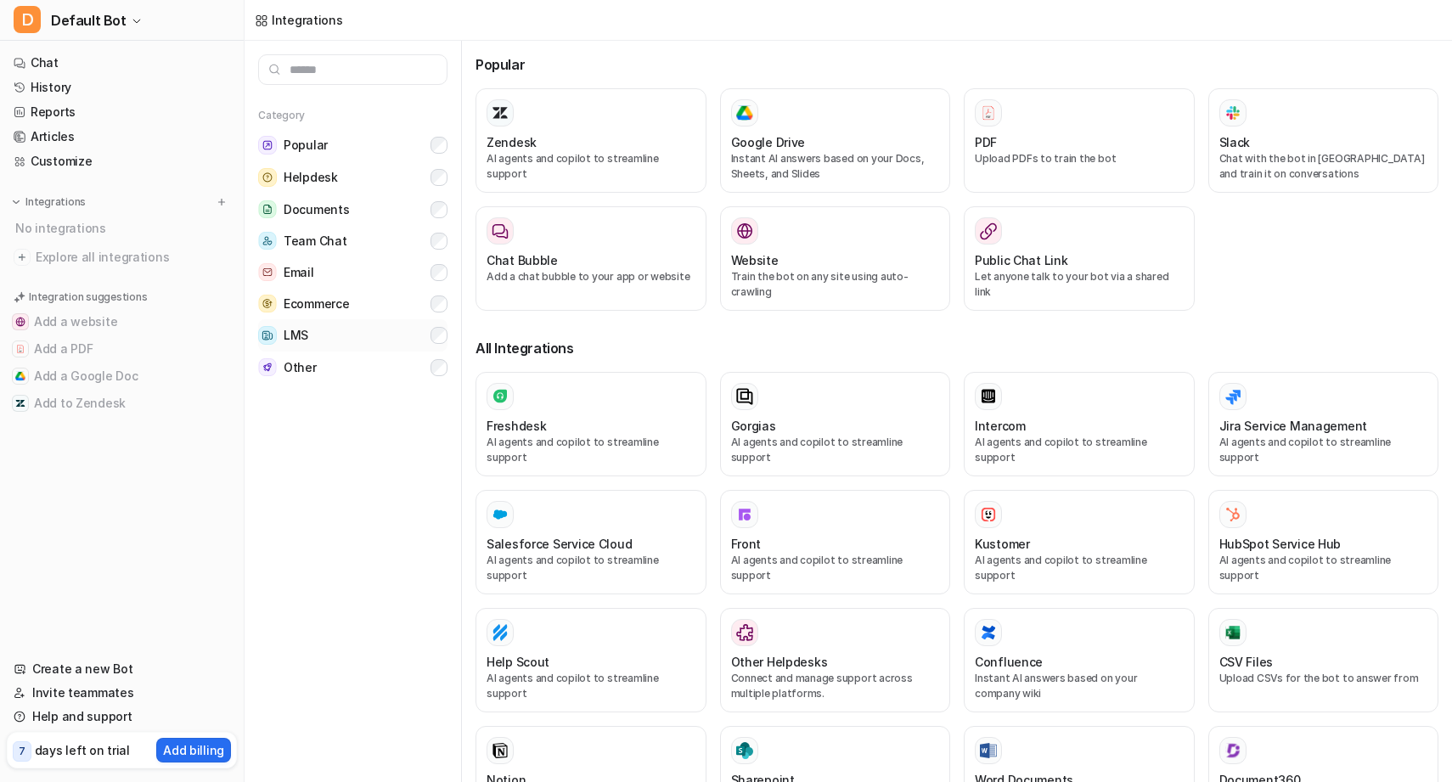
click at [372, 336] on button "LMS" at bounding box center [352, 335] width 189 height 32
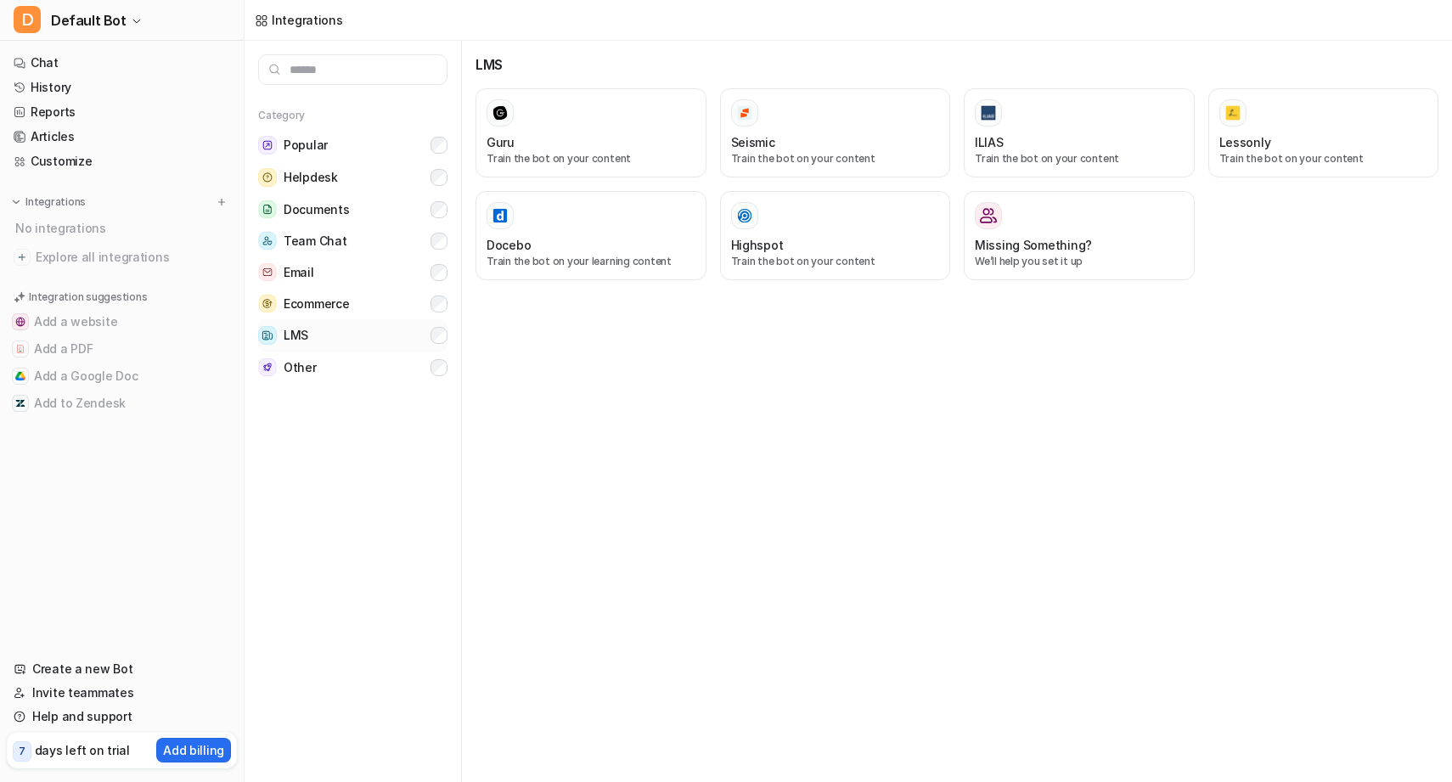
click at [372, 336] on button "LMS" at bounding box center [352, 335] width 189 height 32
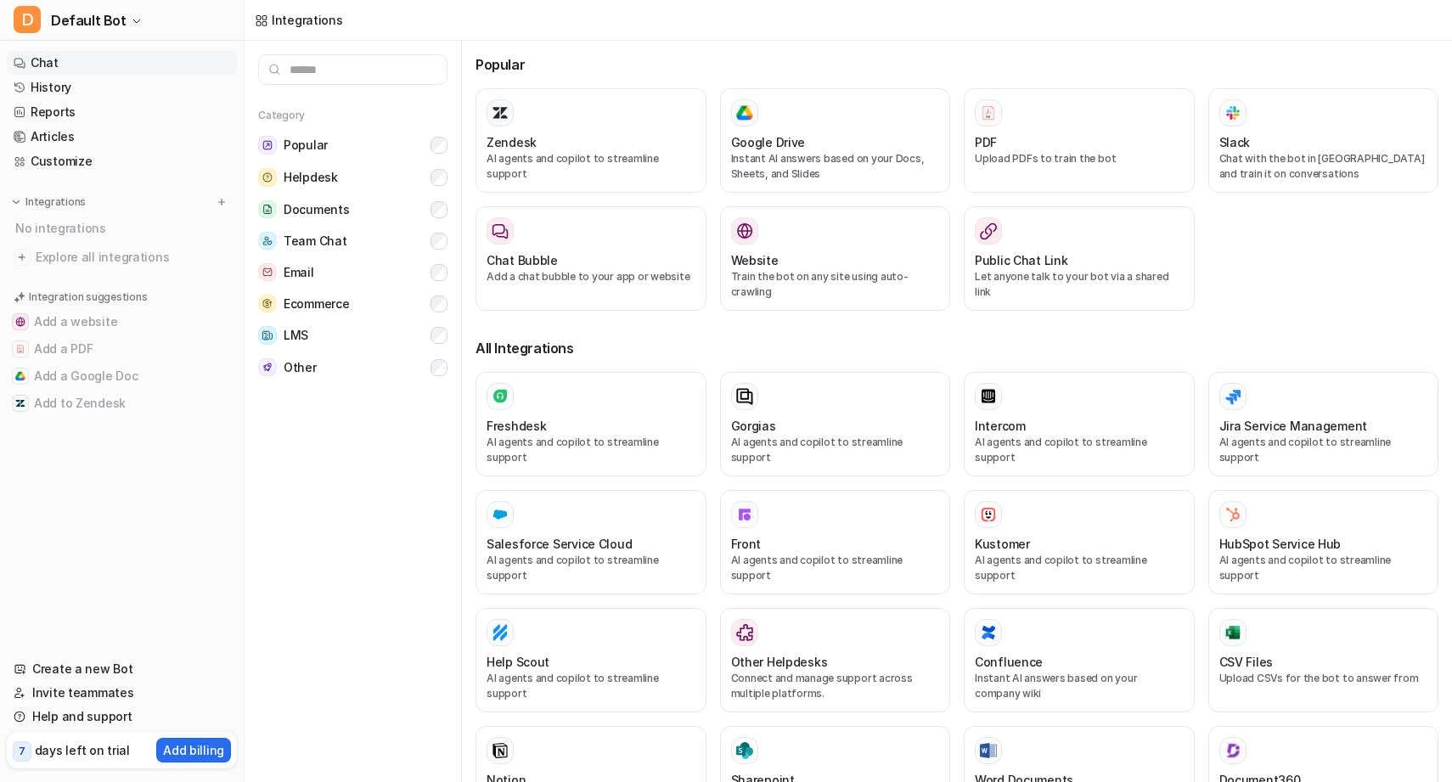
click at [142, 56] on link "Chat" at bounding box center [122, 63] width 230 height 24
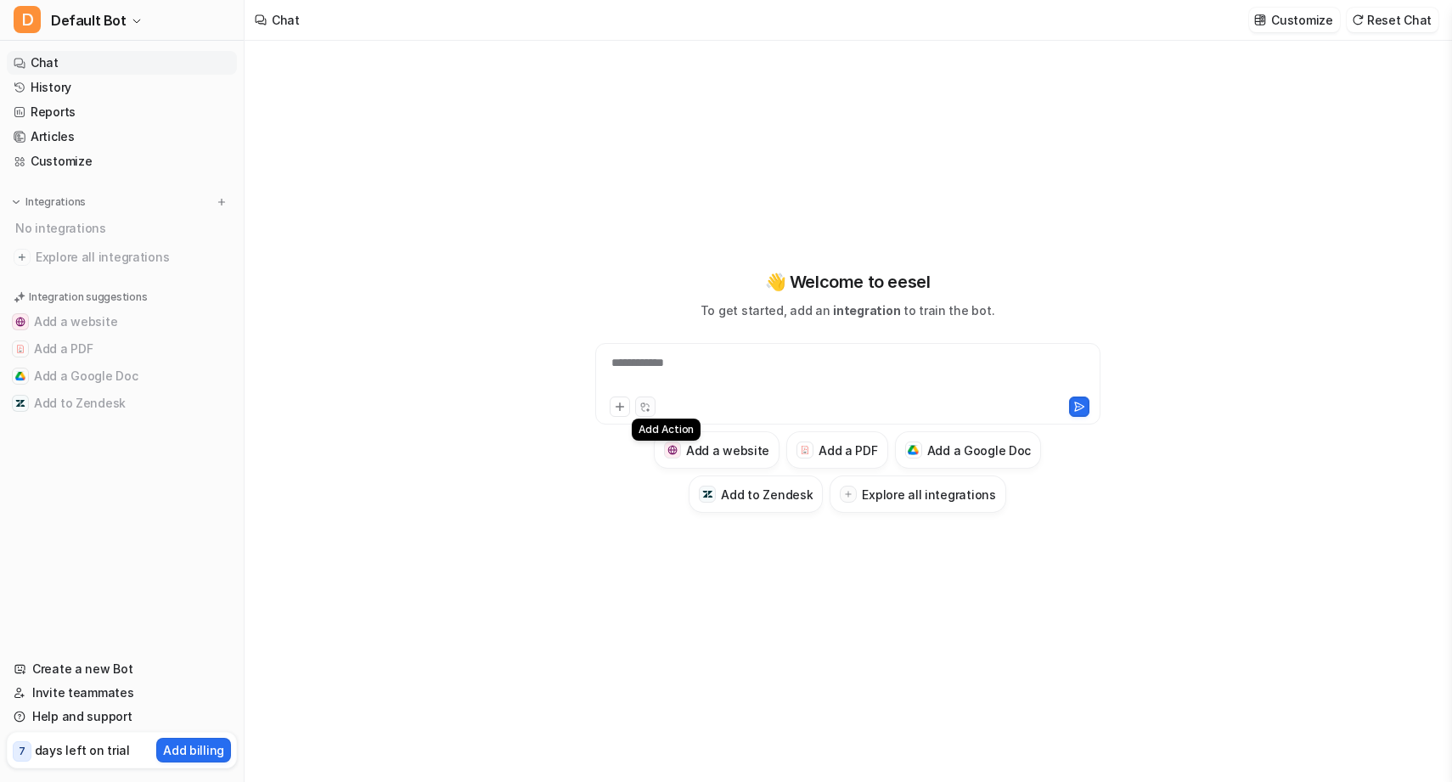
click at [651, 410] on button at bounding box center [645, 407] width 20 height 20
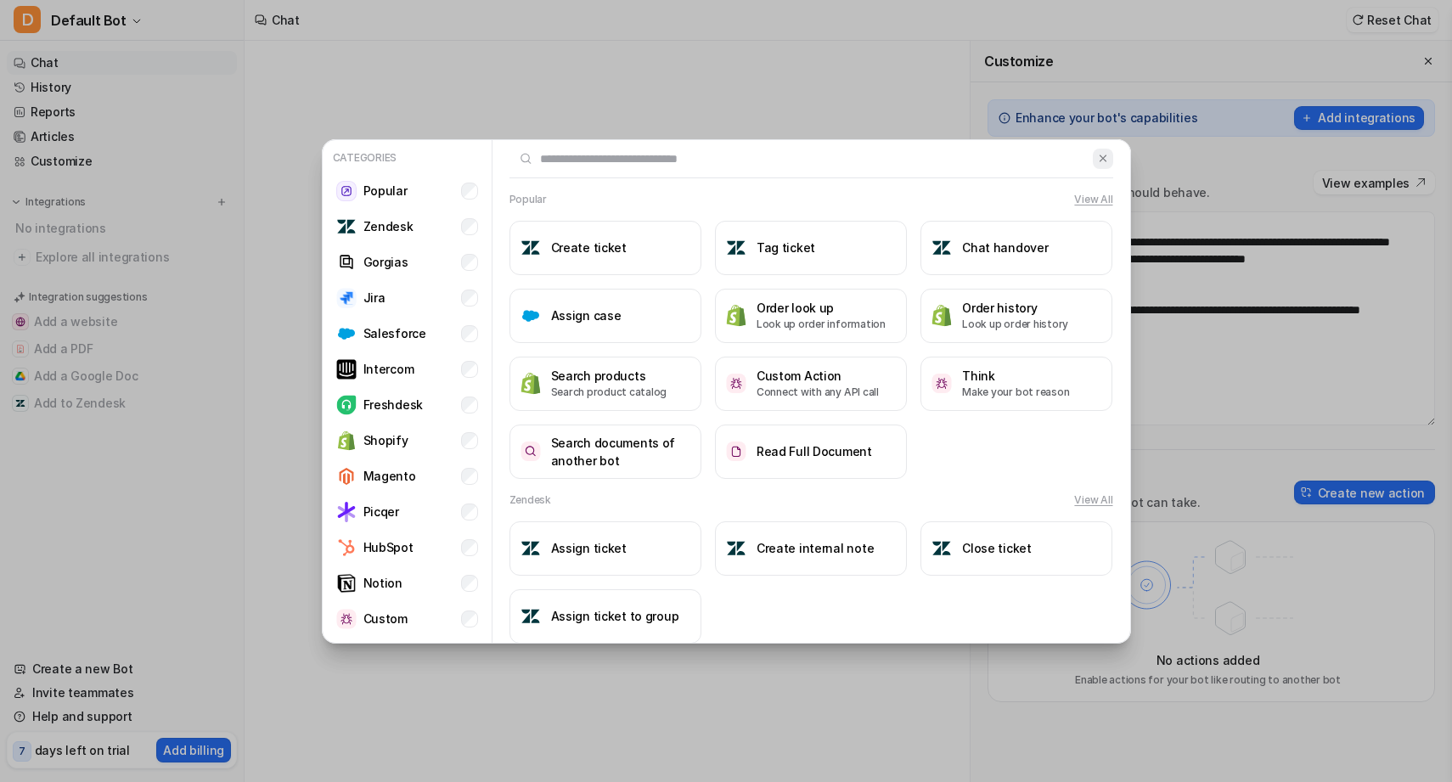
click at [1101, 153] on img at bounding box center [1103, 158] width 12 height 13
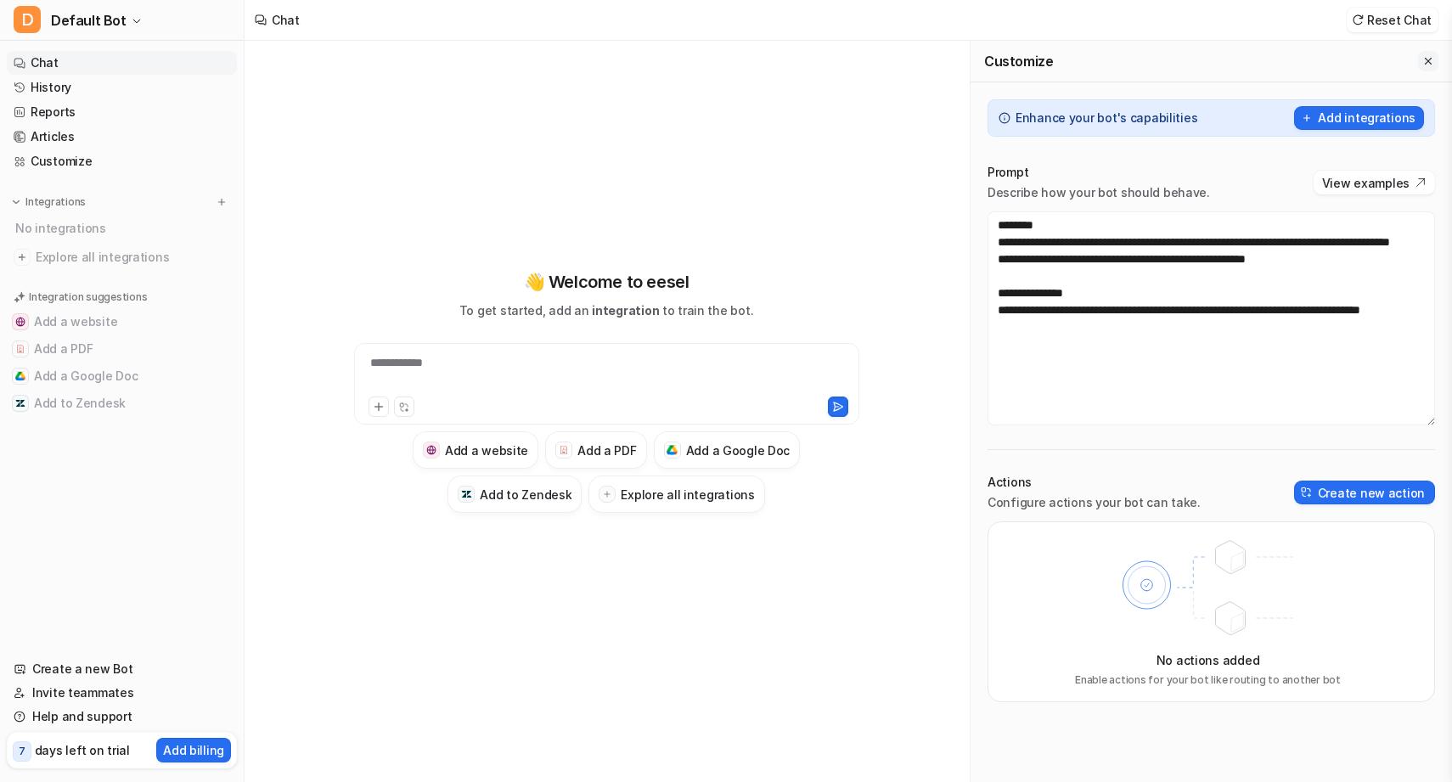
click at [1433, 64] on icon "Close flyout" at bounding box center [1429, 61] width 12 height 12
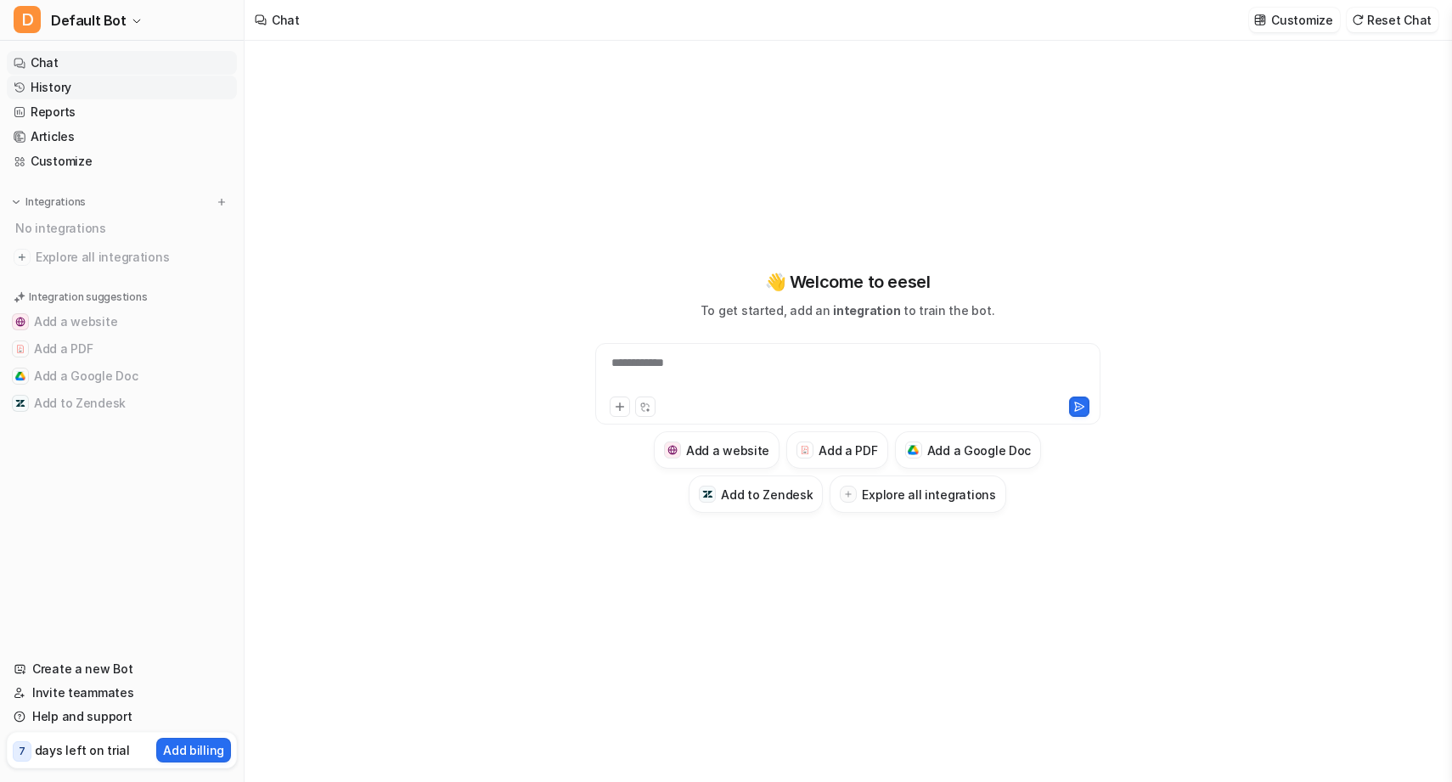
click at [167, 87] on link "History" at bounding box center [122, 88] width 230 height 24
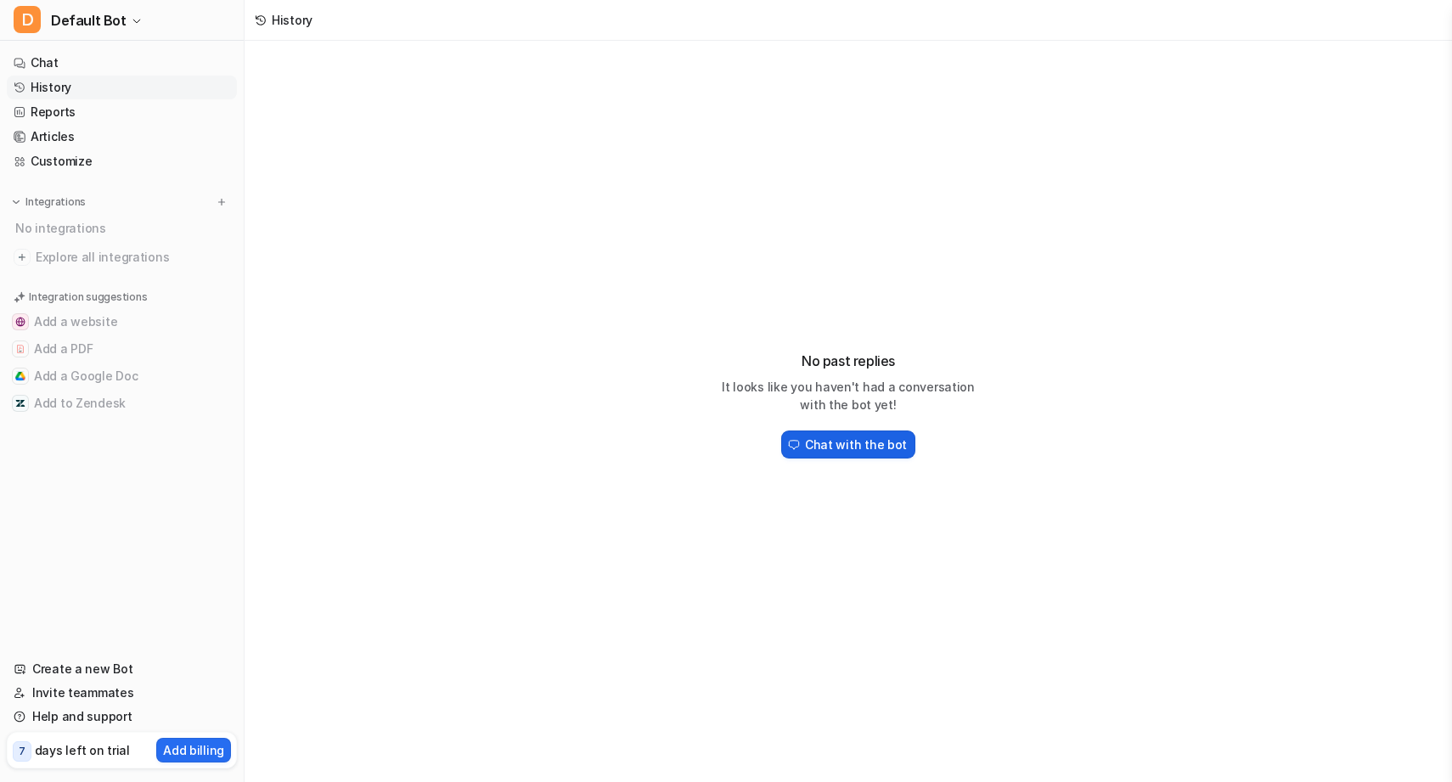
click at [843, 443] on h2 "Chat with the bot" at bounding box center [856, 445] width 102 height 18
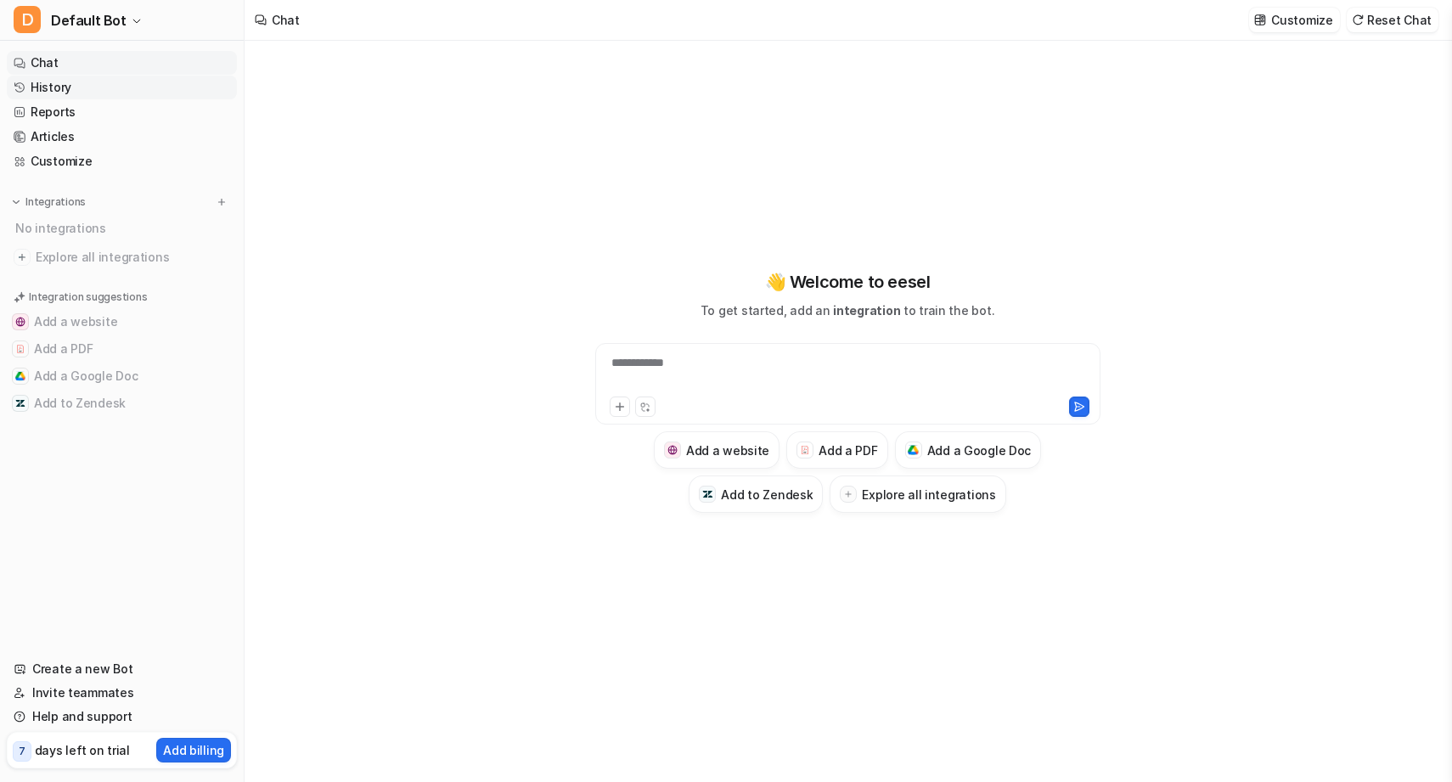
click at [123, 88] on link "History" at bounding box center [122, 88] width 230 height 24
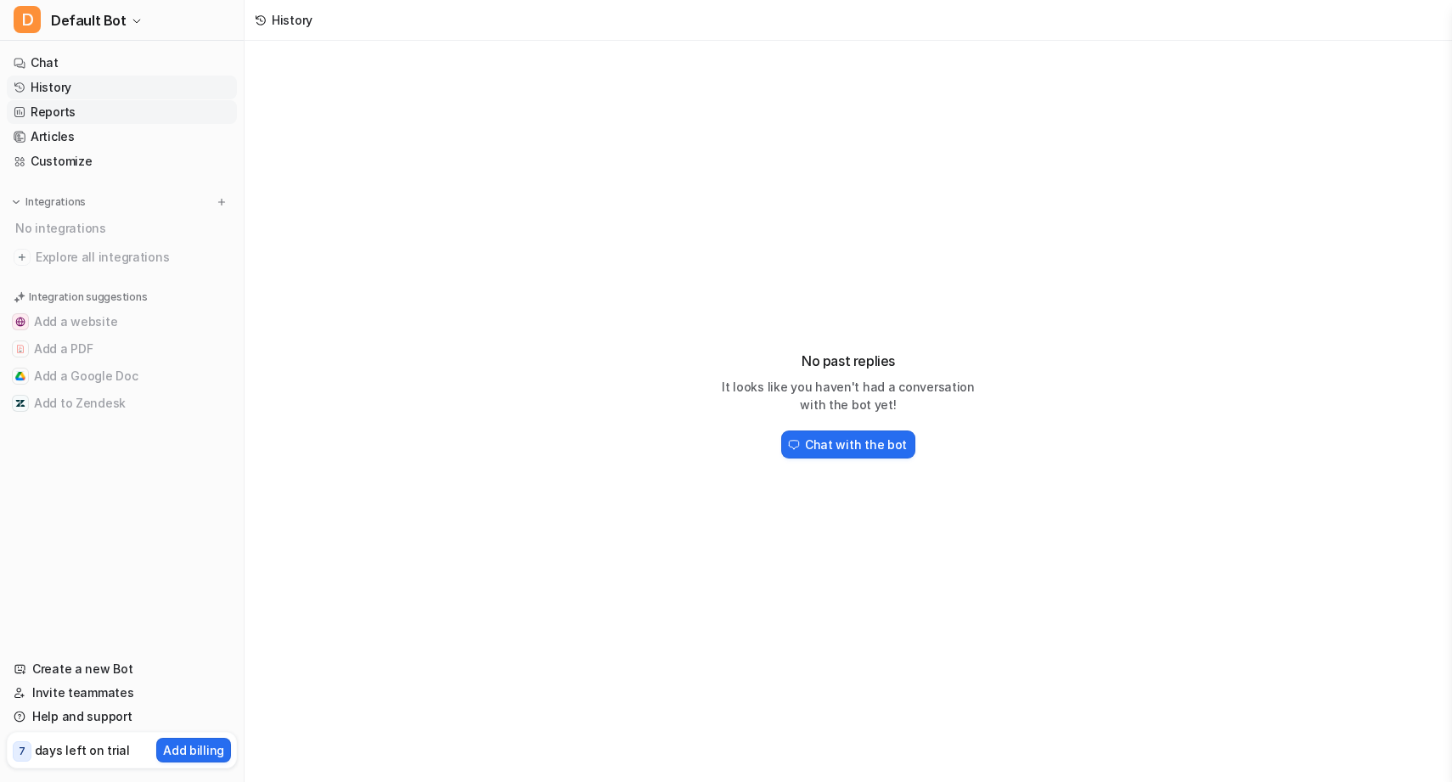
click at [144, 103] on link "Reports" at bounding box center [122, 112] width 230 height 24
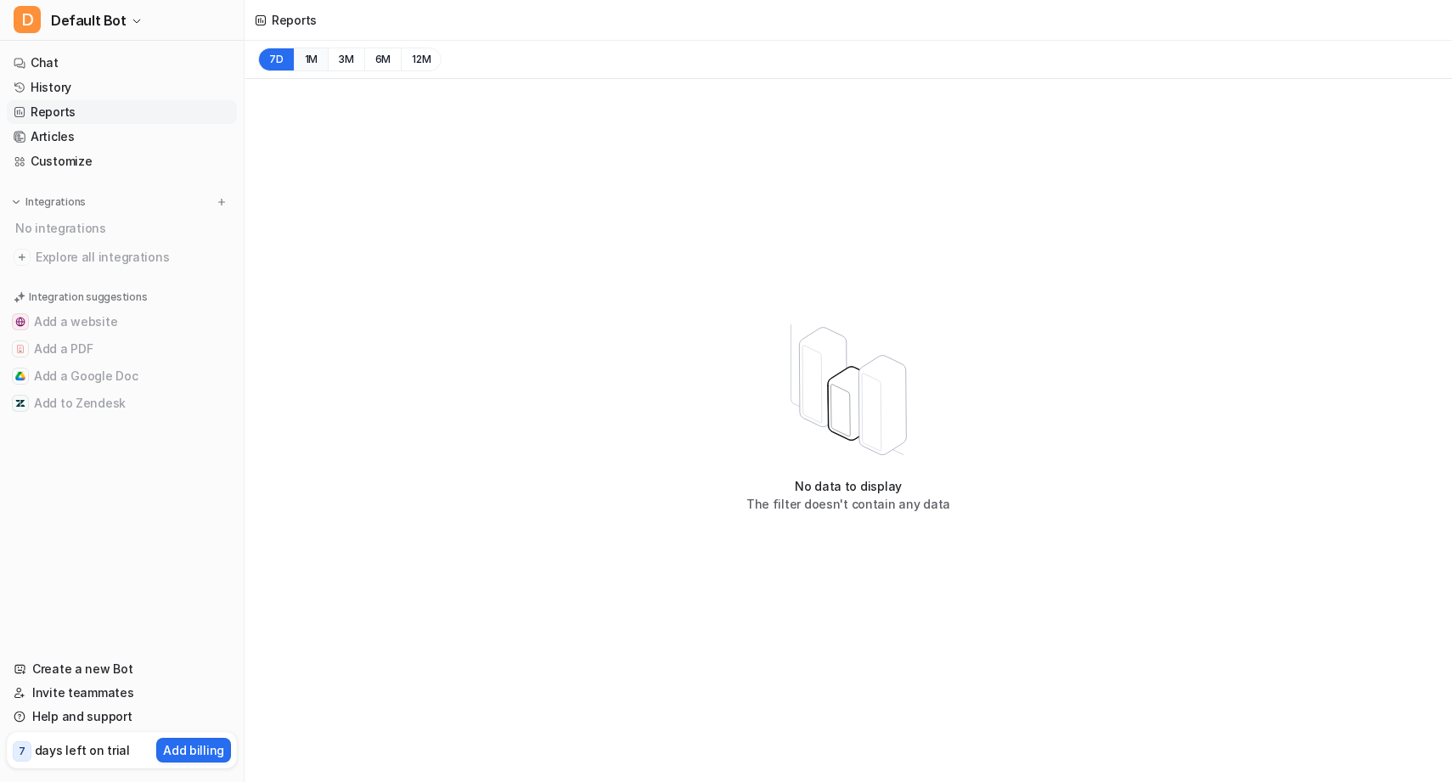
click at [316, 57] on button "1M" at bounding box center [311, 60] width 35 height 24
click at [337, 57] on button "3M" at bounding box center [346, 60] width 37 height 24
click at [373, 59] on button "6M" at bounding box center [382, 60] width 37 height 24
click at [415, 59] on button "12M" at bounding box center [421, 60] width 41 height 24
click at [282, 62] on button "7D" at bounding box center [276, 60] width 36 height 24
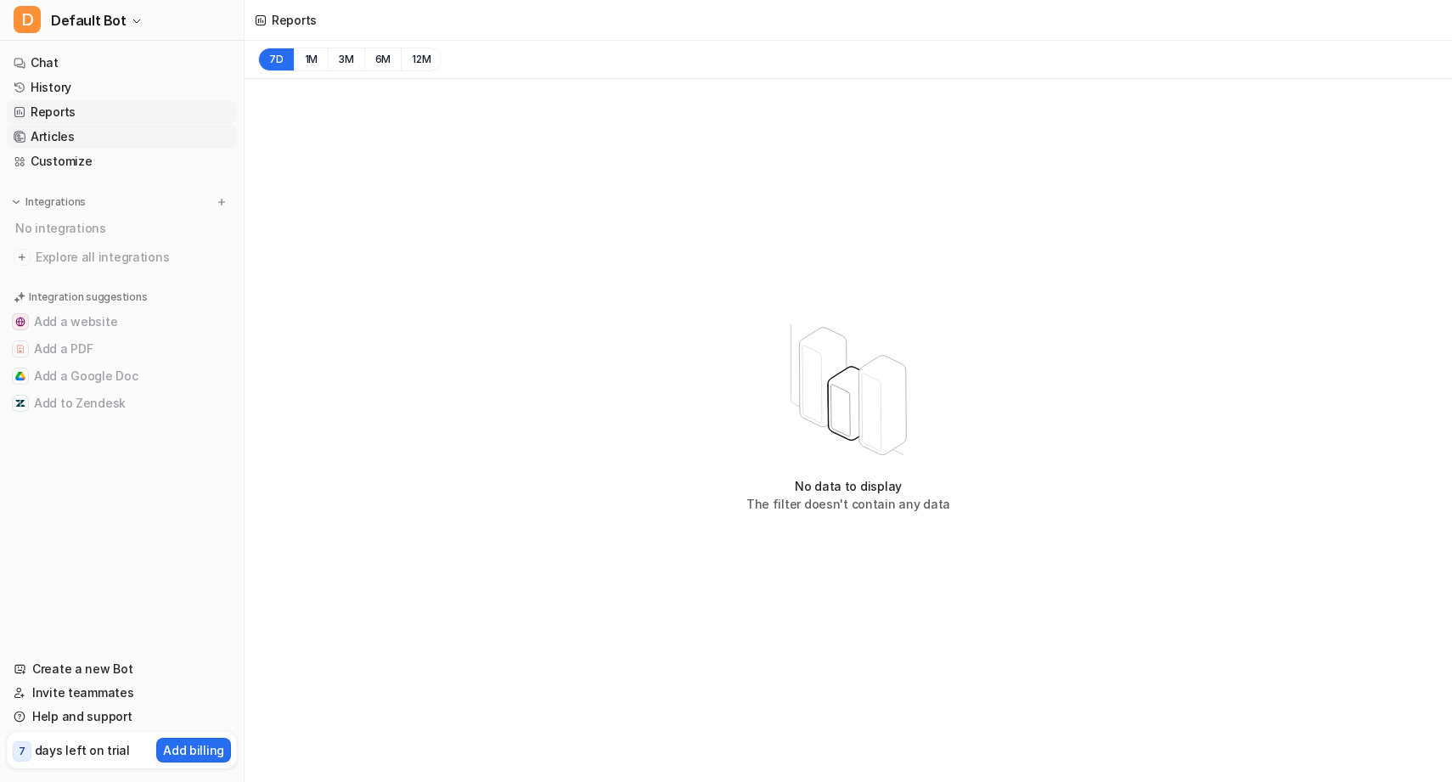
click at [64, 138] on link "Articles" at bounding box center [122, 137] width 230 height 24
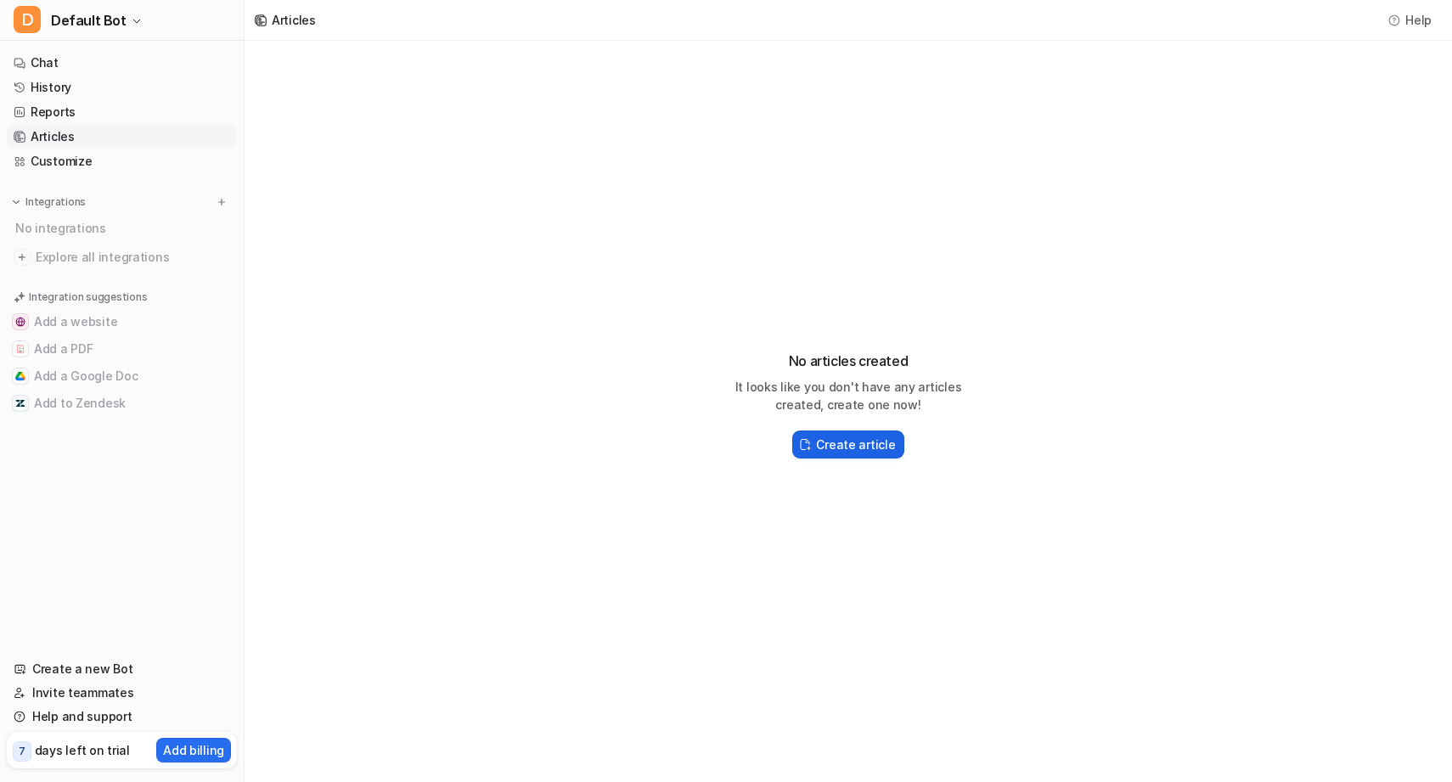
click at [839, 436] on h2 "Create article" at bounding box center [855, 445] width 79 height 18
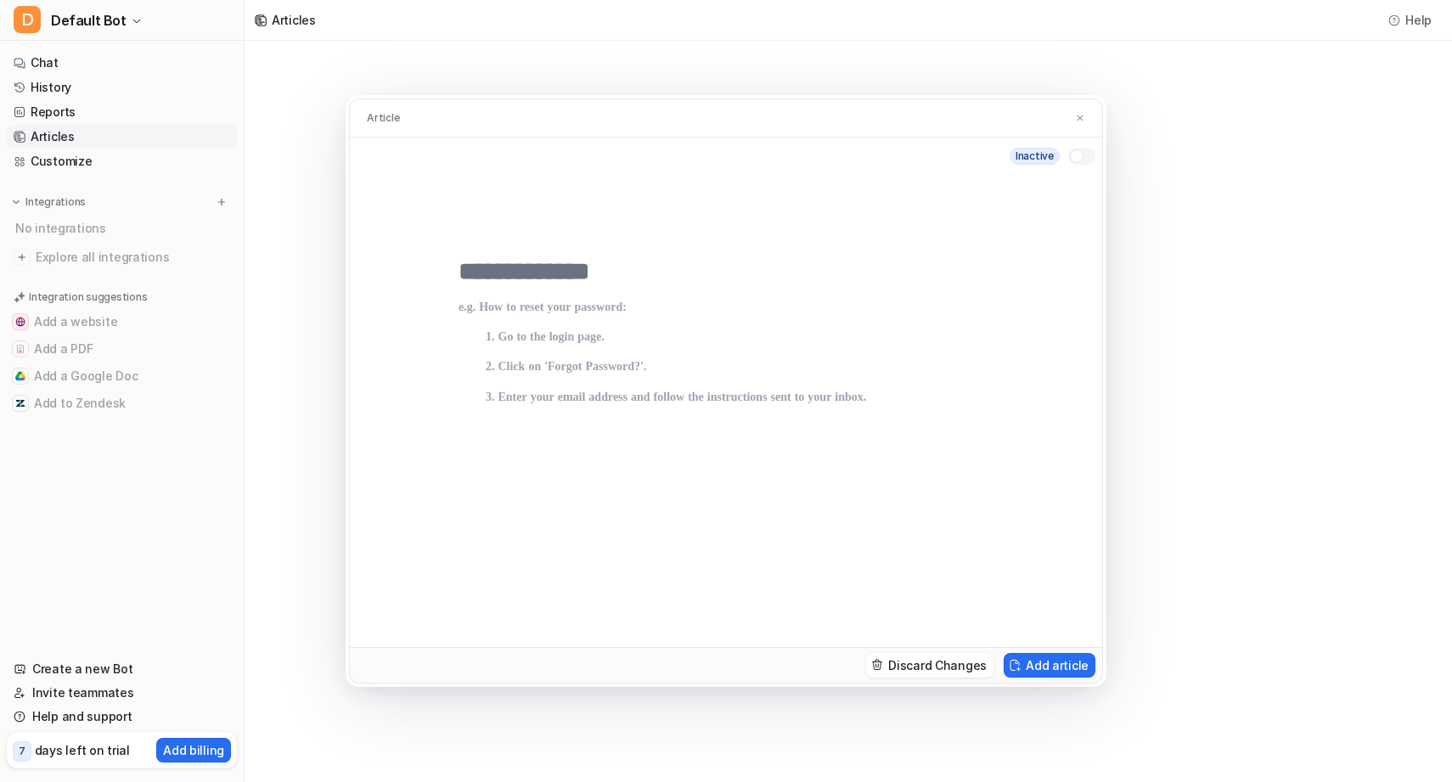
click at [386, 115] on p "Article" at bounding box center [383, 118] width 32 height 14
click at [1081, 152] on div at bounding box center [1077, 156] width 14 height 14
click at [1081, 152] on div at bounding box center [1087, 156] width 14 height 14
click at [1081, 152] on div at bounding box center [1077, 156] width 14 height 14
click at [1081, 152] on div at bounding box center [1087, 156] width 14 height 14
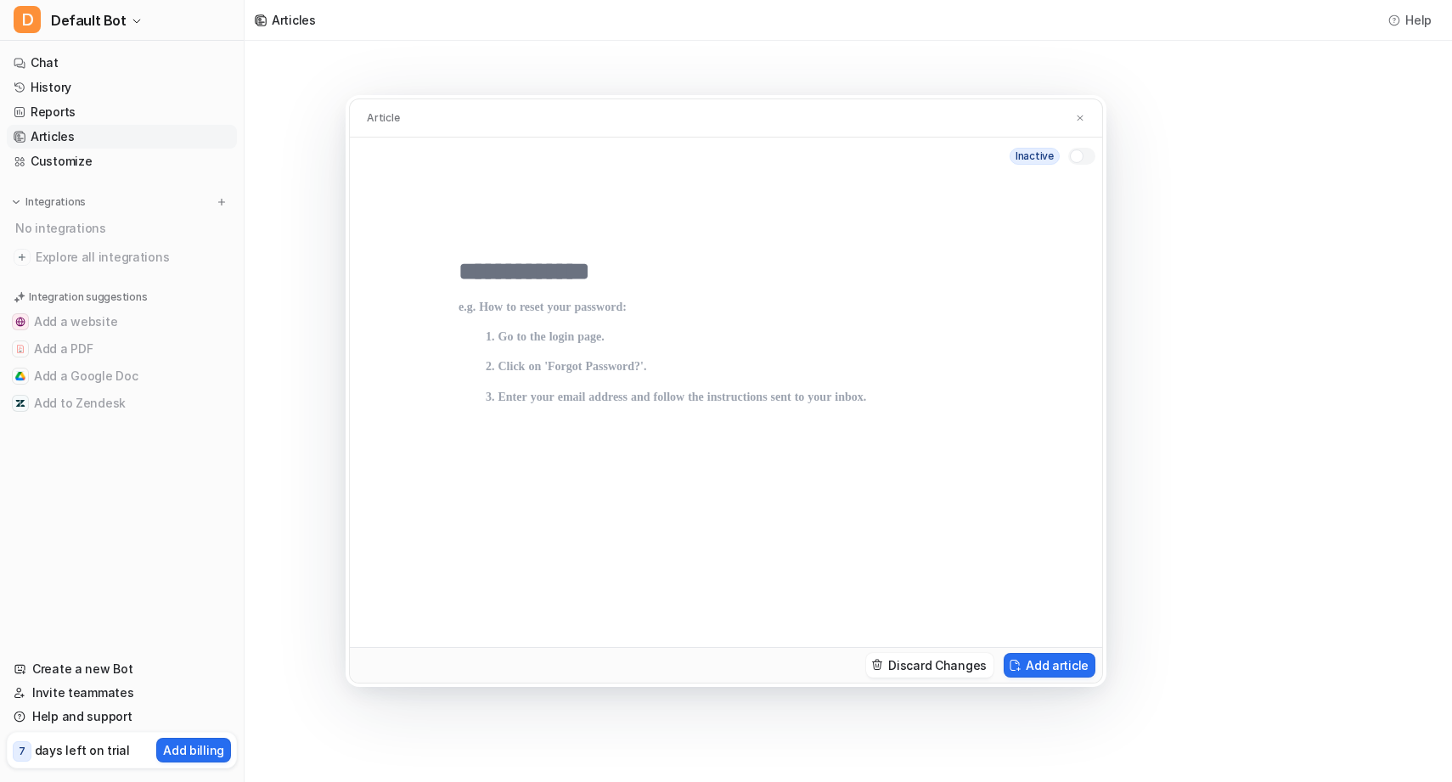
click at [544, 271] on input "text" at bounding box center [726, 272] width 535 height 31
click at [572, 304] on p at bounding box center [726, 457] width 535 height 313
click at [592, 349] on p at bounding box center [726, 457] width 535 height 313
click at [610, 432] on p at bounding box center [726, 457] width 535 height 313
click at [668, 410] on p at bounding box center [726, 457] width 535 height 313
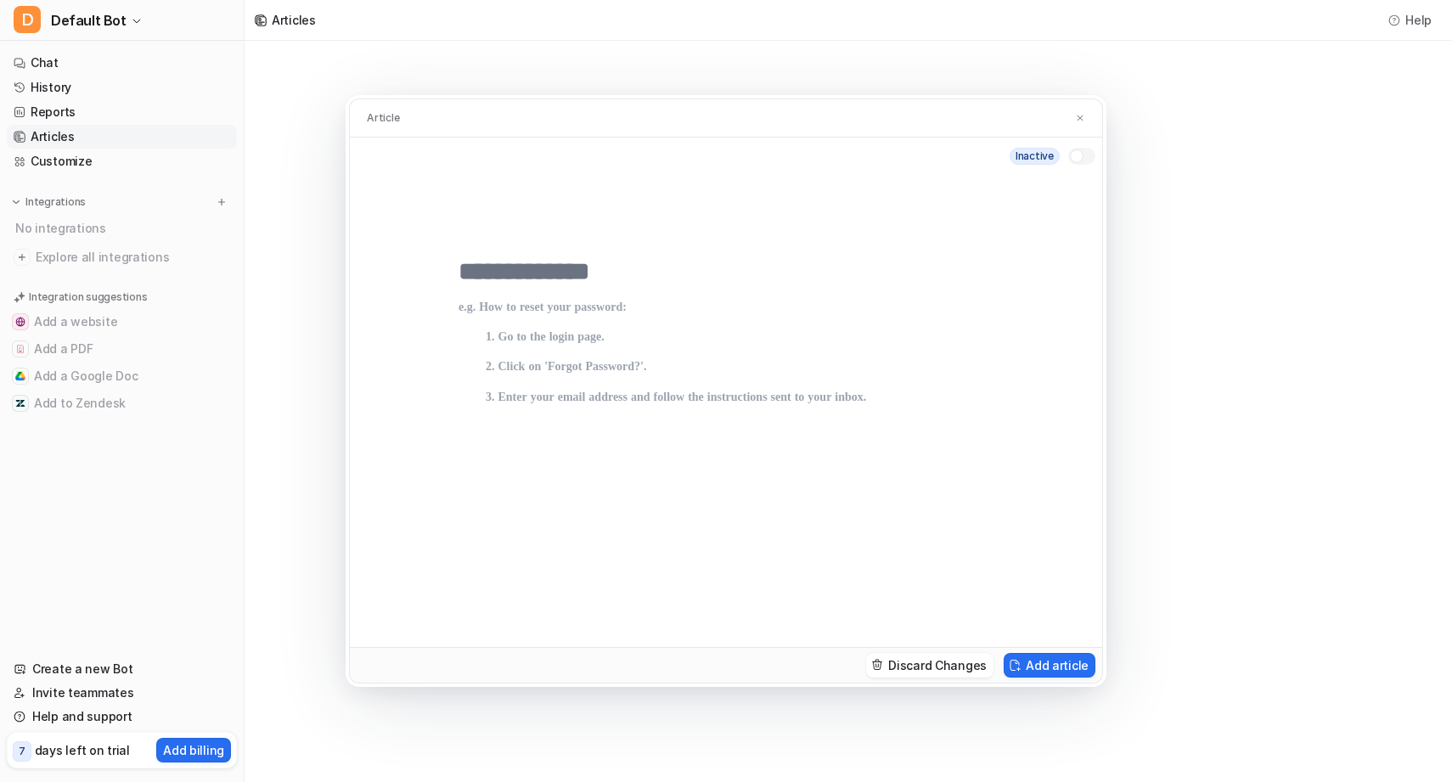
click at [720, 393] on p at bounding box center [726, 457] width 535 height 313
click at [803, 401] on p at bounding box center [726, 457] width 535 height 313
click at [528, 335] on p at bounding box center [726, 457] width 535 height 313
click at [547, 275] on input "text" at bounding box center [726, 272] width 535 height 31
click at [1050, 668] on button "Add article" at bounding box center [1050, 665] width 92 height 25
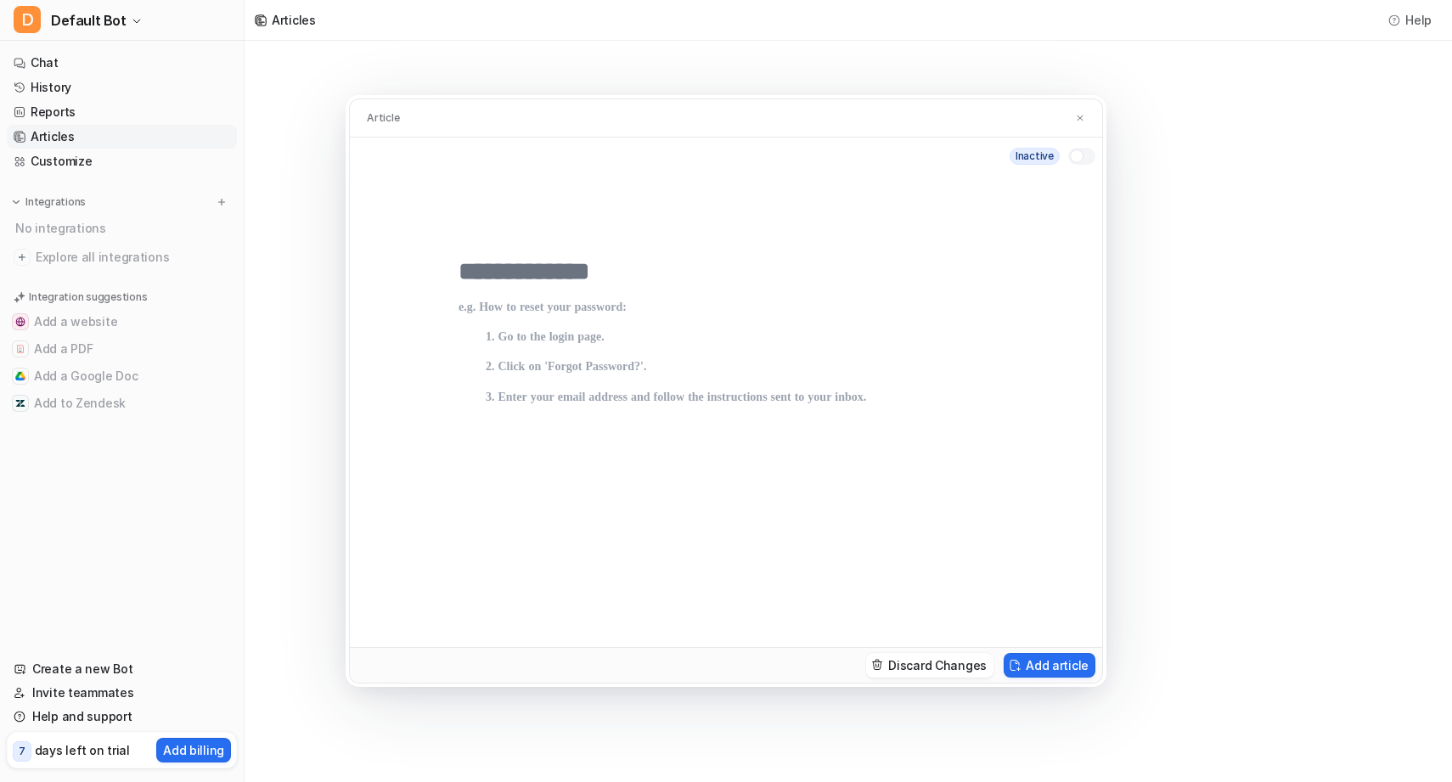
click at [493, 274] on input "text" at bounding box center [726, 272] width 535 height 31
type input "*"
click at [492, 303] on p at bounding box center [726, 457] width 535 height 313
click at [494, 285] on input "*" at bounding box center [726, 272] width 535 height 31
click at [957, 656] on button "Discard Changes" at bounding box center [929, 665] width 127 height 25
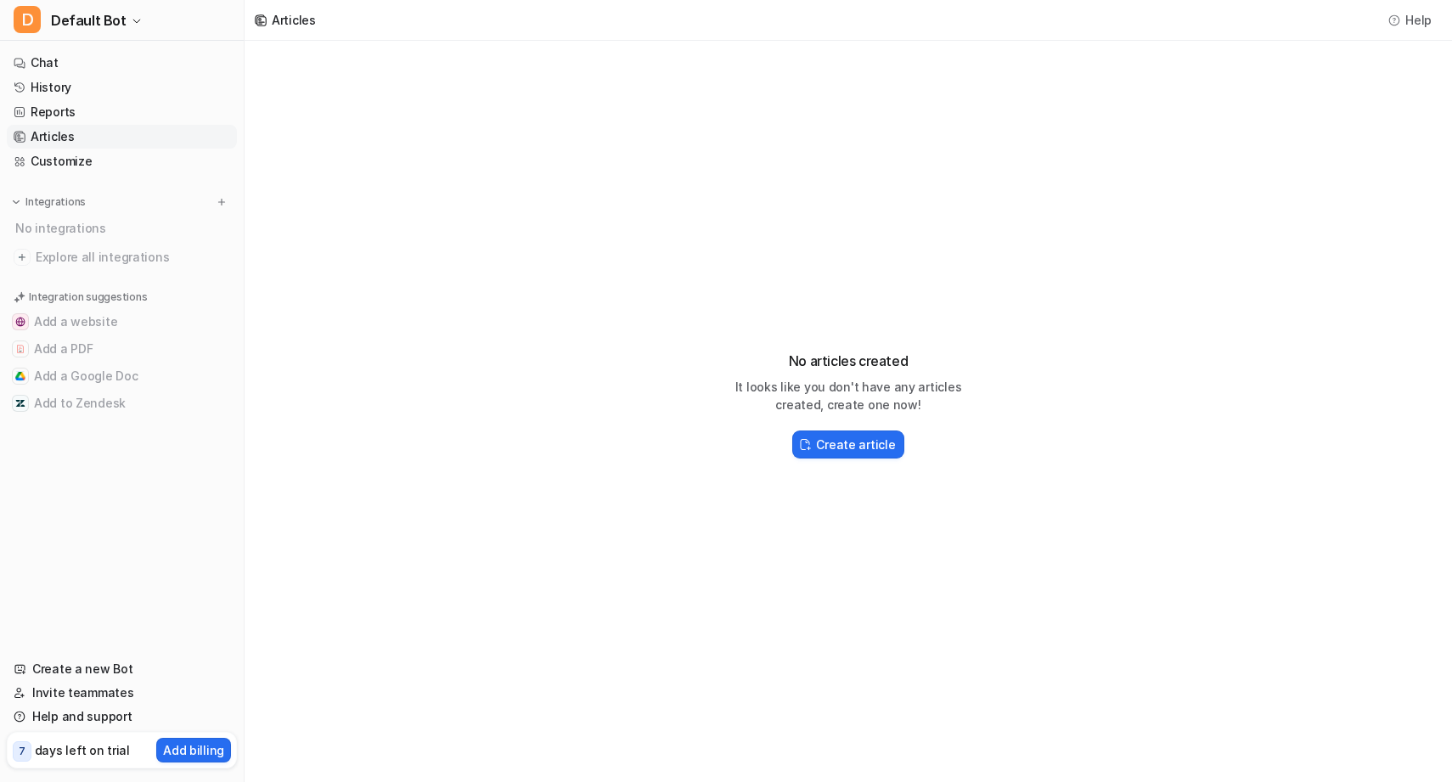
click at [174, 175] on nav "Chat History Reports Articles Customize Integrations No integrations Explore al…" at bounding box center [122, 344] width 244 height 600
click at [163, 160] on link "Customize" at bounding box center [122, 161] width 230 height 24
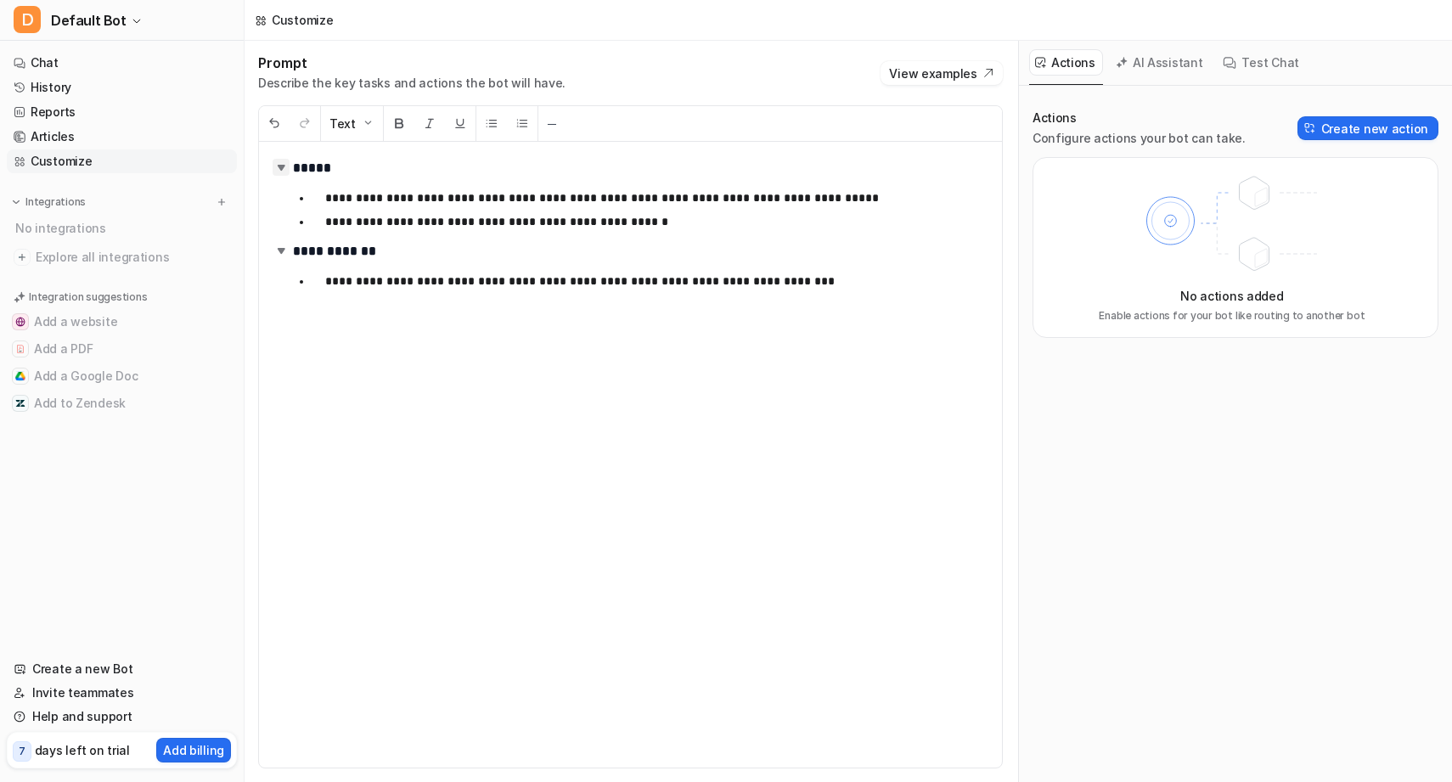
click at [279, 167] on img at bounding box center [281, 167] width 17 height 17
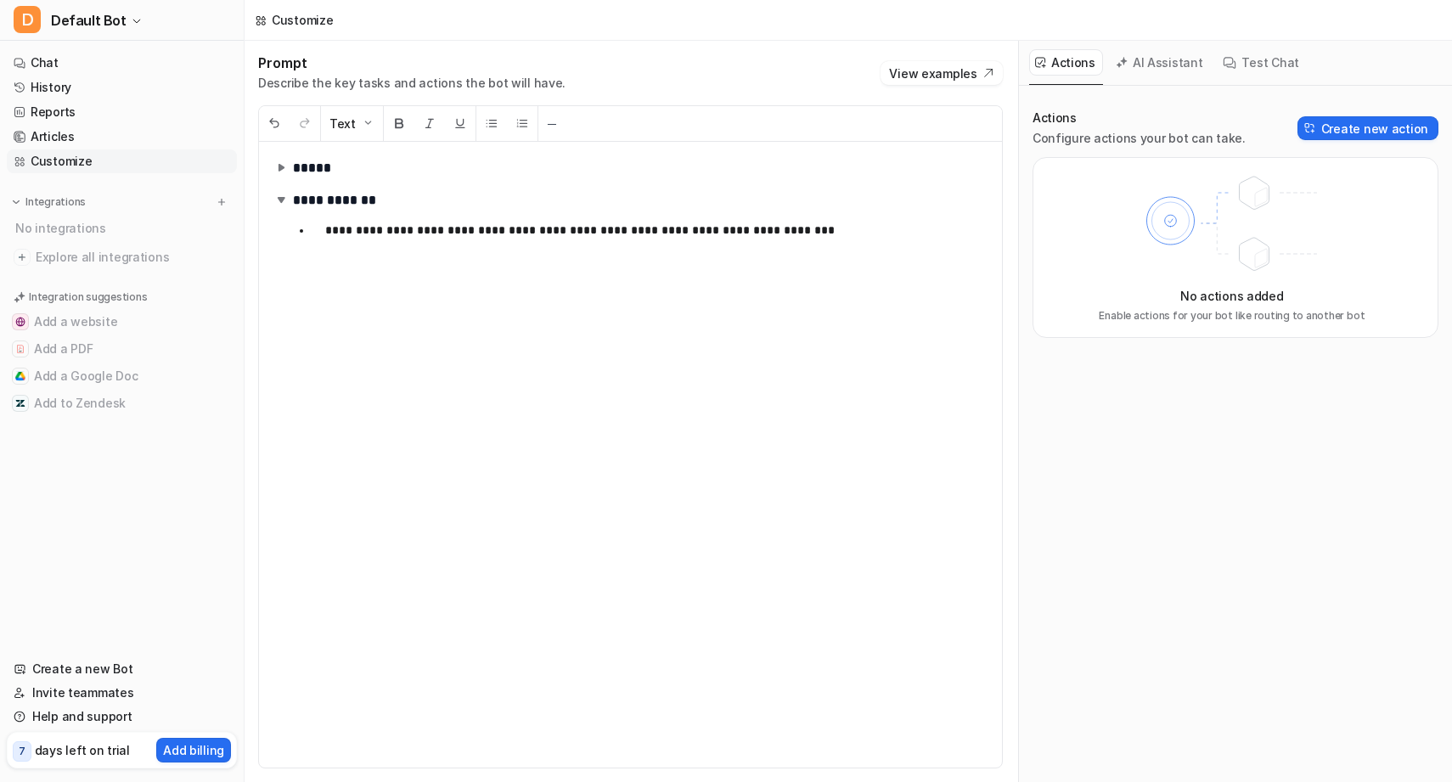
click at [279, 167] on img at bounding box center [281, 167] width 17 height 17
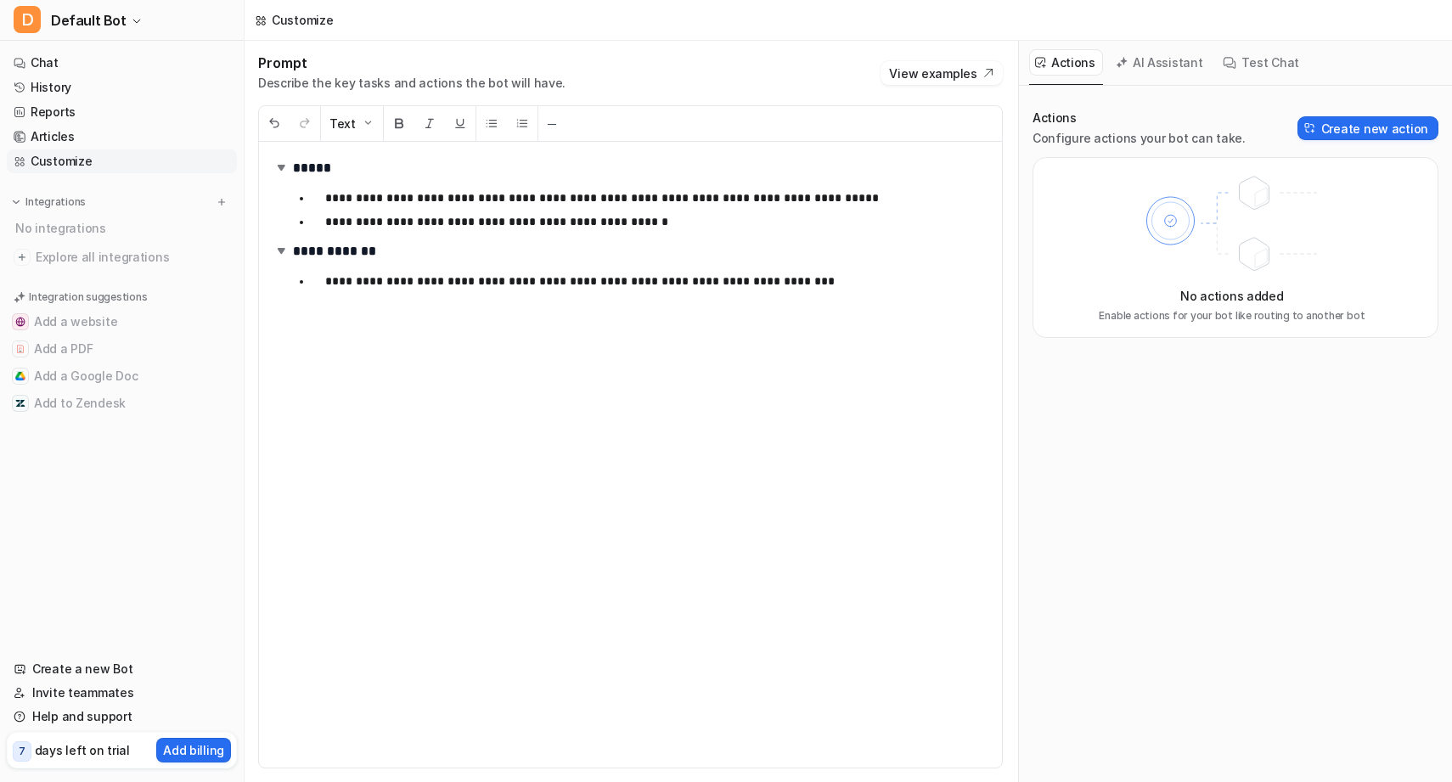
click at [1179, 60] on button "AI Assistant" at bounding box center [1160, 62] width 101 height 26
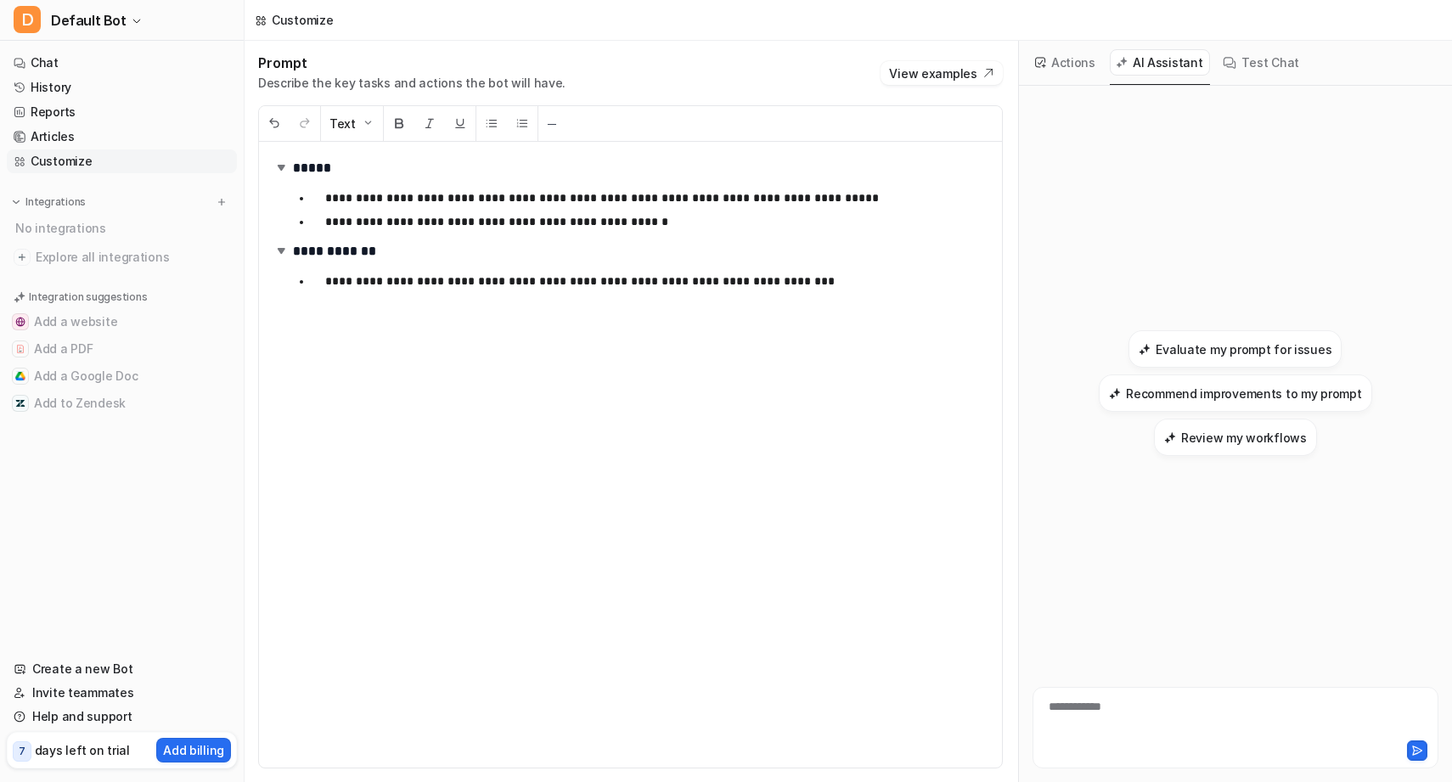
click at [1257, 61] on button "Test Chat" at bounding box center [1261, 62] width 89 height 26
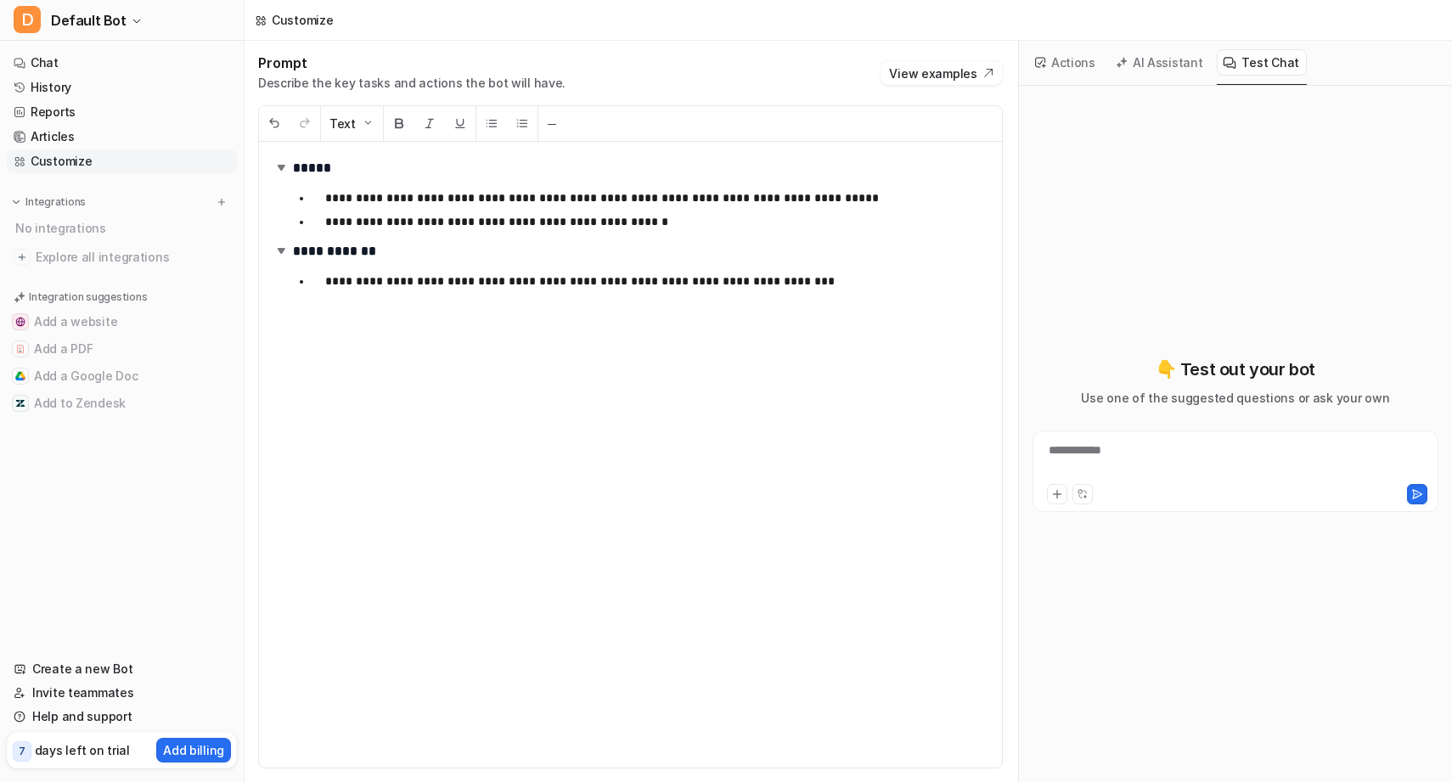
click at [1051, 63] on button "Actions" at bounding box center [1066, 62] width 74 height 26
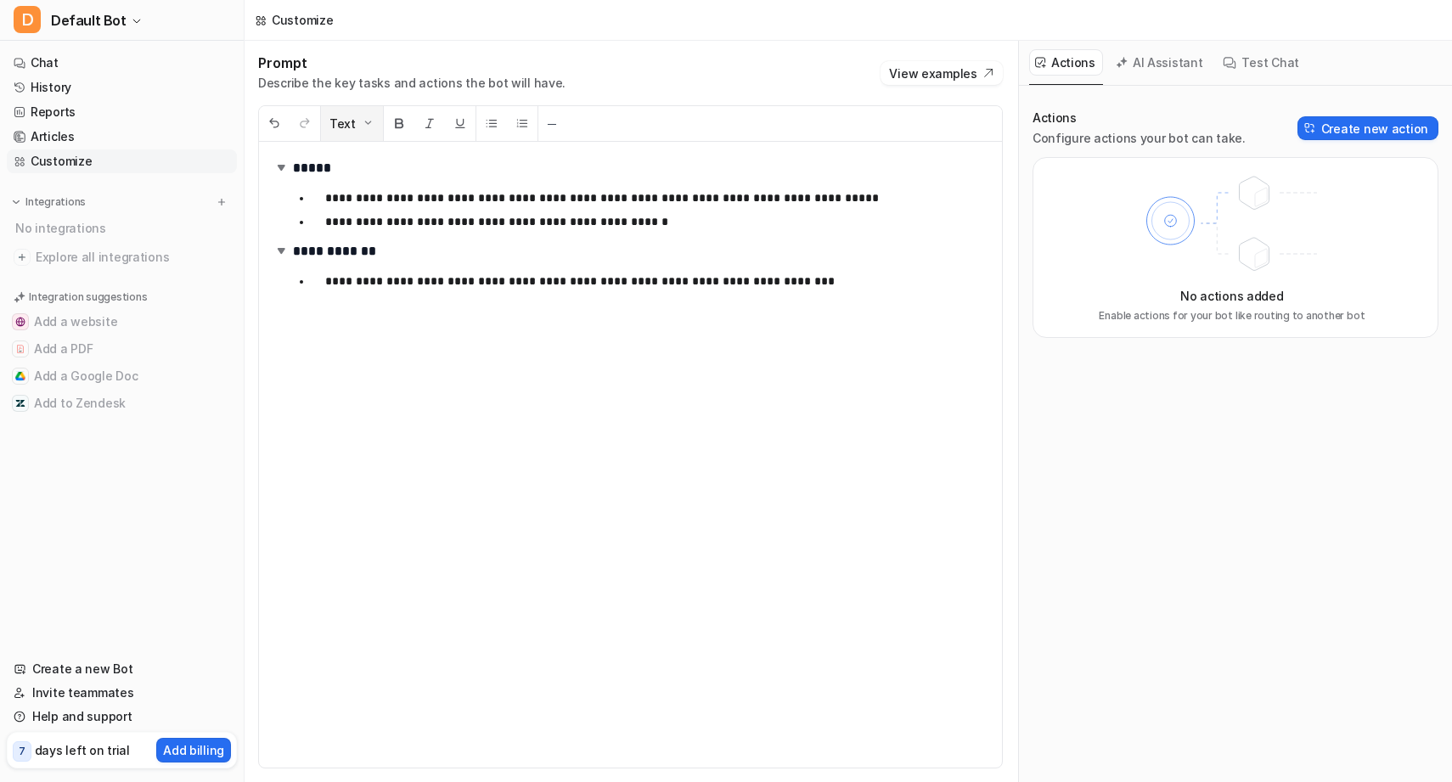
click at [357, 132] on button "Text" at bounding box center [352, 123] width 62 height 35
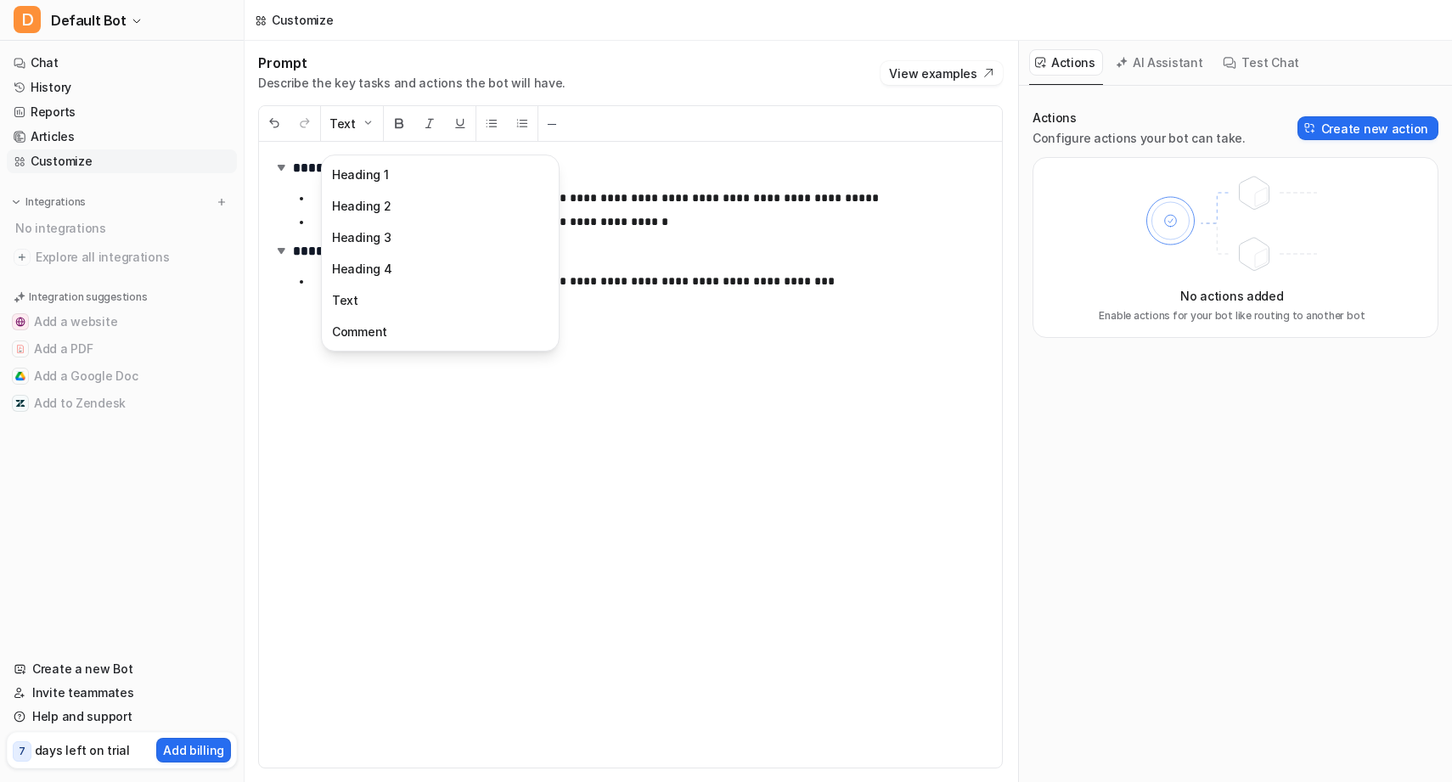
click at [410, 85] on p "Describe the key tasks and actions the bot will have." at bounding box center [411, 83] width 307 height 17
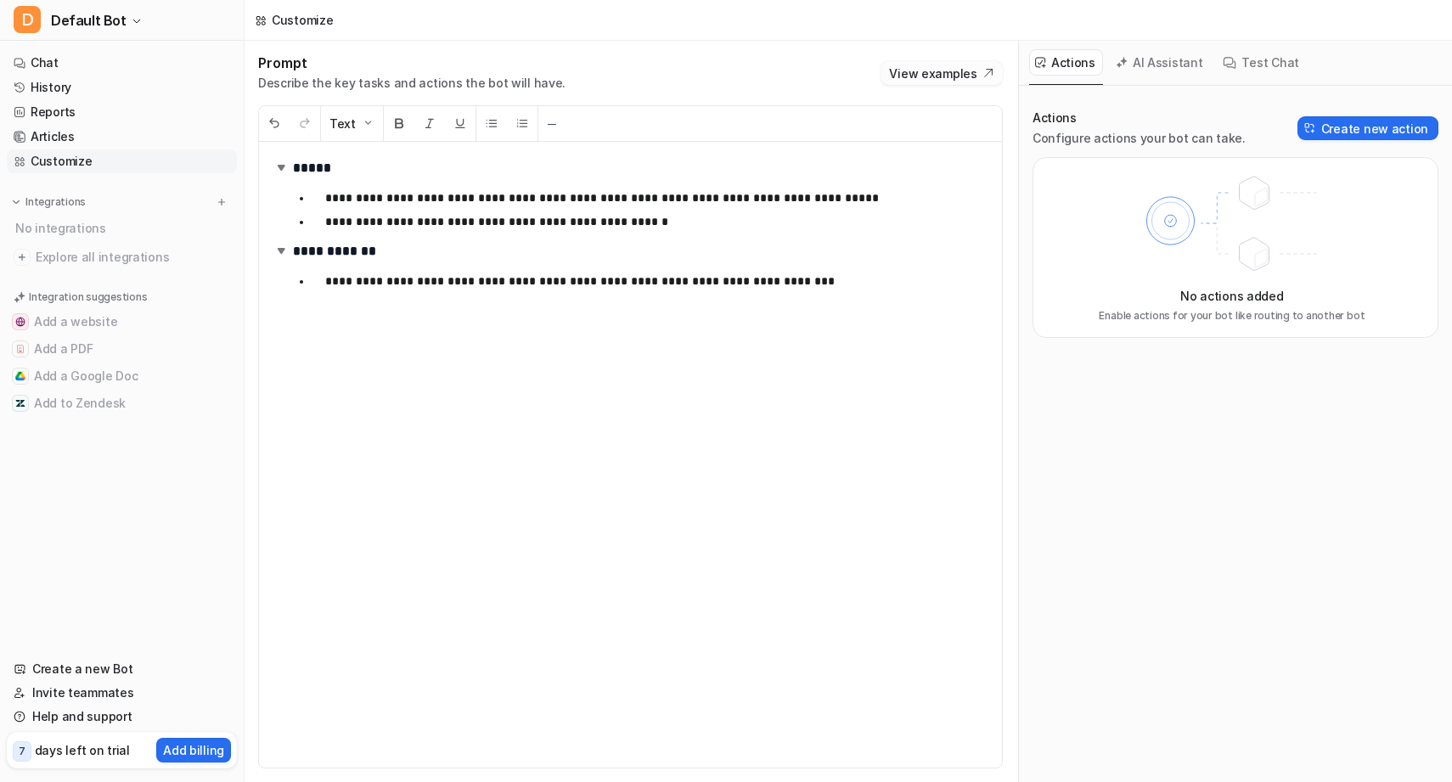
click at [979, 77] on button "View examples" at bounding box center [941, 73] width 121 height 24
click at [99, 65] on link "Chat" at bounding box center [122, 63] width 230 height 24
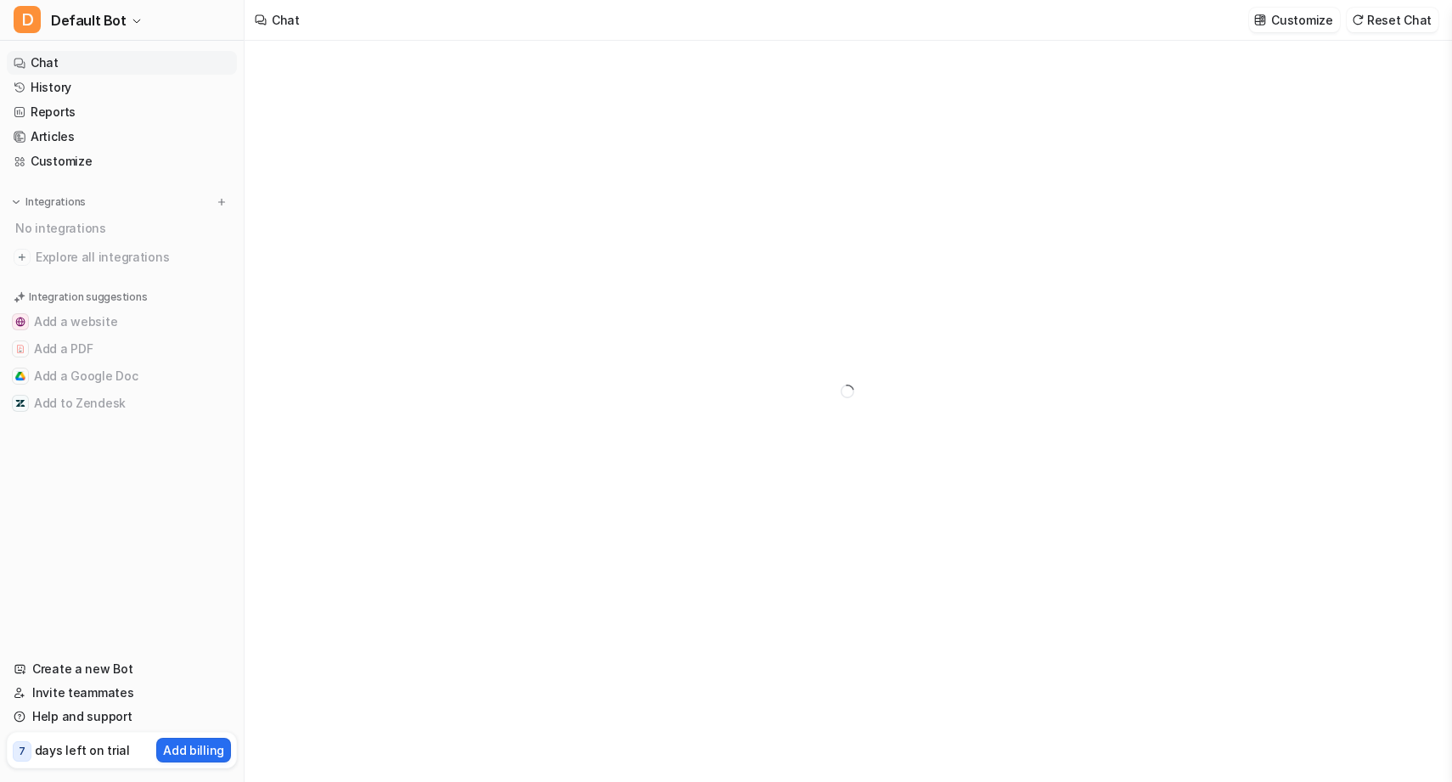
type textarea "**********"
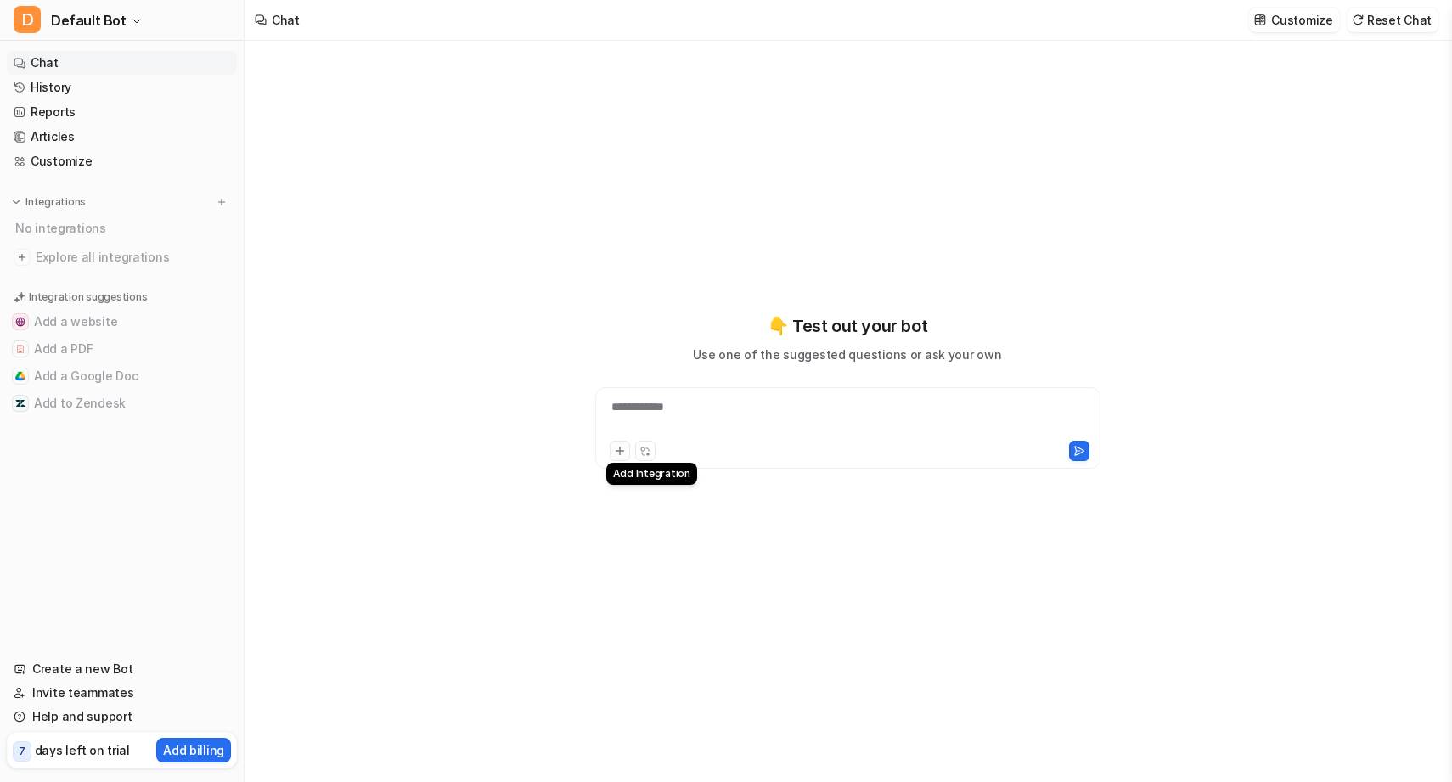
click at [617, 454] on icon at bounding box center [620, 451] width 12 height 12
click at [20, 199] on img at bounding box center [16, 202] width 12 height 12
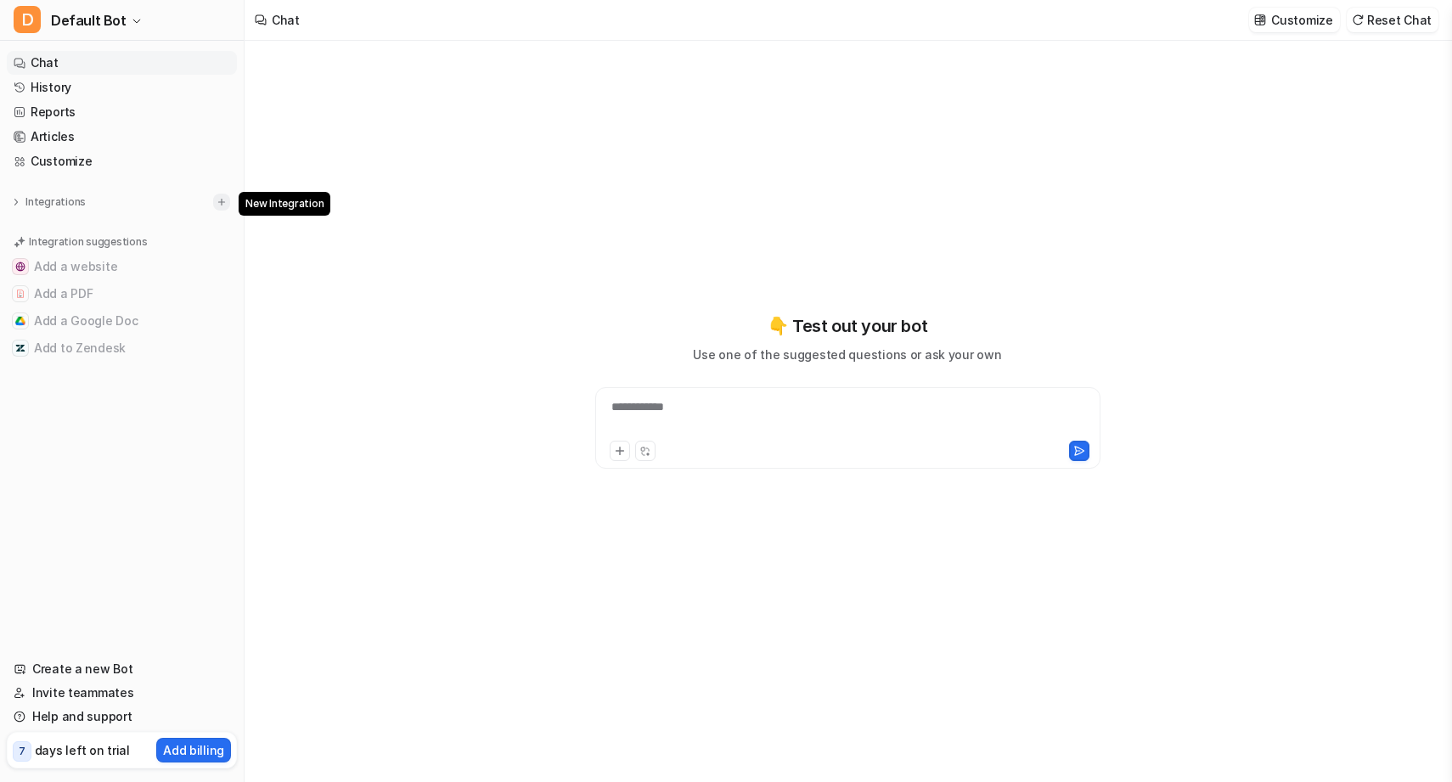
click at [221, 201] on img at bounding box center [222, 202] width 12 height 12
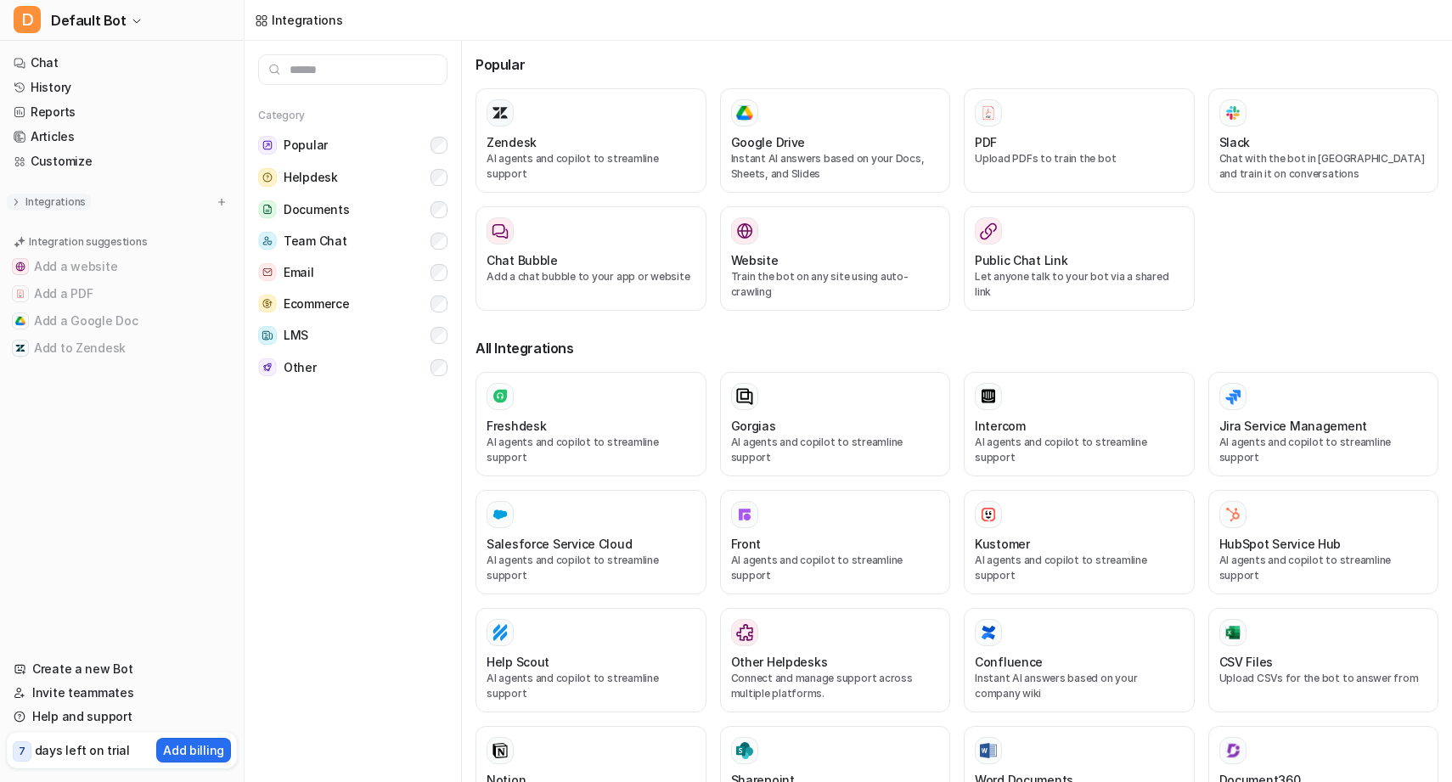
click at [65, 204] on p "Integrations" at bounding box center [55, 202] width 60 height 14
click at [96, 257] on span "Explore all integrations" at bounding box center [133, 257] width 195 height 27
click at [82, 138] on link "Articles" at bounding box center [122, 137] width 230 height 24
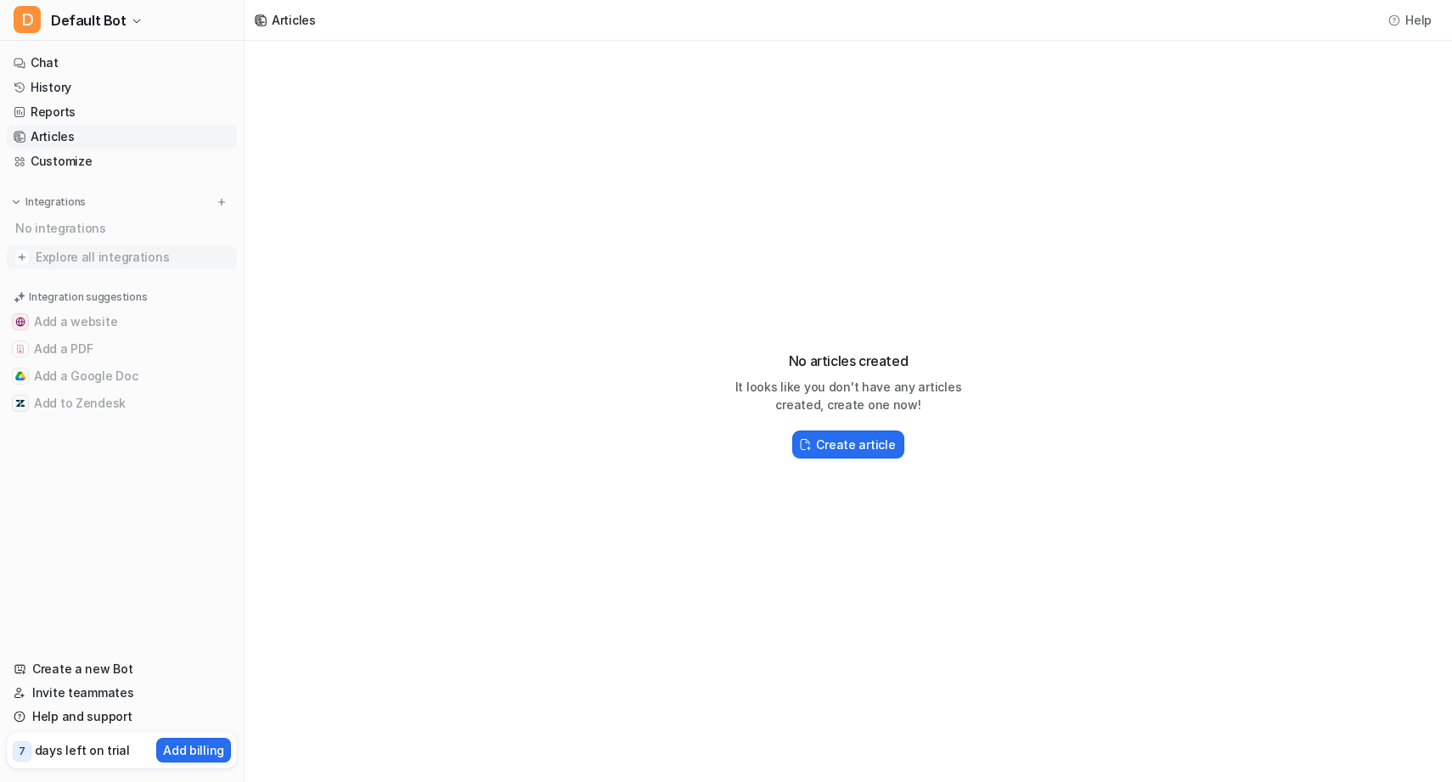
click at [127, 251] on span "Explore all integrations" at bounding box center [133, 257] width 195 height 27
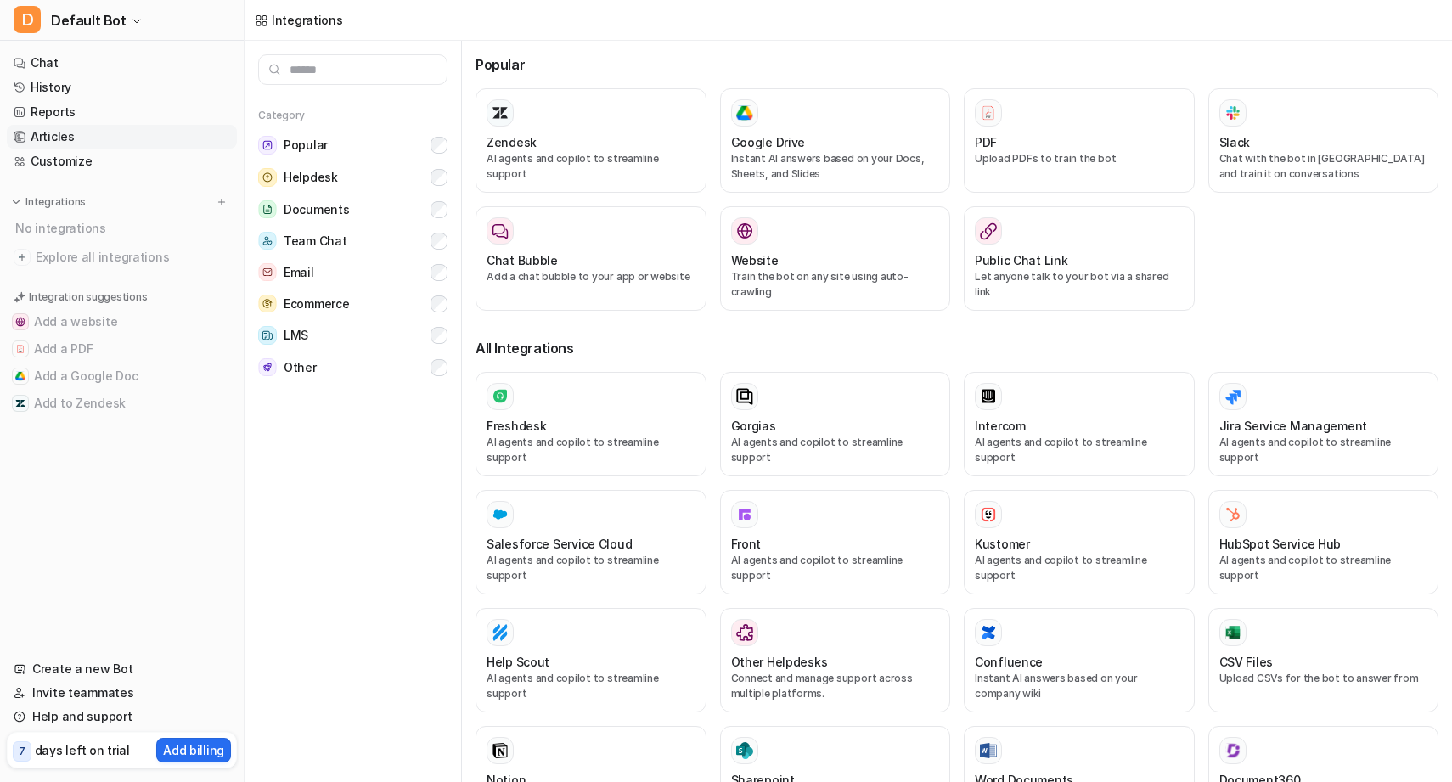
click at [98, 138] on link "Articles" at bounding box center [122, 137] width 230 height 24
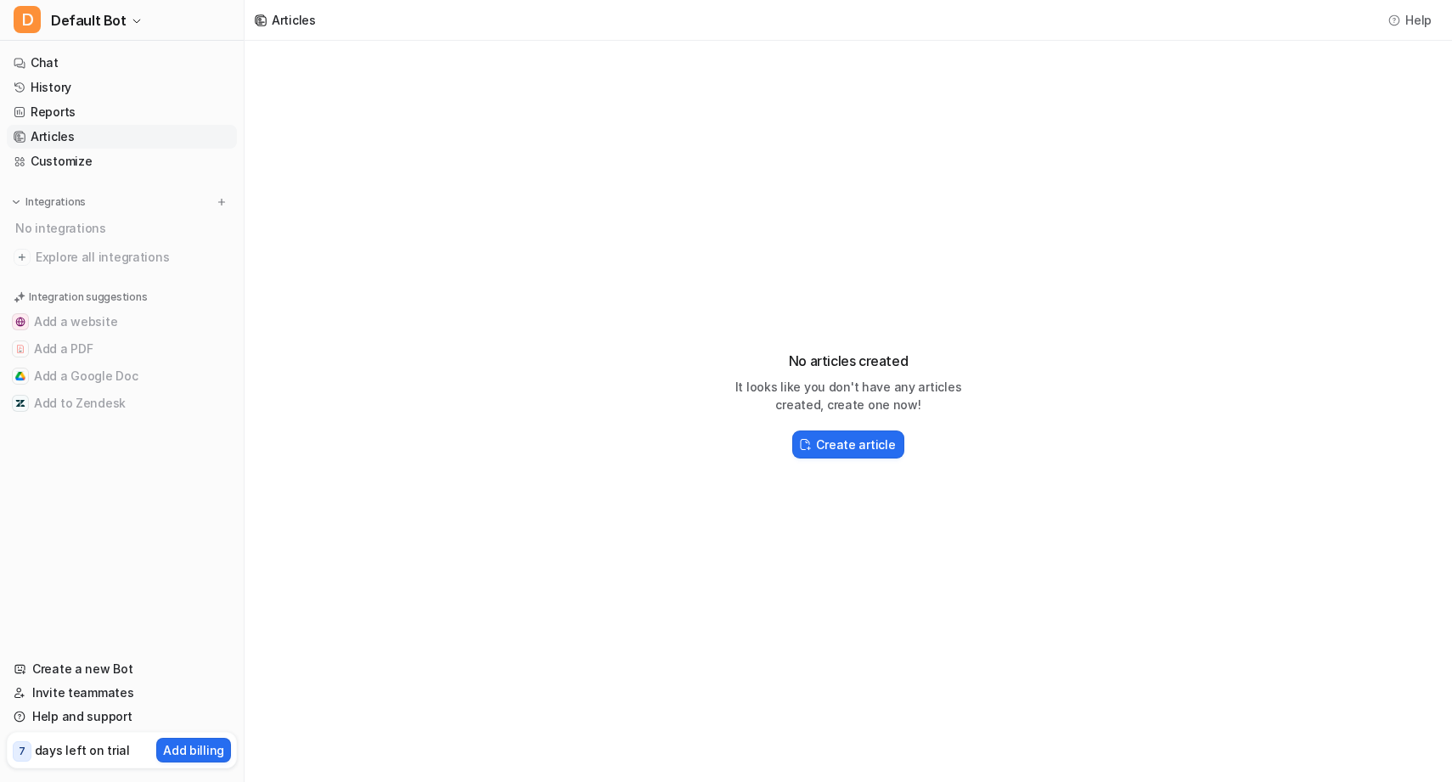
click at [212, 204] on div "Integrations" at bounding box center [122, 202] width 217 height 17
click at [223, 204] on img at bounding box center [222, 202] width 12 height 12
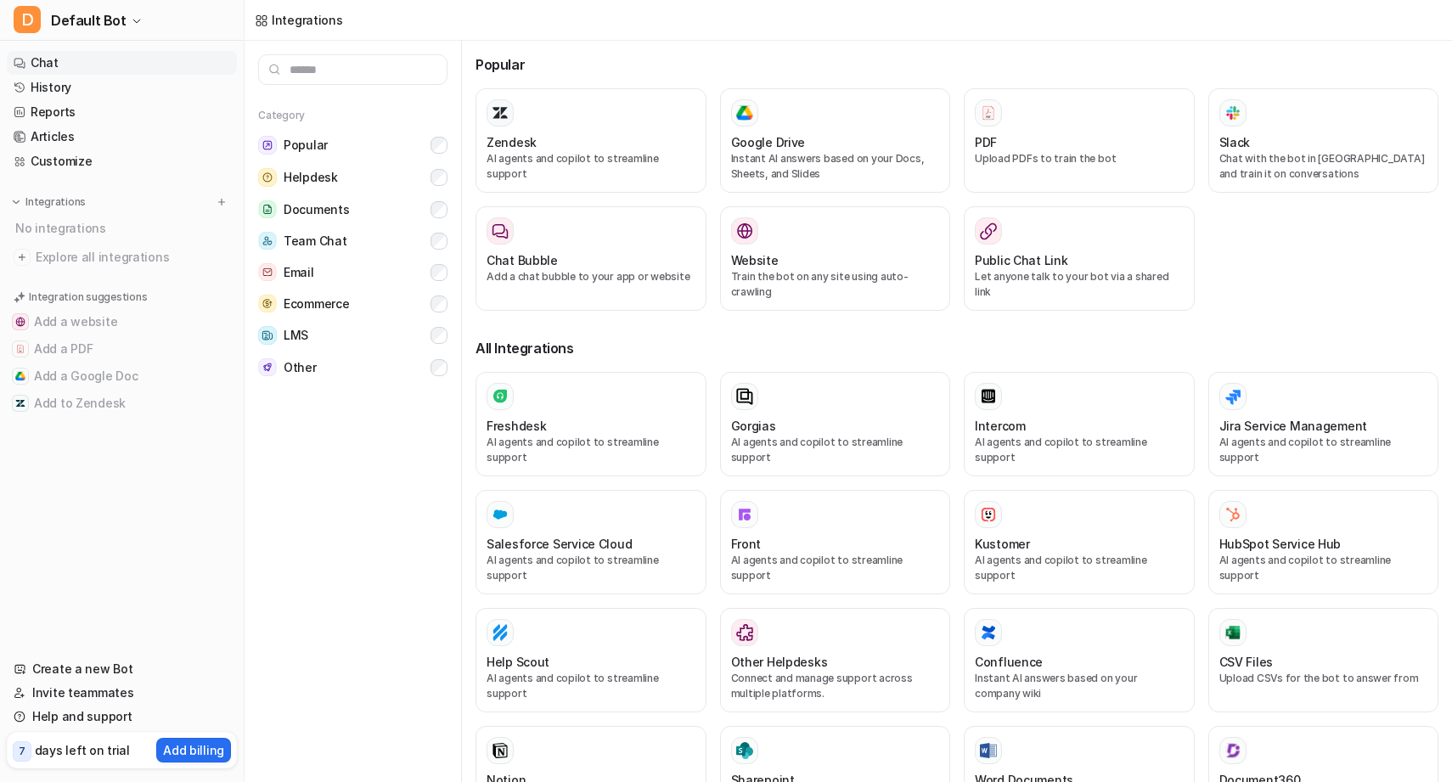
click at [70, 59] on link "Chat" at bounding box center [122, 63] width 230 height 24
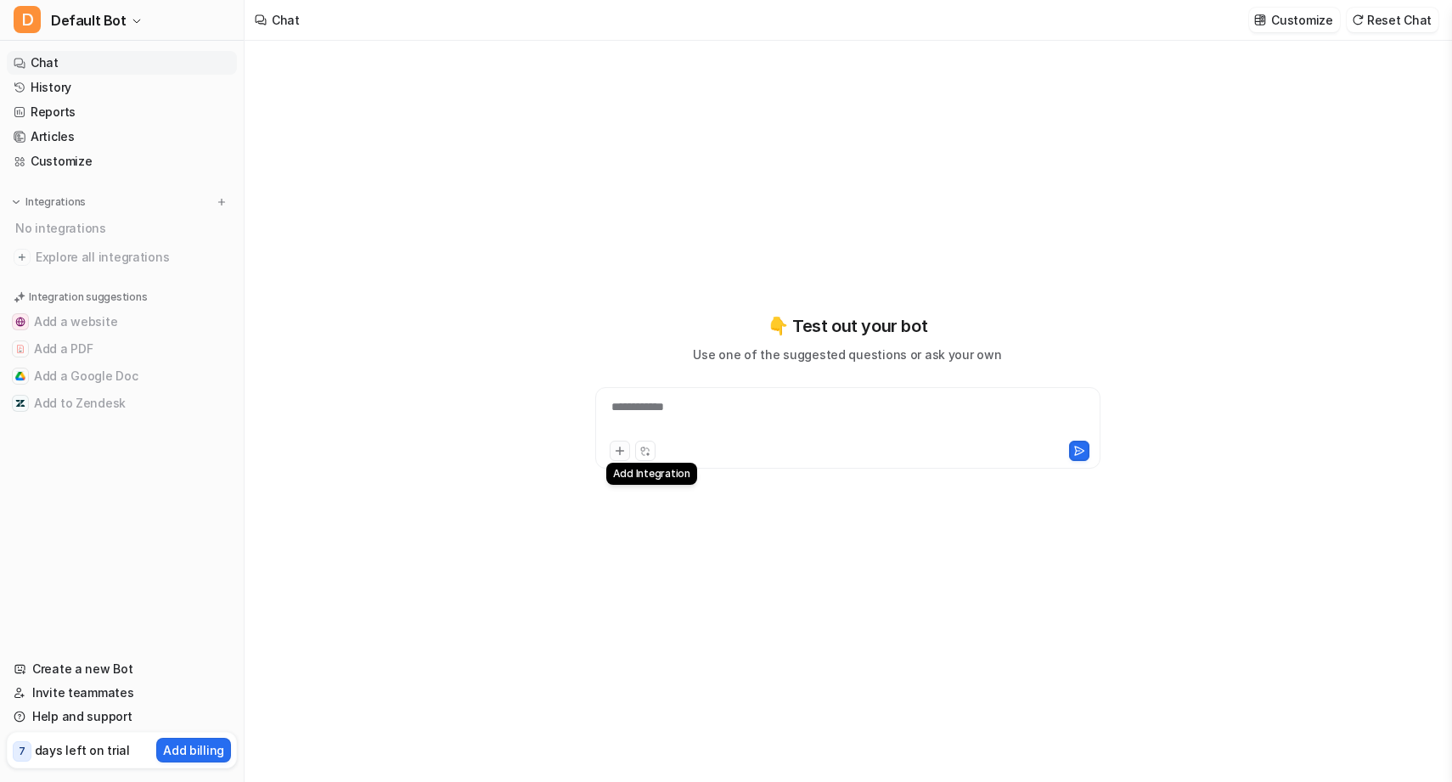
click at [610, 449] on button at bounding box center [620, 451] width 20 height 20
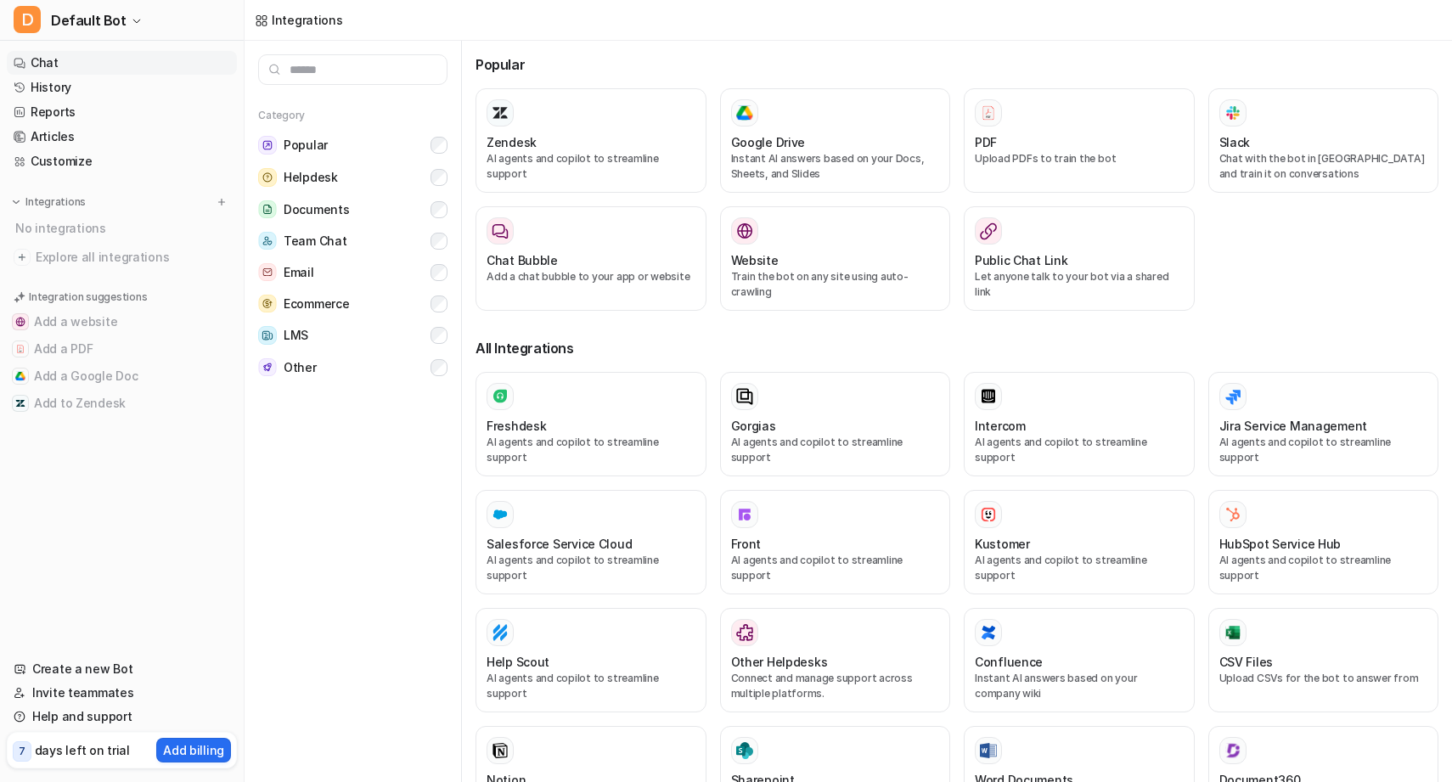
click at [89, 64] on link "Chat" at bounding box center [122, 63] width 230 height 24
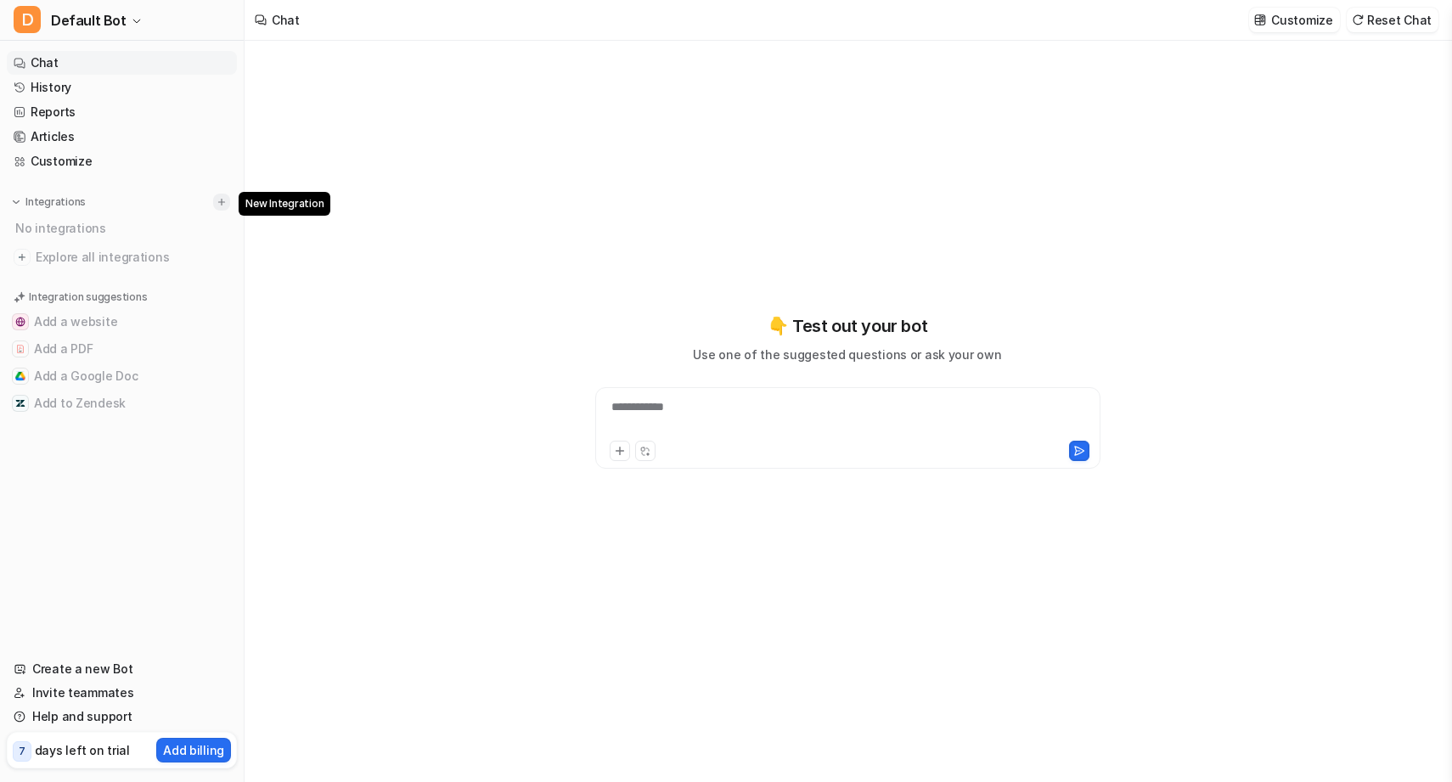
click at [222, 206] on img at bounding box center [222, 202] width 12 height 12
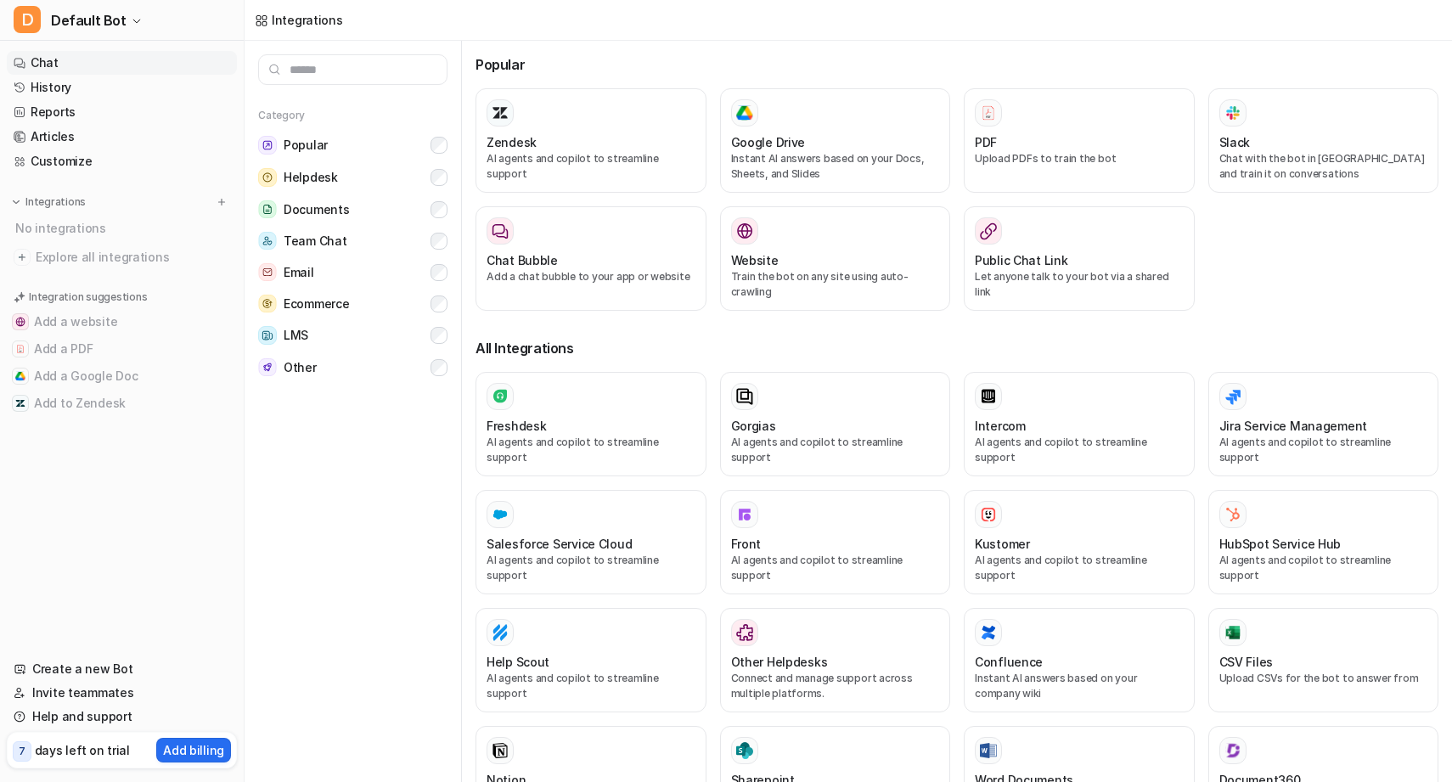
click at [116, 60] on link "Chat" at bounding box center [122, 63] width 230 height 24
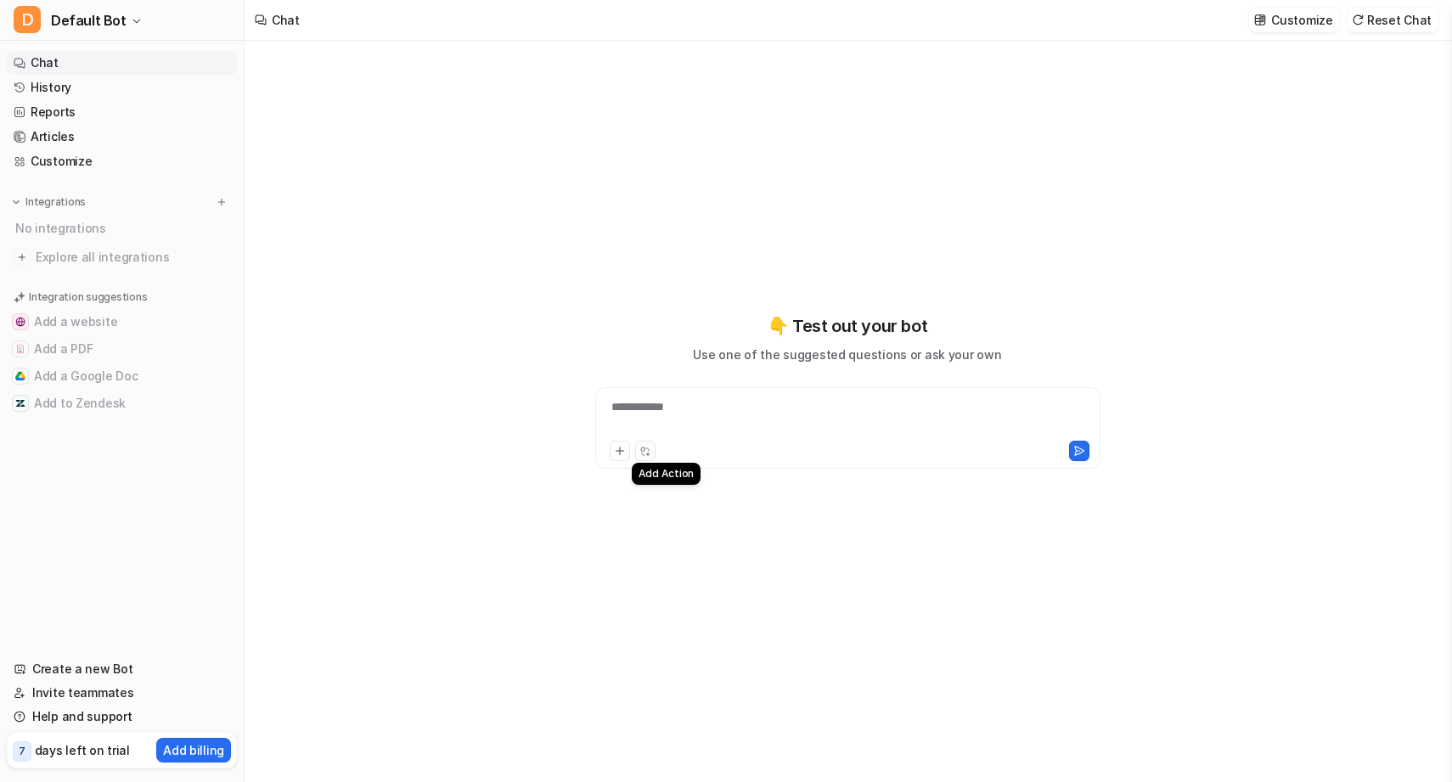
click at [649, 446] on icon at bounding box center [645, 451] width 11 height 11
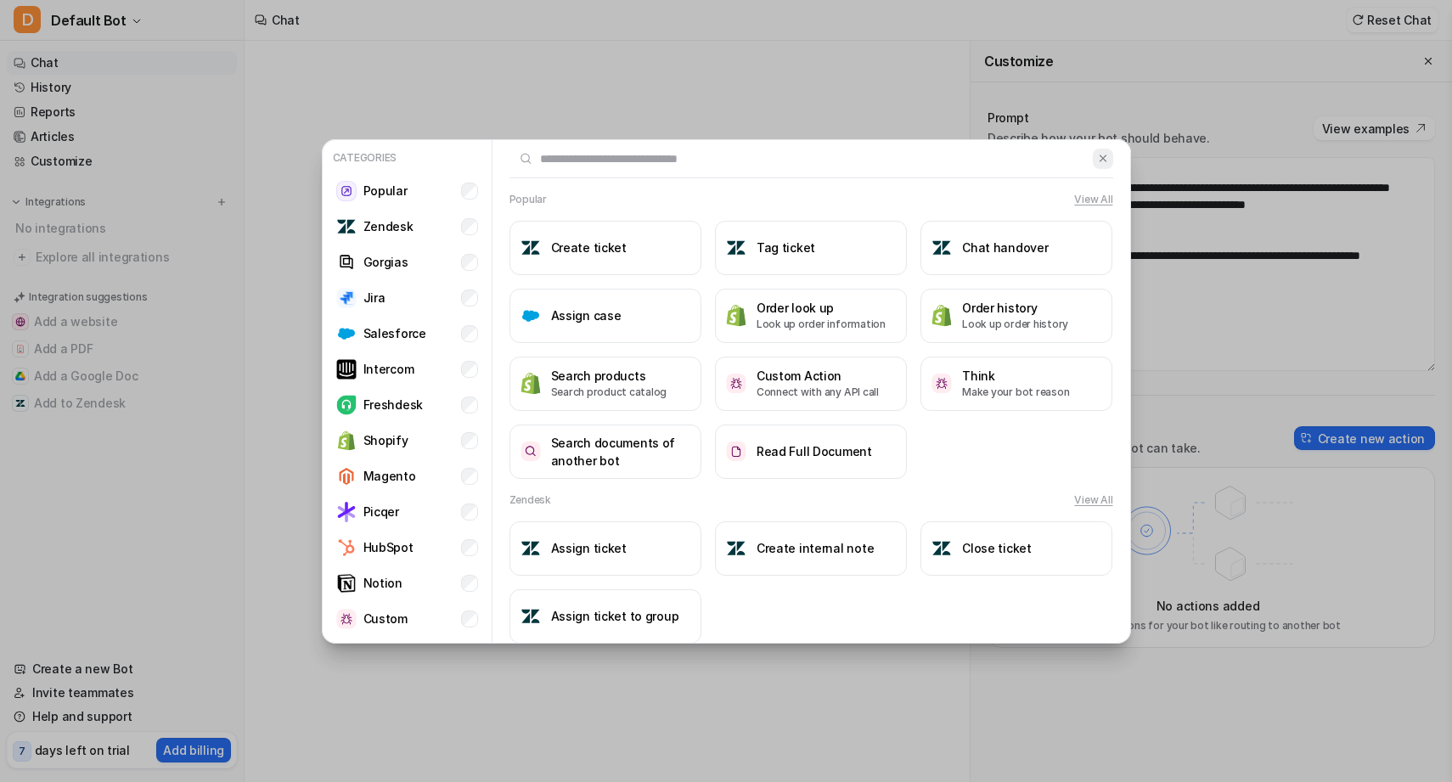
click at [1103, 163] on img at bounding box center [1103, 158] width 12 height 13
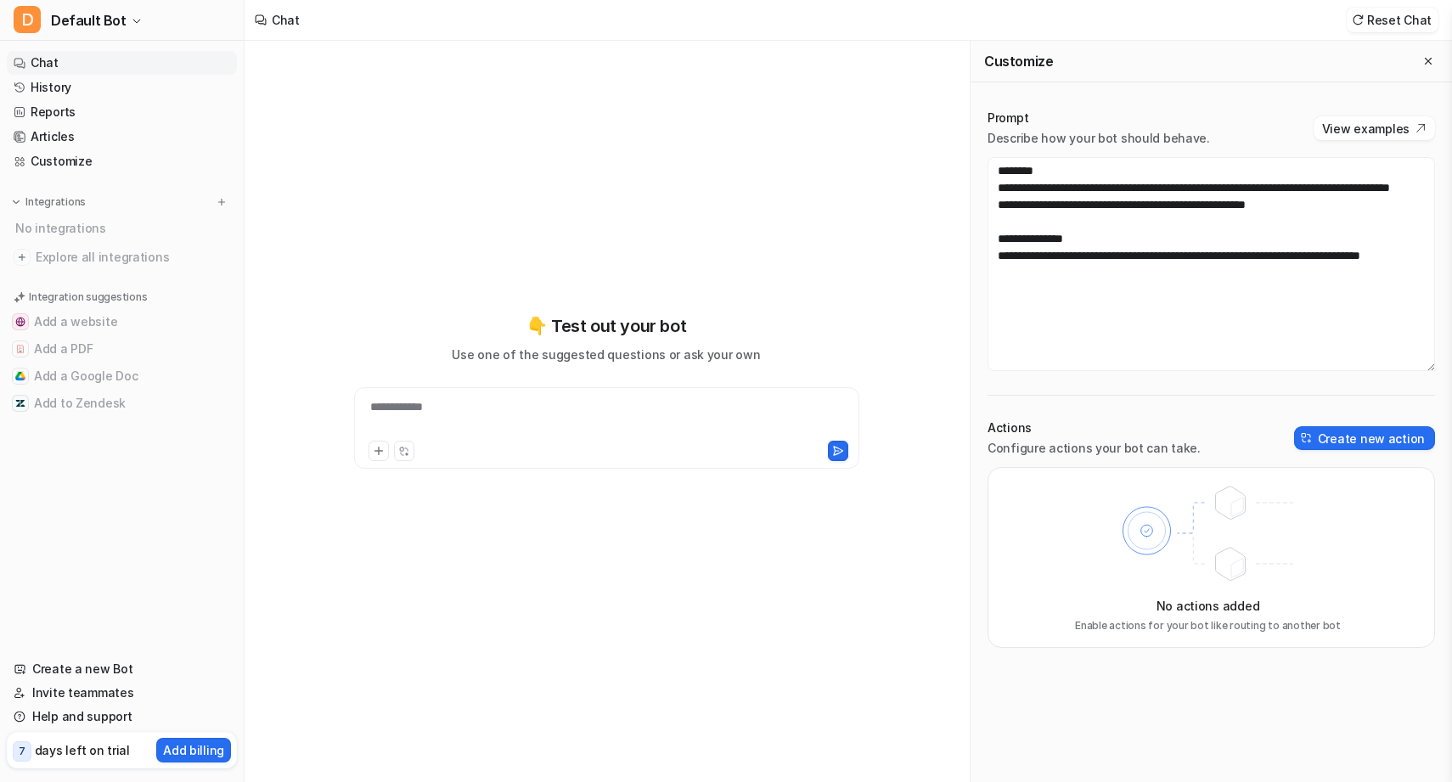
click at [1334, 469] on div "No actions added Enable actions for your bot like routing to another bot" at bounding box center [1212, 557] width 448 height 181
click at [1315, 450] on div "Actions Configure actions your bot can take. Create new action" at bounding box center [1212, 438] width 448 height 37
click at [1317, 448] on button "Create new action" at bounding box center [1364, 438] width 141 height 24
